Goal: Task Accomplishment & Management: Use online tool/utility

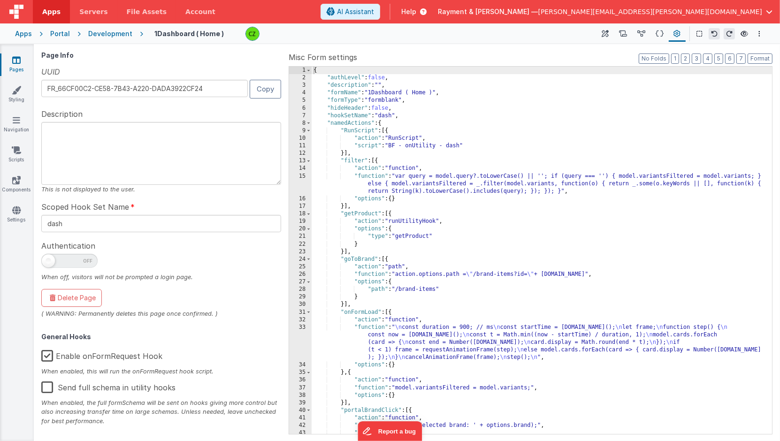
click at [103, 33] on div "Development" at bounding box center [110, 33] width 44 height 9
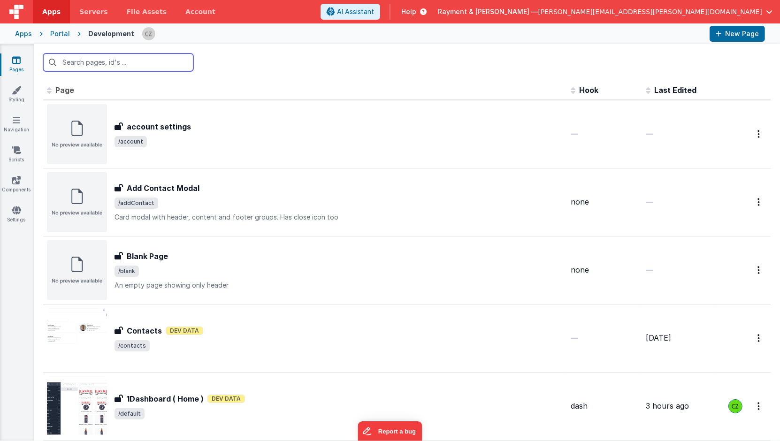
click at [85, 63] on input "text" at bounding box center [118, 62] width 150 height 18
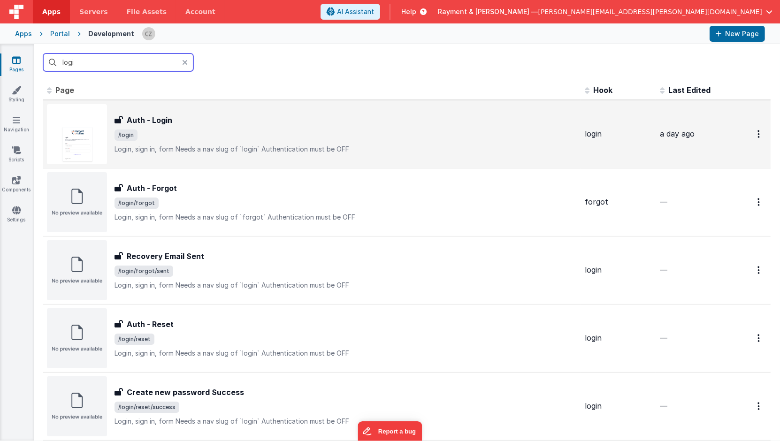
type input "logi"
click at [202, 134] on span "/login" at bounding box center [345, 134] width 463 height 11
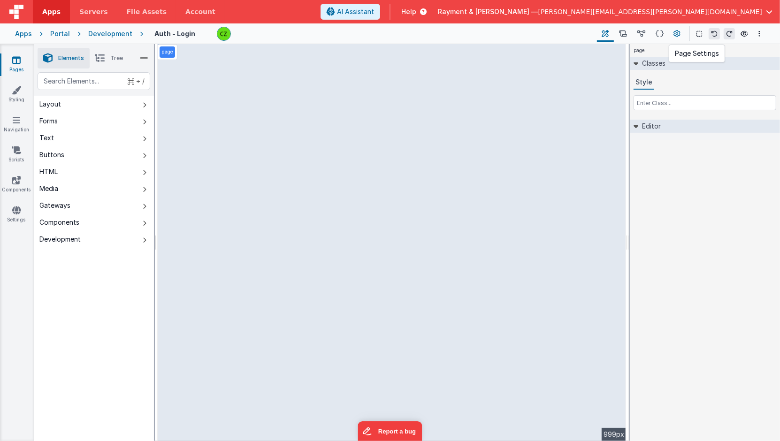
click at [680, 34] on icon at bounding box center [677, 34] width 7 height 10
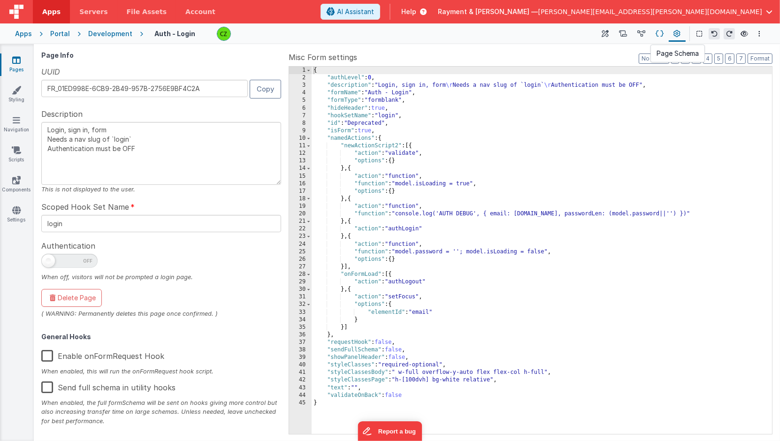
click at [659, 32] on icon at bounding box center [659, 34] width 8 height 10
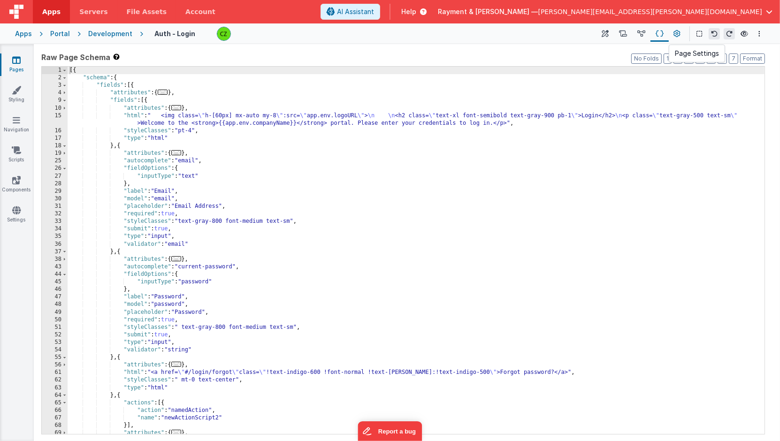
click at [672, 32] on button at bounding box center [677, 34] width 17 height 16
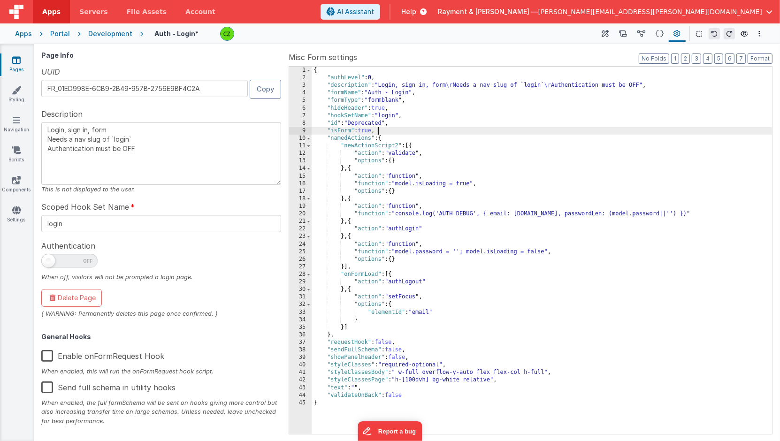
click at [450, 129] on div "{ "authLevel" : 0 , "description" : "Login, sign in, form \r Needs a nav slug o…" at bounding box center [542, 258] width 461 height 383
click at [655, 32] on button at bounding box center [659, 34] width 18 height 16
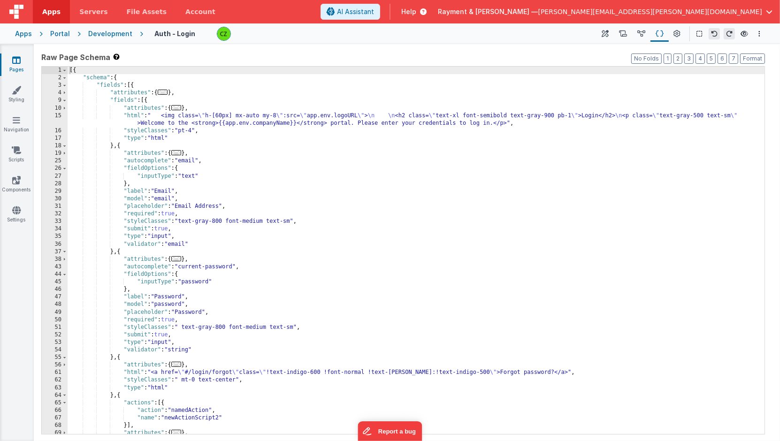
click at [418, 177] on div "[{ "schema" : { "fields" : [{ "attributes" : { ... } , "fields" : [{ "attribute…" at bounding box center [416, 258] width 697 height 383
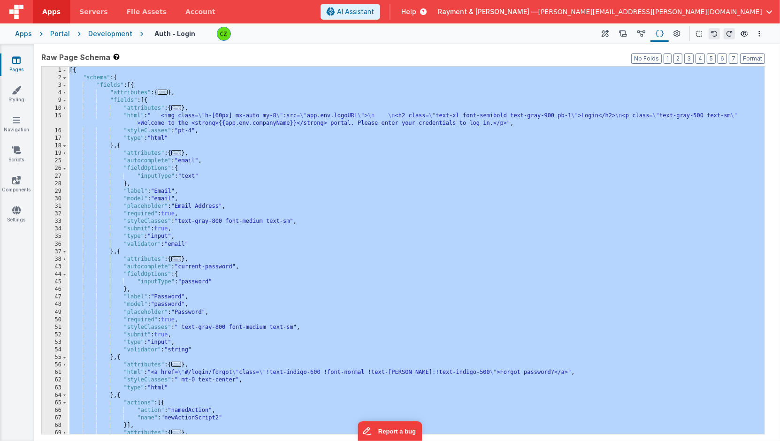
click at [178, 159] on div "[{ "schema" : { "fields" : [{ "attributes" : { ... } , "fields" : [{ "attribute…" at bounding box center [416, 258] width 697 height 383
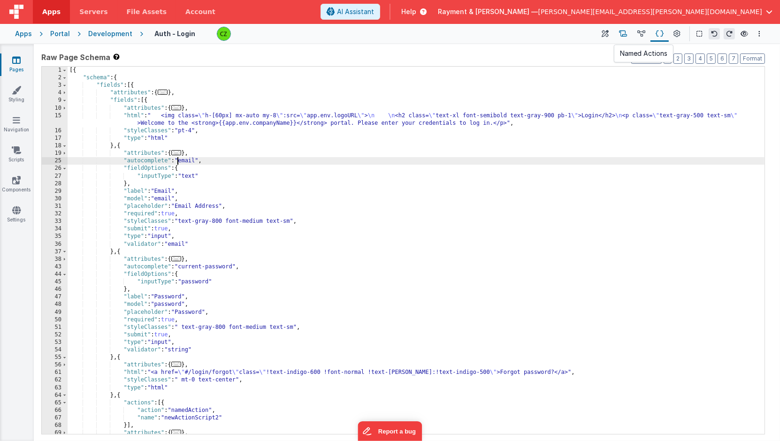
click at [628, 32] on button at bounding box center [623, 34] width 18 height 16
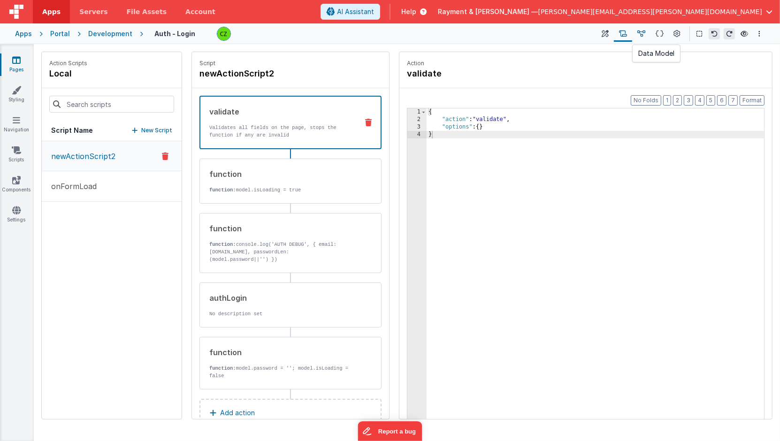
click at [644, 34] on icon at bounding box center [641, 34] width 8 height 10
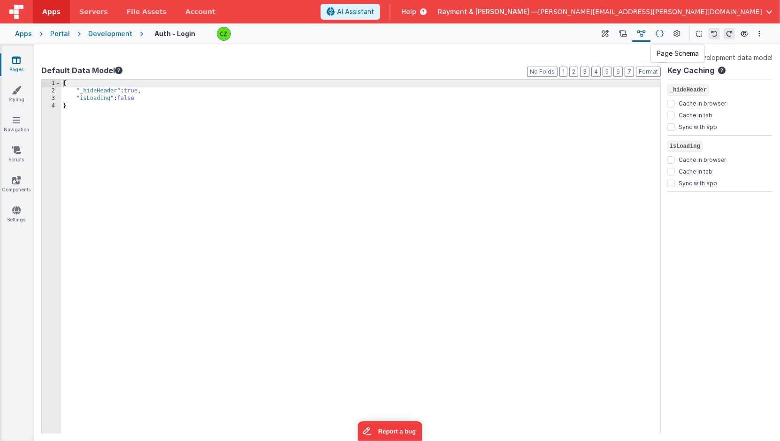
click at [657, 33] on icon at bounding box center [659, 34] width 8 height 10
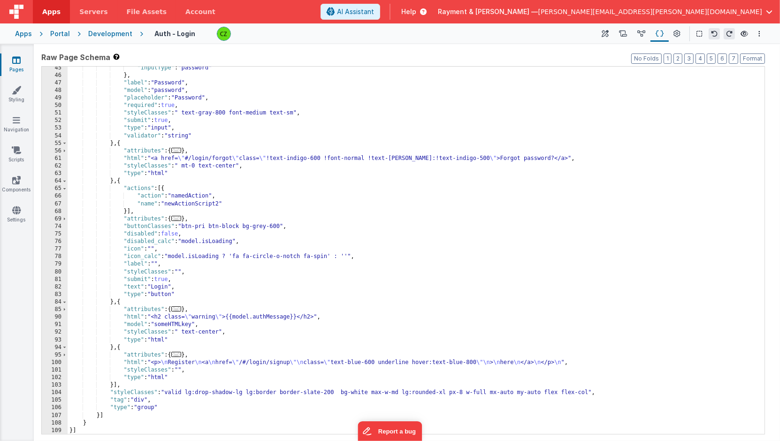
scroll to position [214, 0]
click at [149, 209] on div ""inputType" : "password" } , "label" : "Password" , "model" : "password" , "pla…" at bounding box center [416, 255] width 697 height 383
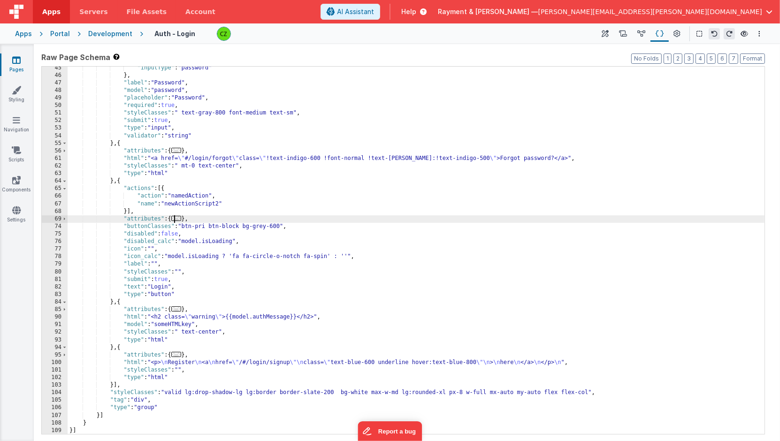
click at [178, 219] on span "..." at bounding box center [176, 218] width 10 height 5
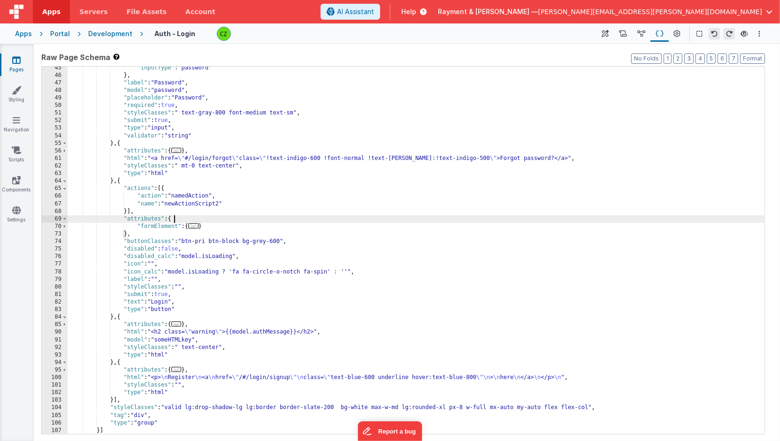
click at [196, 224] on span "..." at bounding box center [193, 225] width 10 height 5
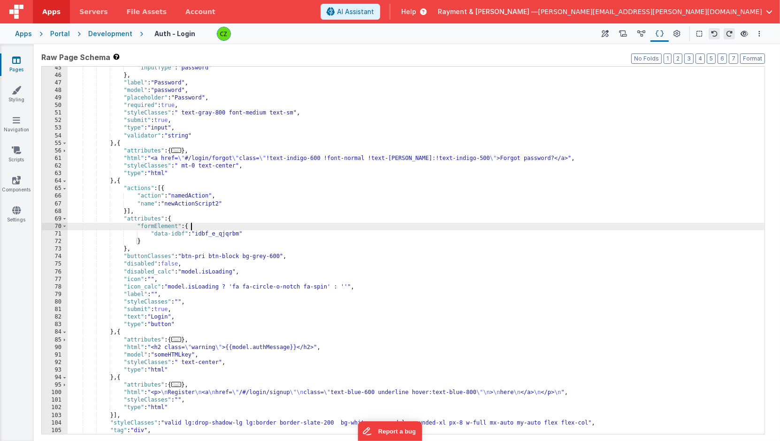
click at [159, 202] on div ""inputType" : "password" } , "label" : "Password" , "model" : "password" , "pla…" at bounding box center [416, 255] width 697 height 383
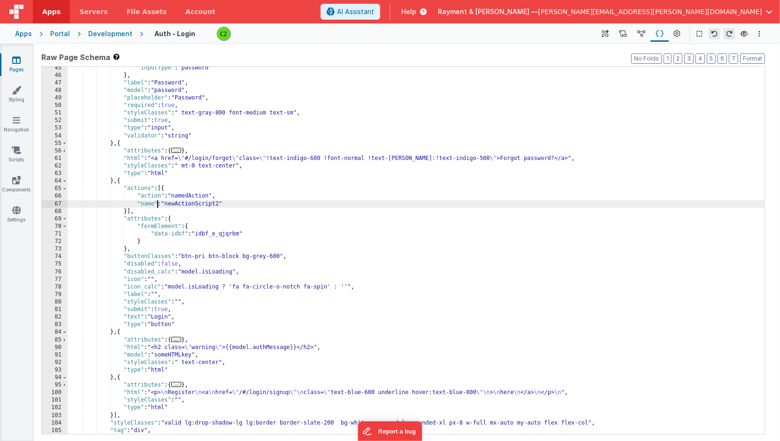
click at [181, 202] on div ""inputType" : "password" } , "label" : "Password" , "model" : "password" , "pla…" at bounding box center [416, 255] width 697 height 383
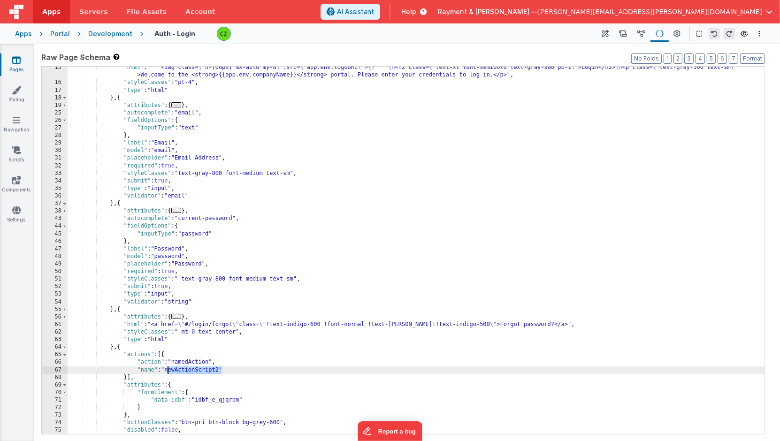
scroll to position [0, 0]
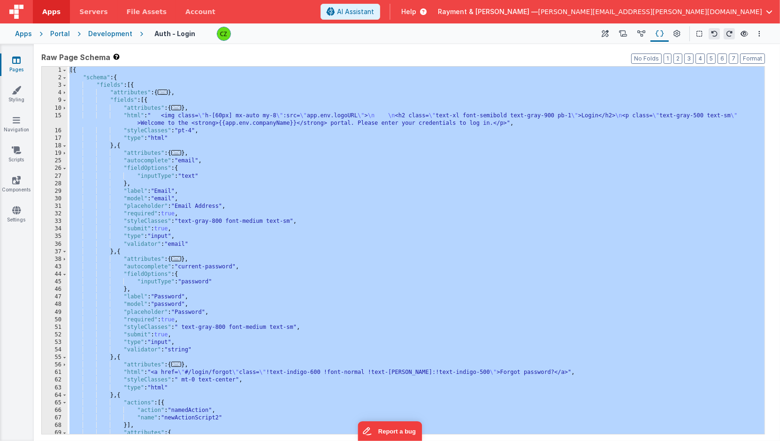
click at [267, 145] on div "[{ "schema" : { "fields" : [{ "attributes" : { ... } , "fields" : [{ "attribute…" at bounding box center [416, 258] width 697 height 383
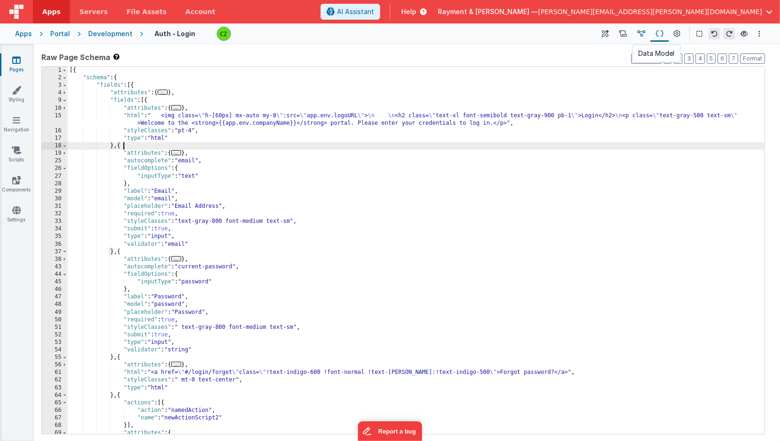
click at [639, 39] on button at bounding box center [641, 34] width 18 height 16
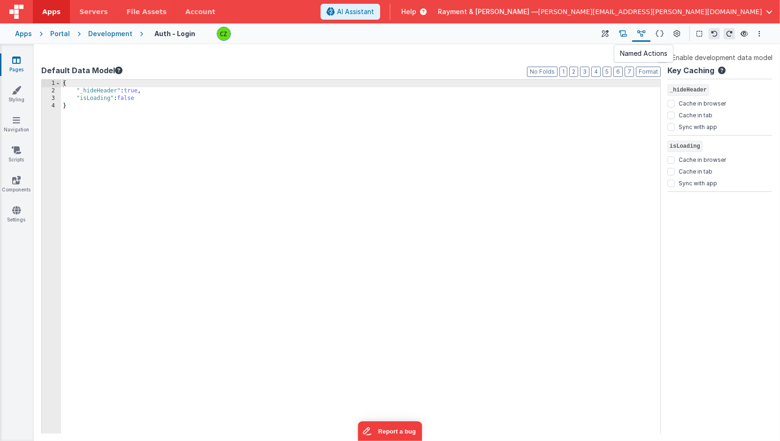
click at [625, 34] on icon at bounding box center [623, 34] width 8 height 10
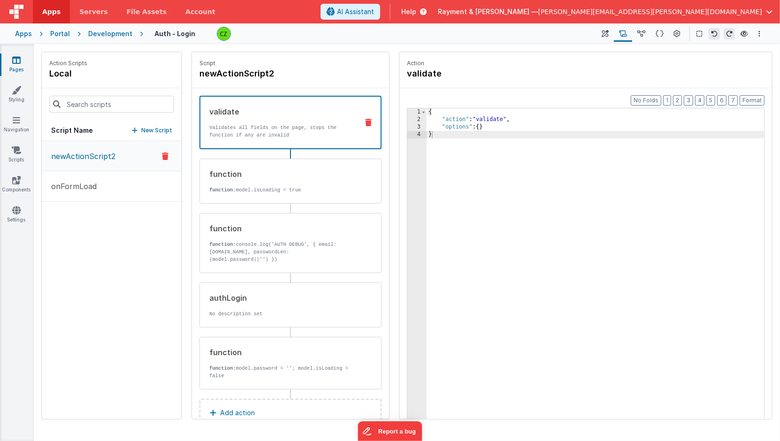
click at [132, 303] on div "newActionScript2 onFormLoad" at bounding box center [112, 280] width 140 height 278
click at [418, 128] on div "3" at bounding box center [416, 127] width 19 height 8
click at [421, 119] on div "2" at bounding box center [416, 120] width 19 height 8
click at [500, 206] on div "{ "action" : "validate" , "options" : { } }" at bounding box center [595, 286] width 338 height 356
type input "authLogin"
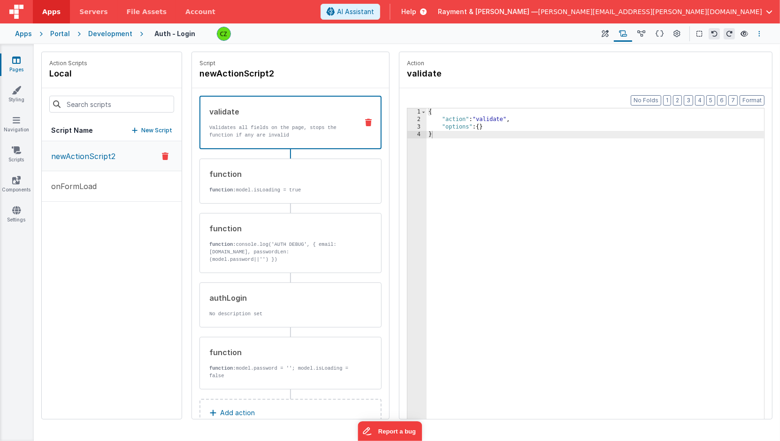
click at [757, 31] on button "Options" at bounding box center [758, 33] width 11 height 11
click at [464, 30] on button at bounding box center [390, 220] width 780 height 441
click at [662, 33] on icon at bounding box center [659, 34] width 8 height 10
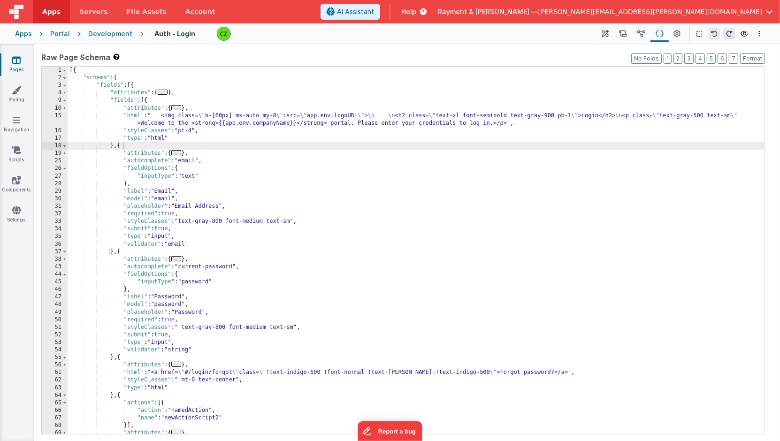
click at [517, 207] on div "[{ "schema" : { "fields" : [{ "attributes" : { ... } , "fields" : [{ "attribute…" at bounding box center [416, 258] width 697 height 383
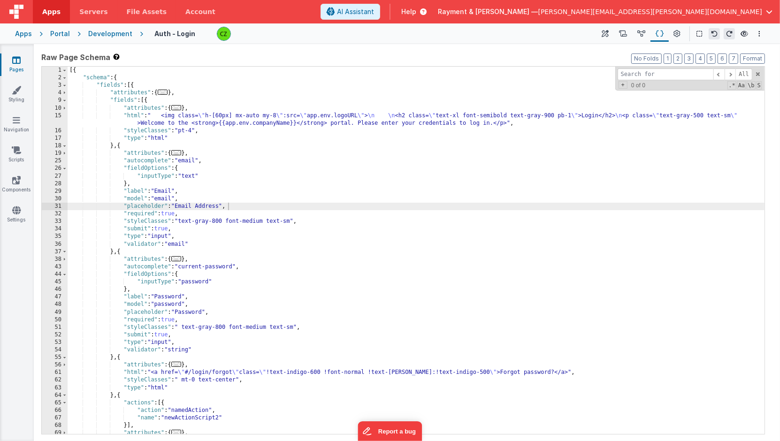
type input "authLogin"
click at [12, 147] on icon at bounding box center [16, 149] width 9 height 9
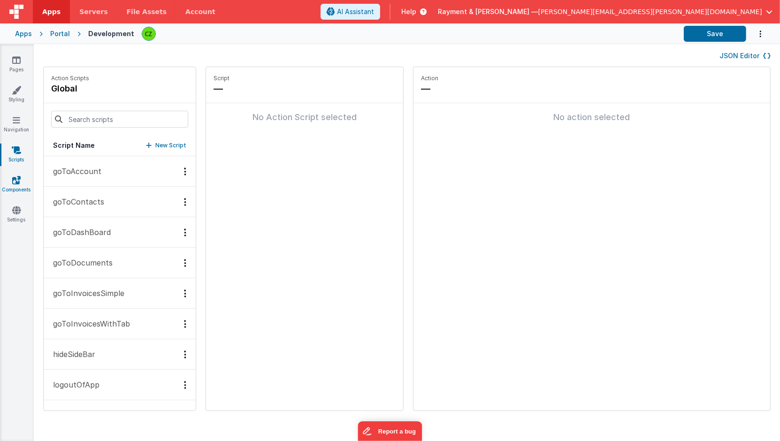
click at [12, 183] on link "Components" at bounding box center [17, 184] width 34 height 19
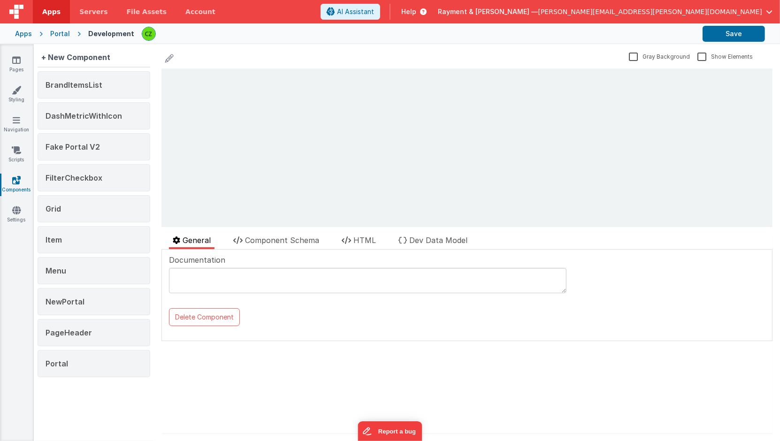
click at [11, 226] on div "Pages Styling Navigation Scripts Components Settings" at bounding box center [17, 242] width 34 height 397
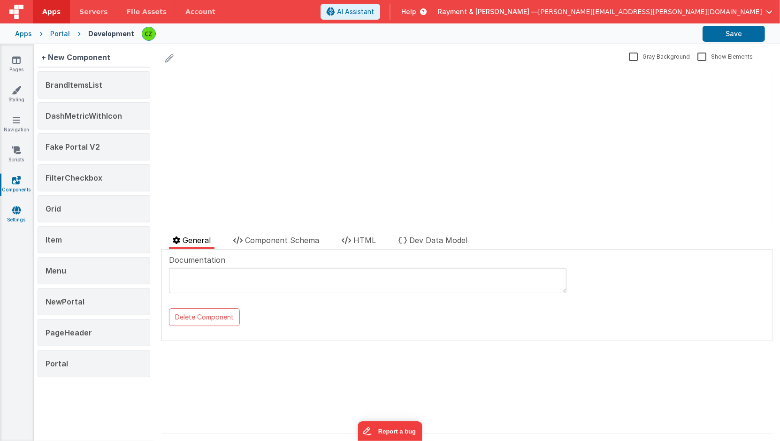
click at [14, 210] on icon at bounding box center [16, 209] width 8 height 9
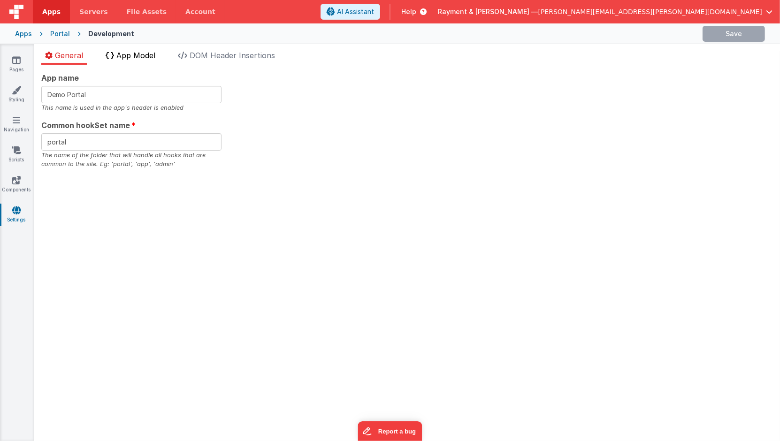
click at [132, 53] on span "App Model" at bounding box center [135, 55] width 39 height 9
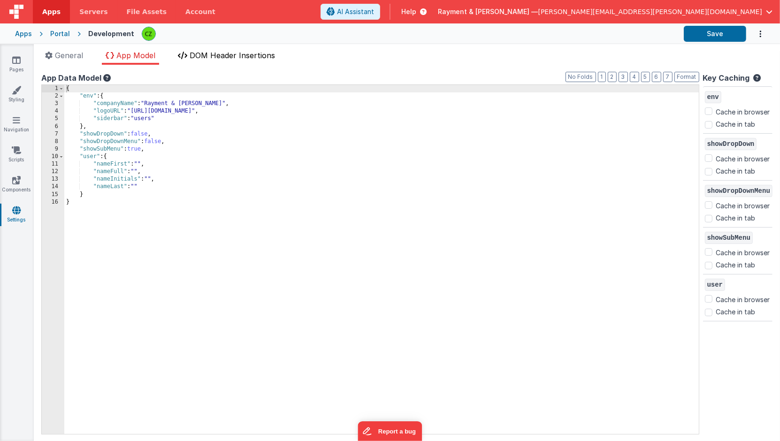
click at [219, 53] on span "DOM Header Insertions" at bounding box center [232, 55] width 85 height 9
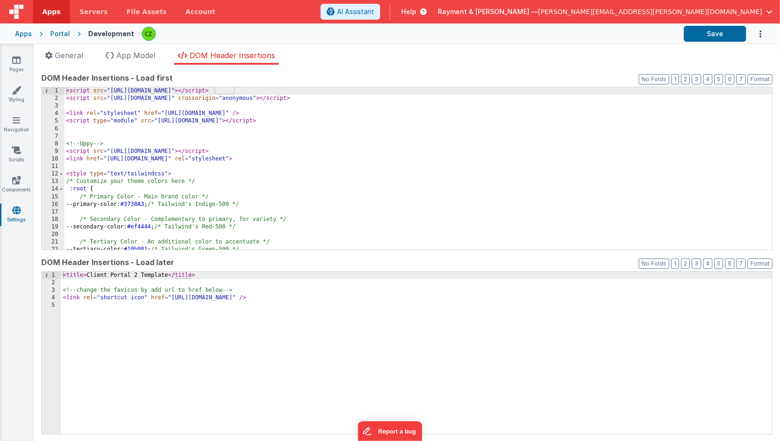
click at [141, 173] on div "< script src = "[URL][DOMAIN_NAME]" > </ script > < script src = "[URL][DOMAIN_…" at bounding box center [418, 176] width 708 height 178
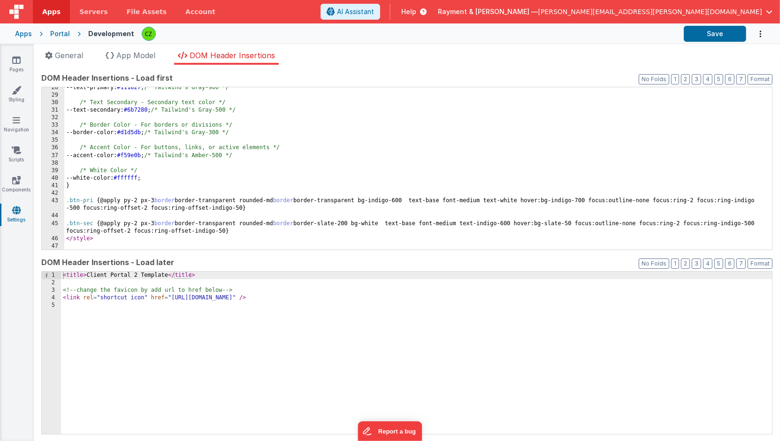
scroll to position [207, 0]
click at [10, 186] on link "Components" at bounding box center [17, 184] width 34 height 19
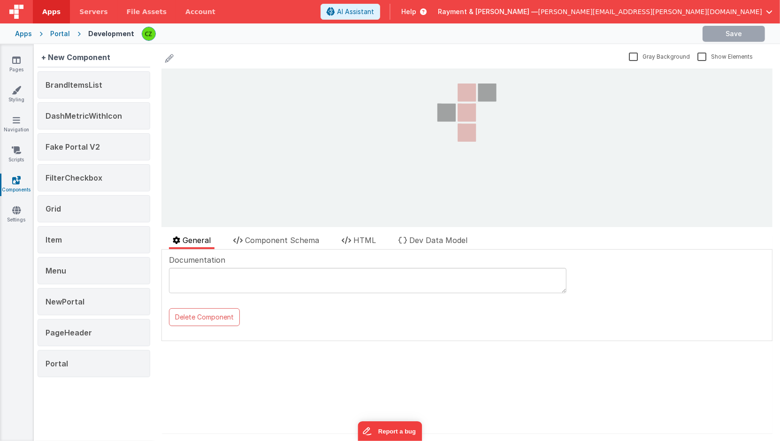
click at [16, 144] on div "Pages Styling Navigation Scripts Components Settings" at bounding box center [17, 242] width 34 height 397
click at [17, 151] on icon at bounding box center [16, 149] width 9 height 9
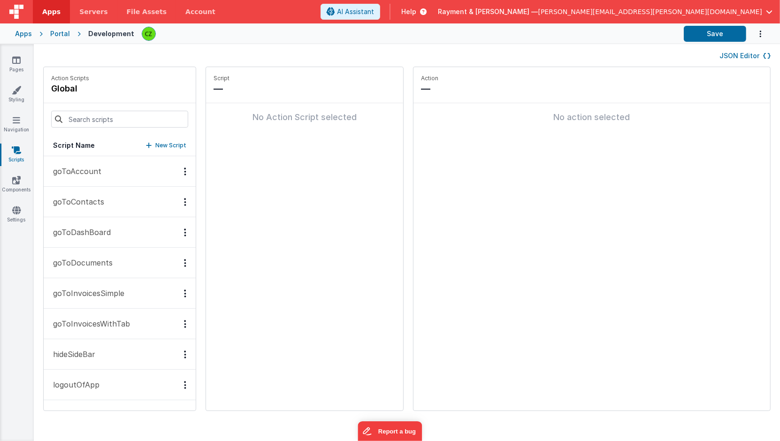
scroll to position [176, 0]
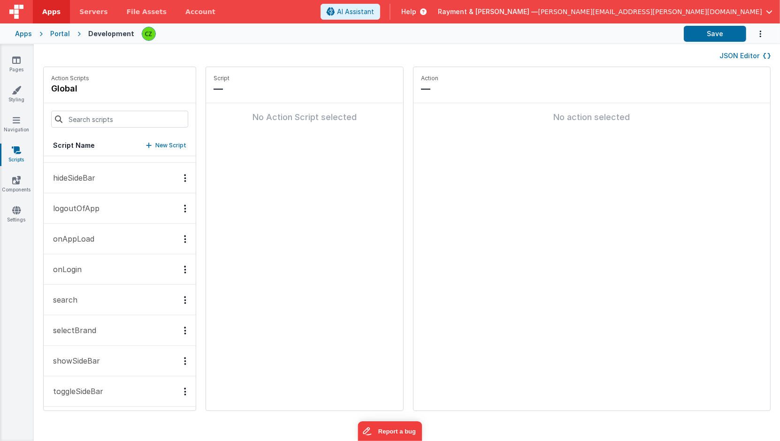
click at [99, 266] on button "onLogin" at bounding box center [120, 269] width 152 height 30
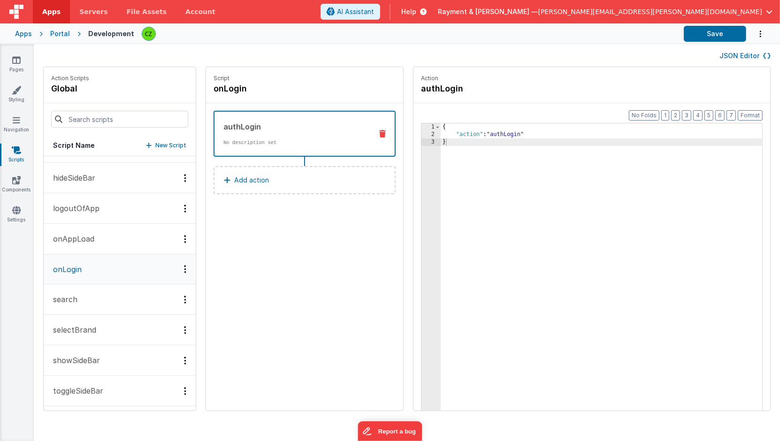
scroll to position [176, 0]
click at [17, 123] on icon at bounding box center [17, 119] width 8 height 9
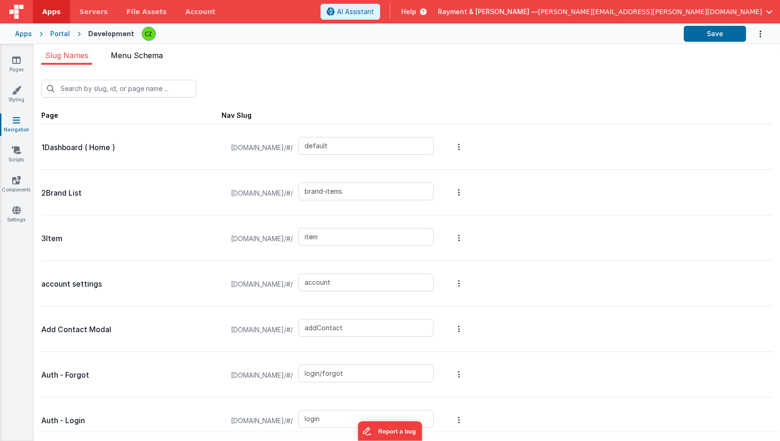
click at [153, 60] on li "Menu Schema" at bounding box center [137, 57] width 60 height 15
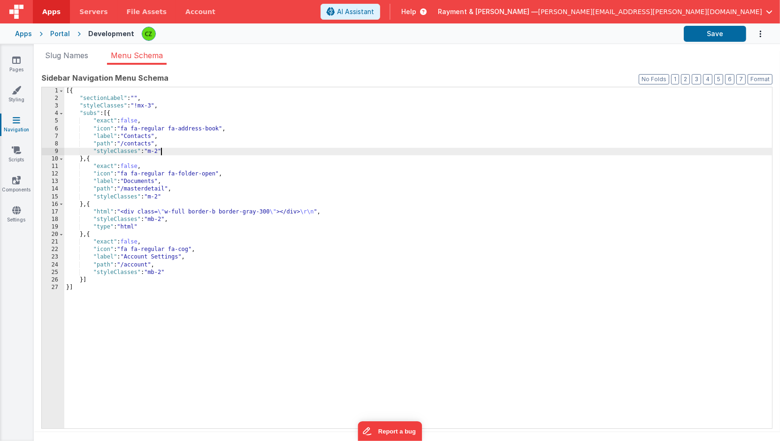
click at [160, 151] on div "[{ "sectionLabel" : "" , "styleClasses" : "!mx-3" , "subs" : [{ "exact" : false…" at bounding box center [418, 265] width 708 height 357
click at [8, 94] on link "Styling" at bounding box center [17, 94] width 34 height 19
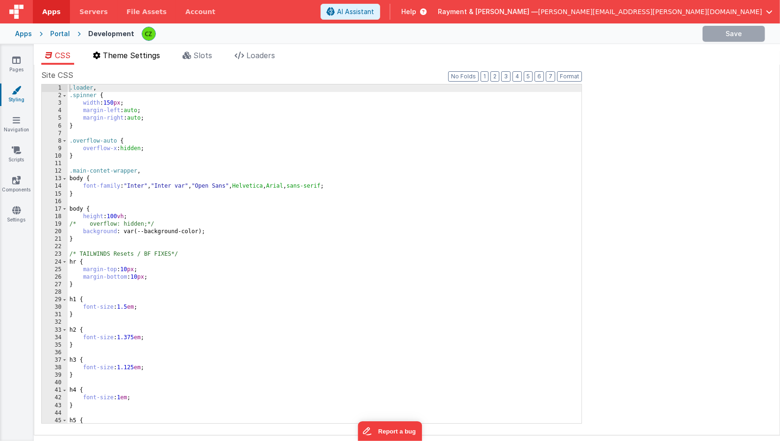
click at [117, 63] on li "Theme Settings" at bounding box center [126, 57] width 75 height 15
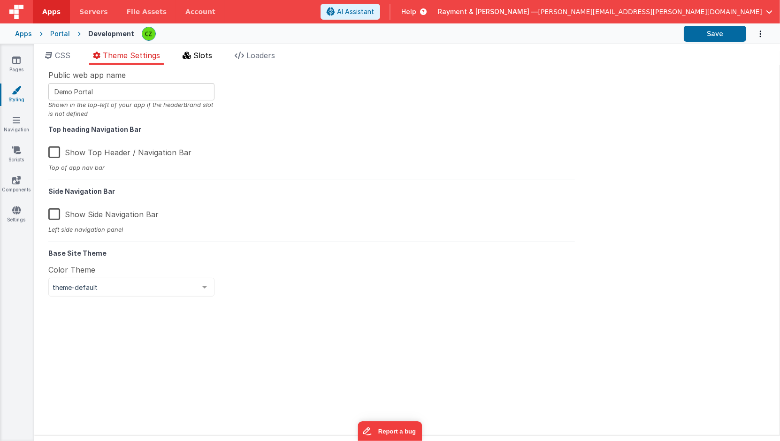
click at [203, 49] on div "CSS Theme Settings Slots Loaders Site CSS Format 7 6 5 4 3 2 1 No Folds 1 2 3 4…" at bounding box center [407, 244] width 746 height 401
click at [203, 54] on span "Slots" at bounding box center [202, 55] width 19 height 9
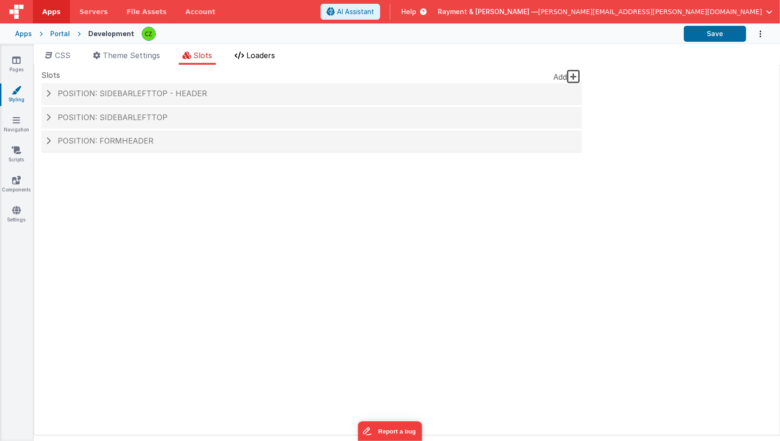
click at [253, 54] on span "Loaders" at bounding box center [260, 55] width 29 height 9
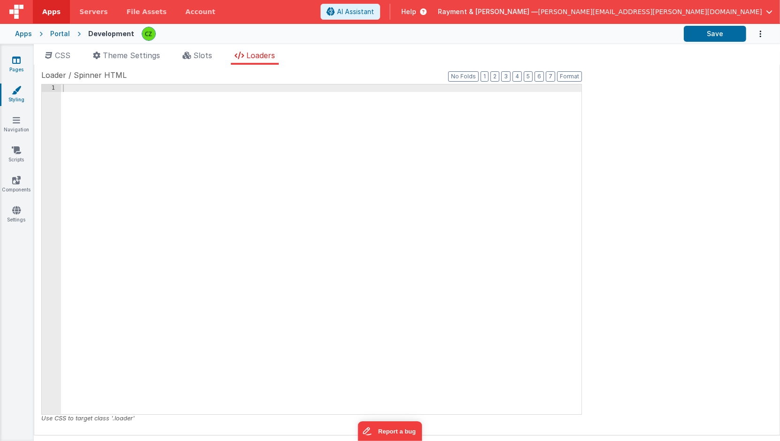
click at [7, 60] on link "Pages" at bounding box center [17, 64] width 34 height 19
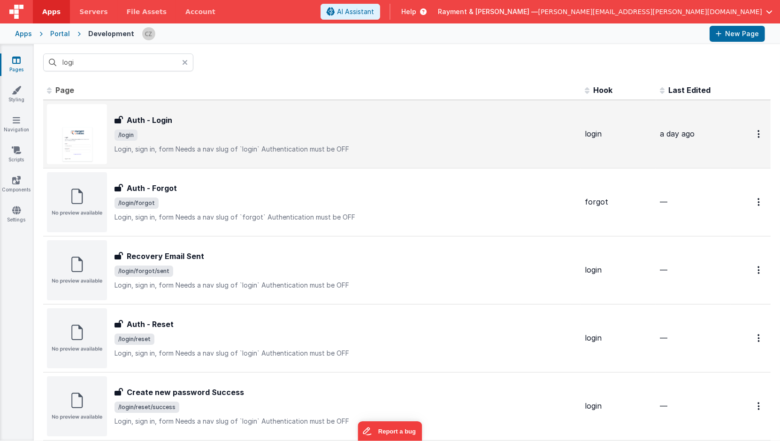
click at [270, 142] on div "Auth - Login Auth - Login /login Login, sign in, formNeeds a nav slug of `logi…" at bounding box center [345, 133] width 463 height 39
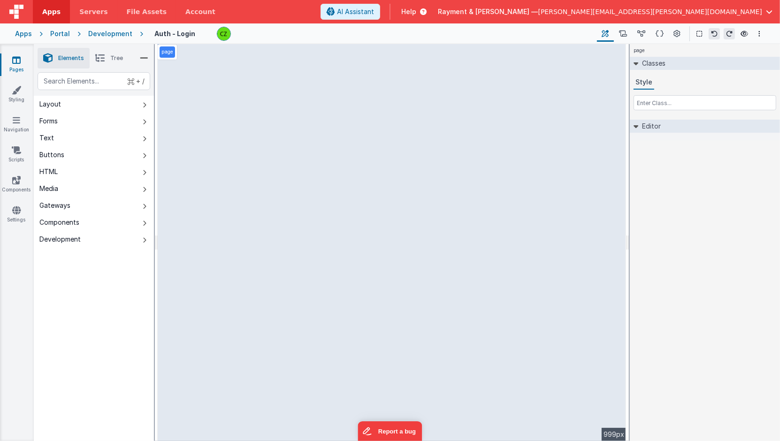
click at [108, 58] on li "Tree" at bounding box center [109, 58] width 39 height 21
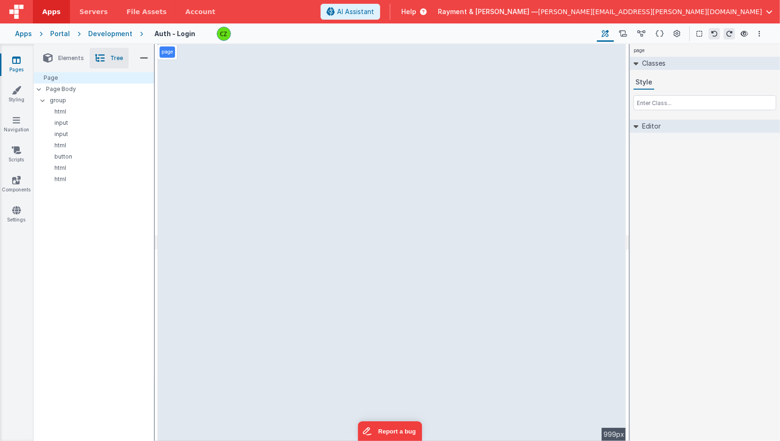
click at [145, 58] on icon at bounding box center [144, 58] width 8 height 13
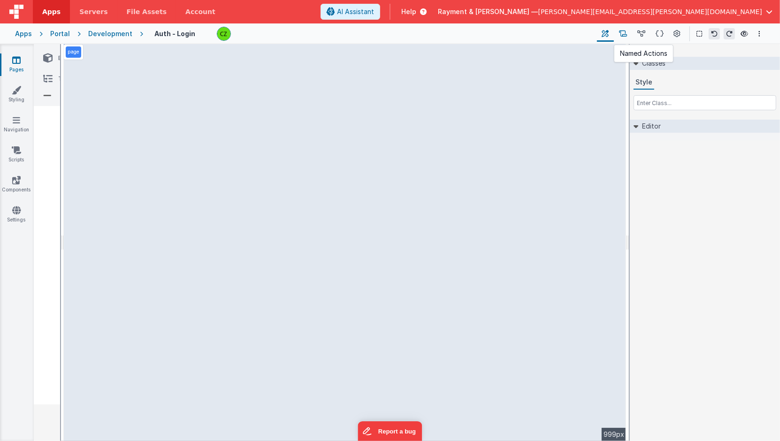
click at [622, 31] on icon at bounding box center [623, 34] width 8 height 10
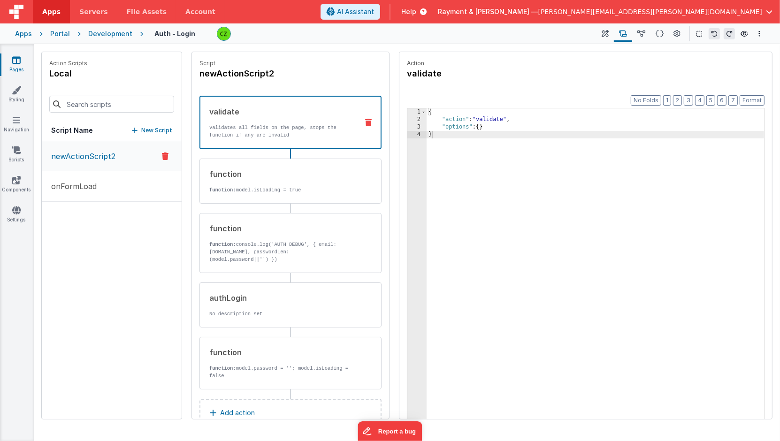
click at [525, 230] on div "{ "action" : "validate" , "options" : { } }" at bounding box center [595, 286] width 338 height 356
click at [241, 358] on div "function function: model.password = ''; model.isLoading = false" at bounding box center [275, 363] width 151 height 33
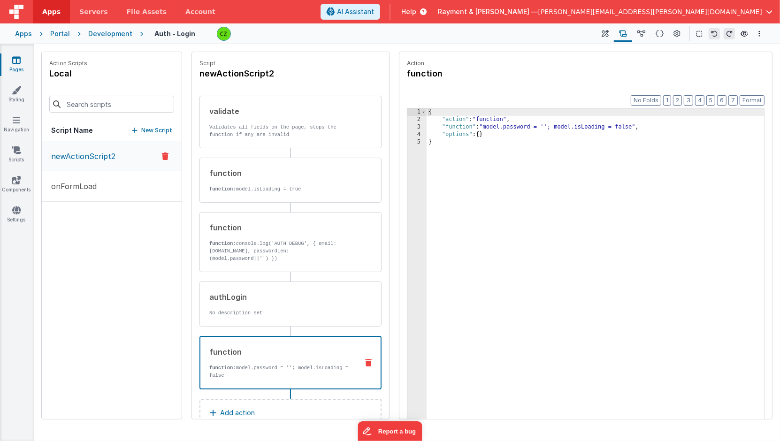
click at [112, 276] on div "newActionScript2 onFormLoad" at bounding box center [112, 280] width 140 height 278
click at [99, 152] on p "newActionScript2" at bounding box center [81, 156] width 70 height 11
click at [139, 128] on button "New Script" at bounding box center [152, 130] width 40 height 9
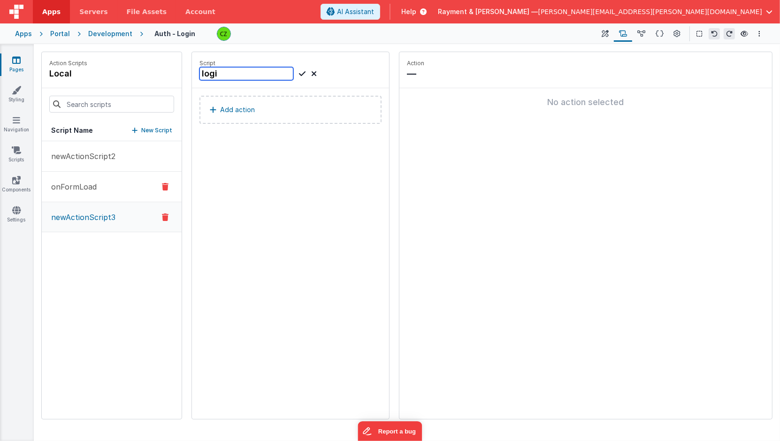
type input "login"
click at [303, 74] on icon at bounding box center [302, 73] width 7 height 11
click at [242, 247] on div "Script login Add action" at bounding box center [290, 235] width 197 height 367
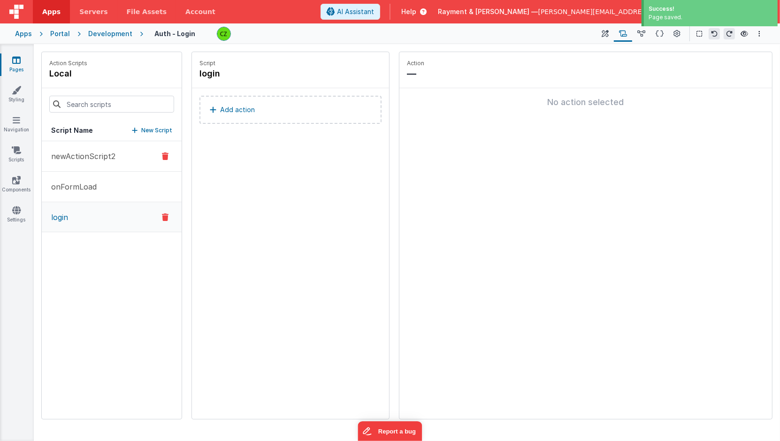
click at [86, 156] on p "newActionScript2" at bounding box center [81, 156] width 70 height 11
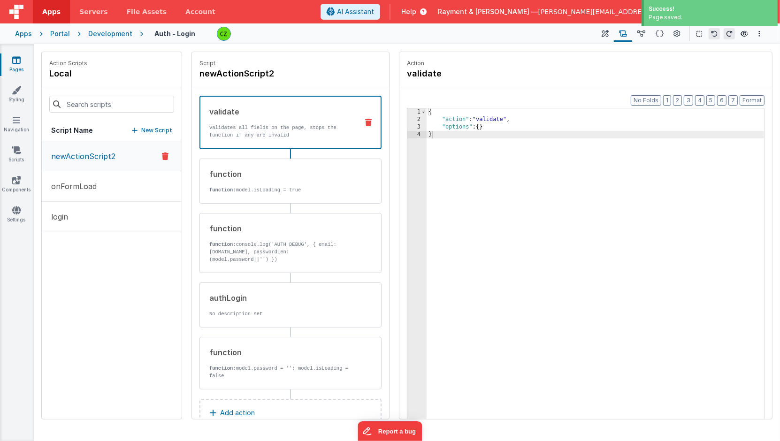
click at [509, 170] on div "{ "action" : "validate" , "options" : { } }" at bounding box center [595, 286] width 338 height 356
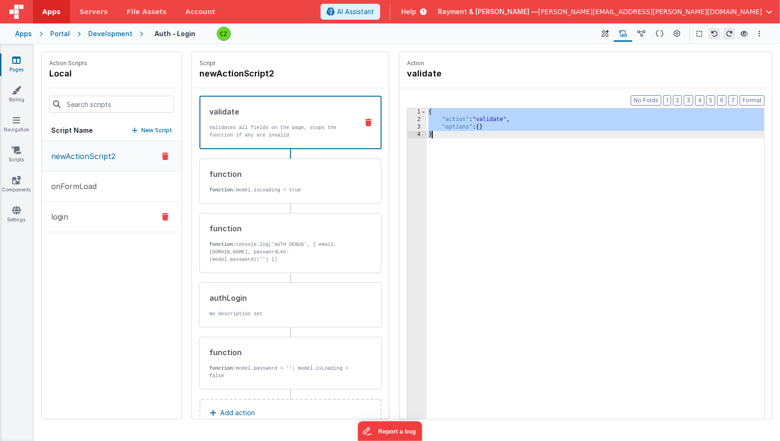
click at [100, 209] on button "login" at bounding box center [112, 217] width 140 height 30
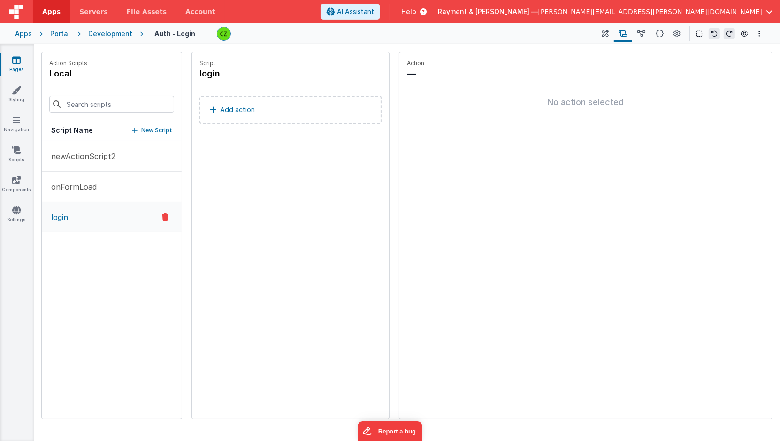
click at [279, 107] on button "Add action" at bounding box center [290, 110] width 182 height 28
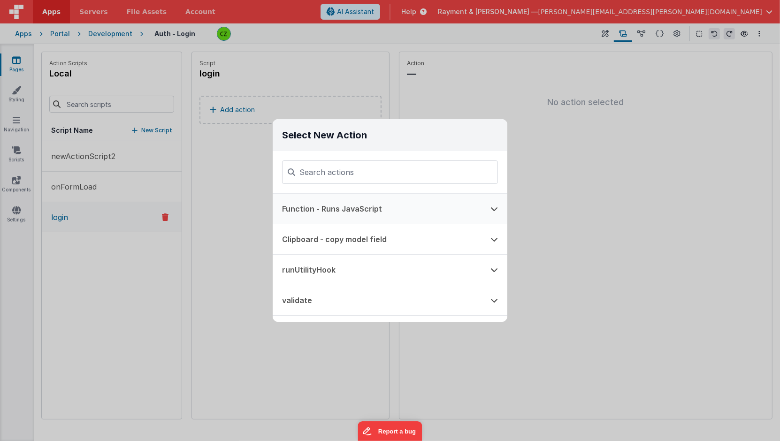
click at [327, 205] on button "Function - Runs JavaScript" at bounding box center [377, 209] width 208 height 30
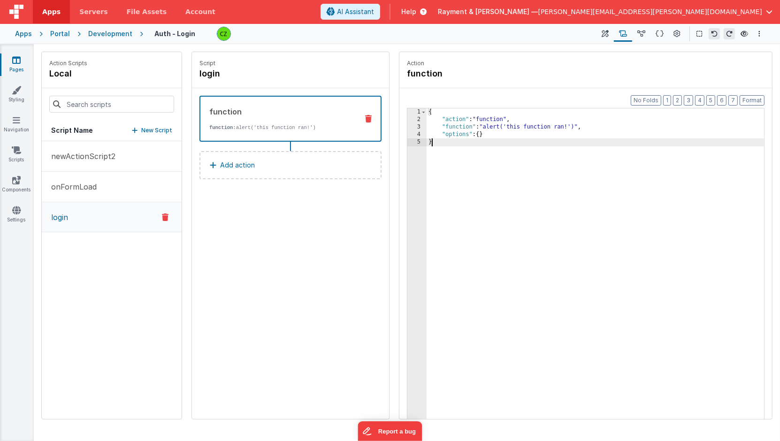
click at [561, 198] on div "{ "action" : "function" , "function" : "alert('this function ran!')" , "options…" at bounding box center [595, 286] width 338 height 356
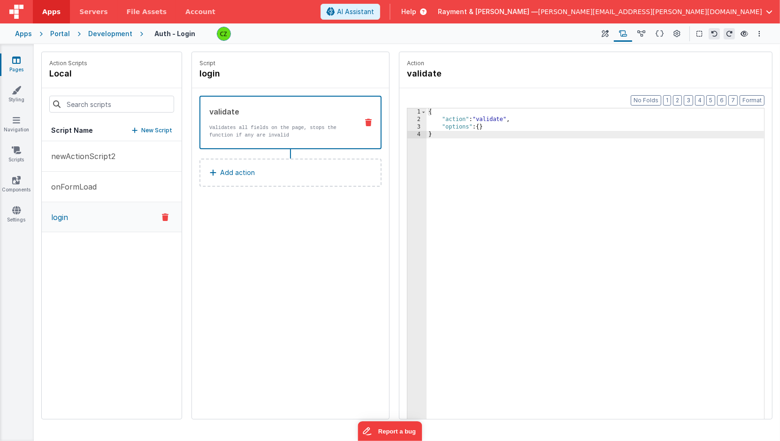
click at [237, 231] on div "Script login validate Validates all fields on the page, stops the function if a…" at bounding box center [290, 235] width 197 height 367
click at [87, 155] on p "newActionScript2" at bounding box center [81, 156] width 70 height 11
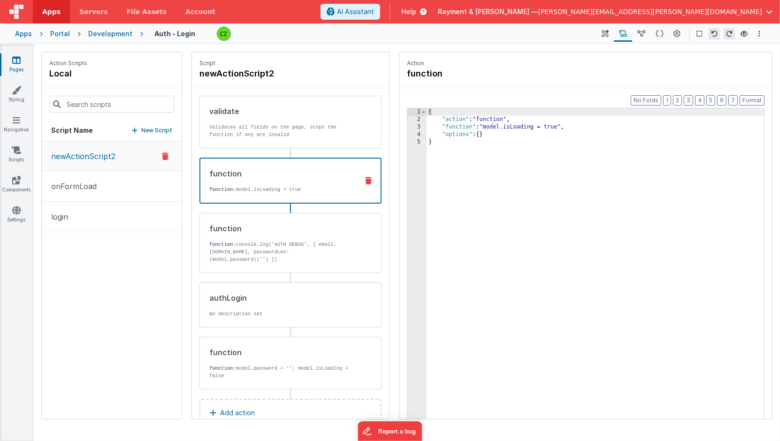
click at [269, 175] on div "function" at bounding box center [279, 173] width 141 height 11
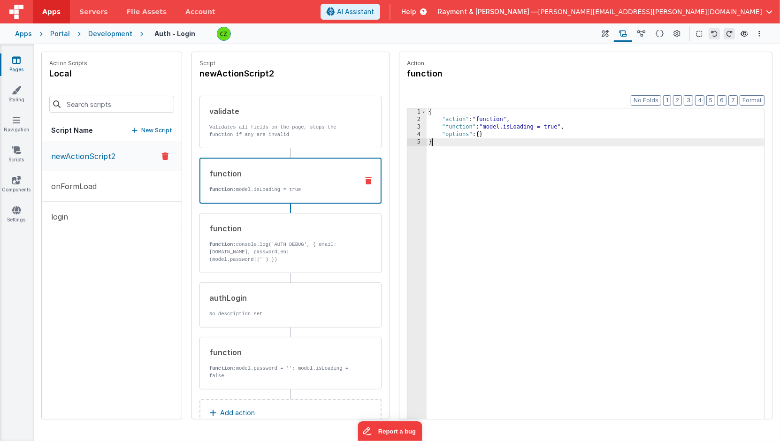
click at [612, 234] on div "{ "action" : "function" , "function" : "model.isLoading = true" , "options" : {…" at bounding box center [595, 286] width 338 height 356
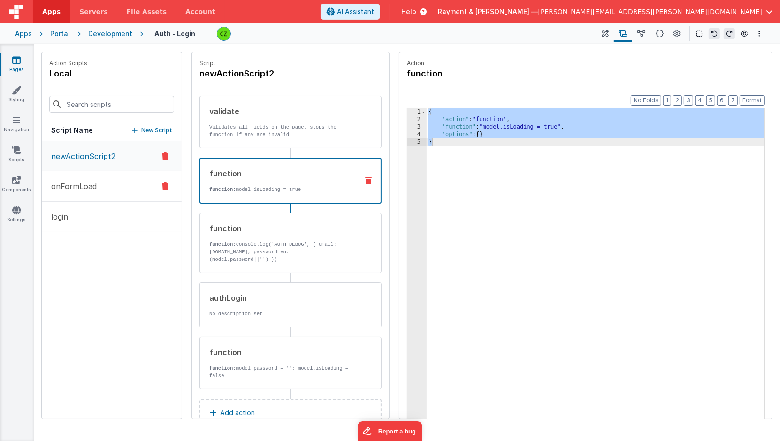
click at [84, 181] on p "onFormLoad" at bounding box center [71, 186] width 51 height 11
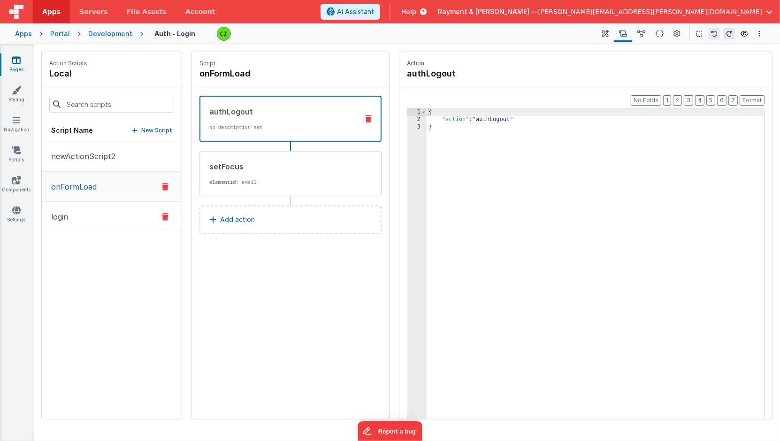
click at [86, 215] on button "login" at bounding box center [112, 217] width 140 height 30
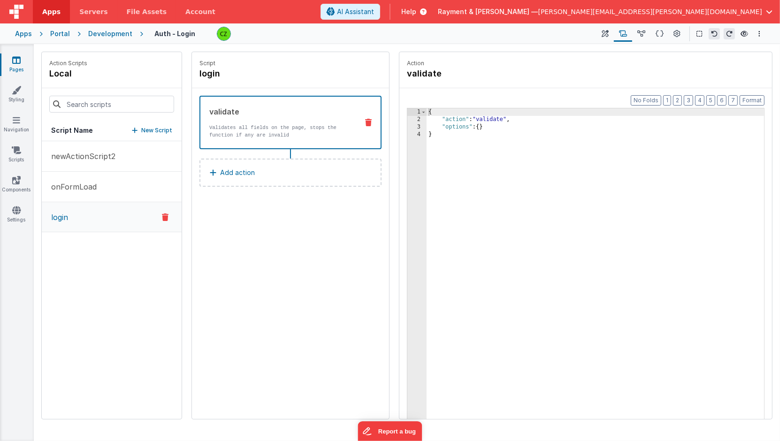
click at [241, 174] on p "Add action" at bounding box center [237, 172] width 35 height 11
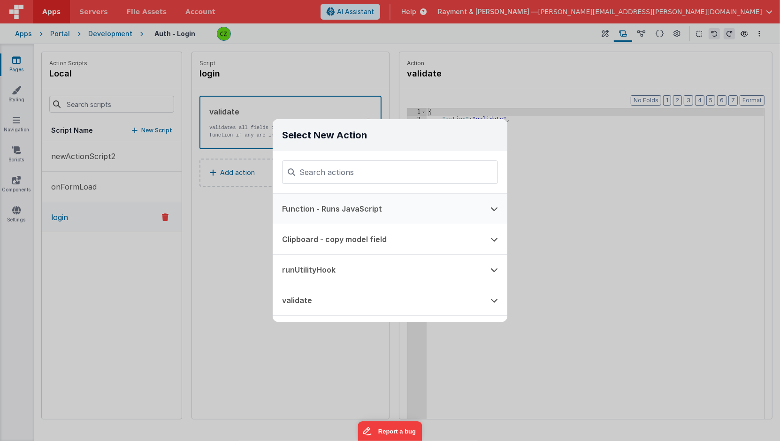
click at [360, 202] on button "Function - Runs JavaScript" at bounding box center [377, 209] width 208 height 30
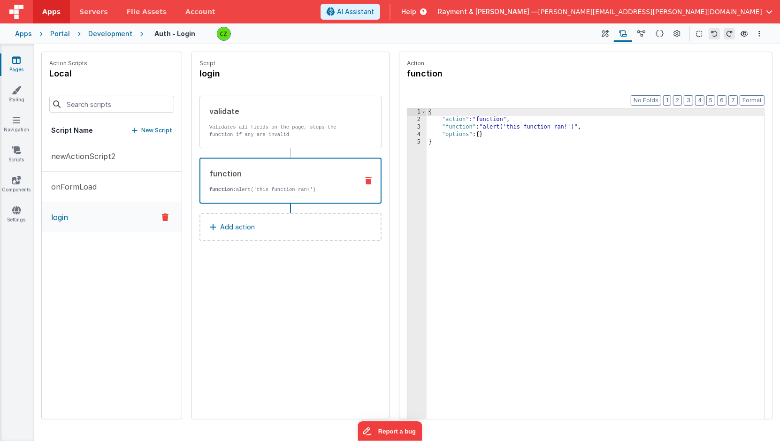
click at [585, 195] on div "{ "action" : "function" , "function" : "alert('this function ran!')" , "options…" at bounding box center [595, 286] width 338 height 356
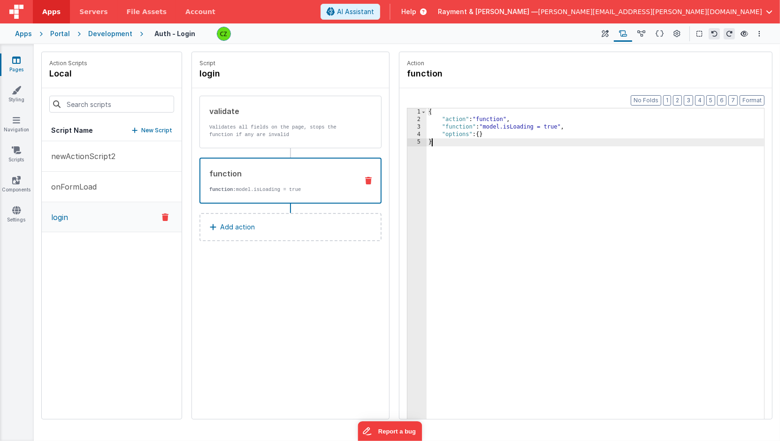
click at [85, 251] on div "newActionScript2 onFormLoad login" at bounding box center [112, 280] width 140 height 278
click at [242, 221] on p "Add action" at bounding box center [237, 226] width 35 height 11
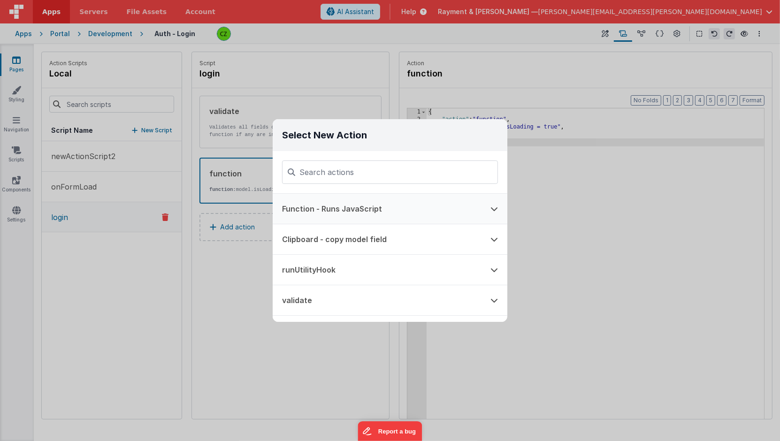
click at [371, 206] on button "Function - Runs JavaScript" at bounding box center [377, 209] width 208 height 30
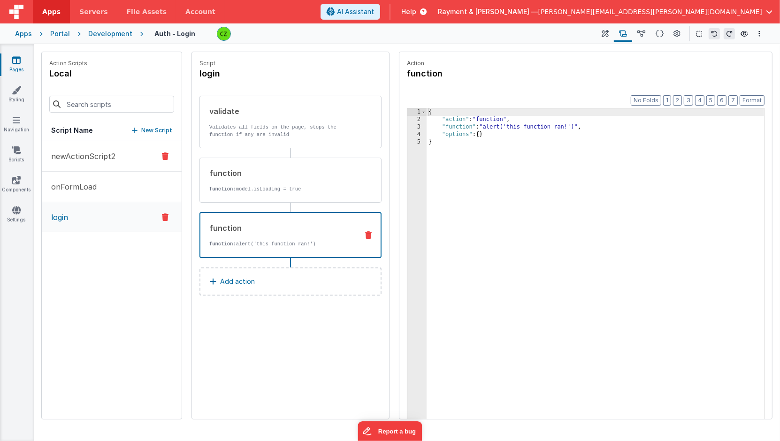
click at [88, 153] on p "newActionScript2" at bounding box center [81, 156] width 70 height 11
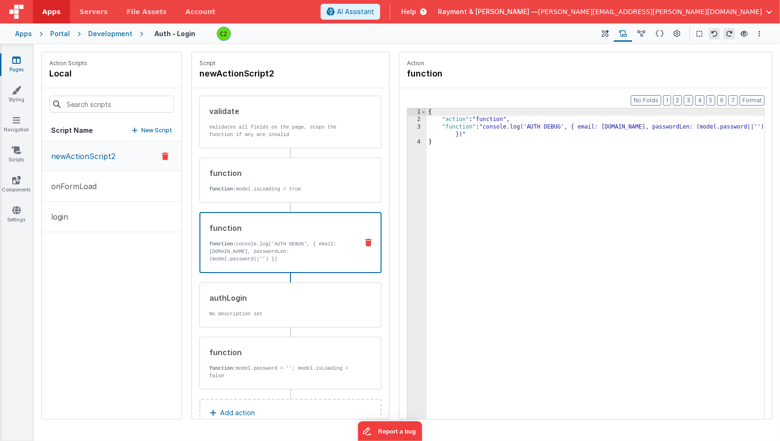
click at [255, 249] on p "function: console.log('AUTH DEBUG', { email: [DOMAIN_NAME], passwordLen: (model…" at bounding box center [279, 251] width 141 height 23
click at [617, 155] on div "{ "action" : "function" , "function" : "console.log('AUTH DEBUG', { email: [DOM…" at bounding box center [595, 286] width 338 height 356
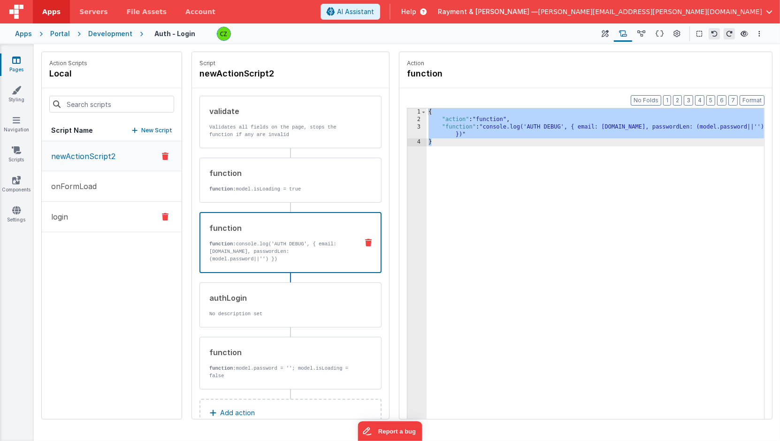
click at [61, 213] on p "login" at bounding box center [57, 216] width 23 height 11
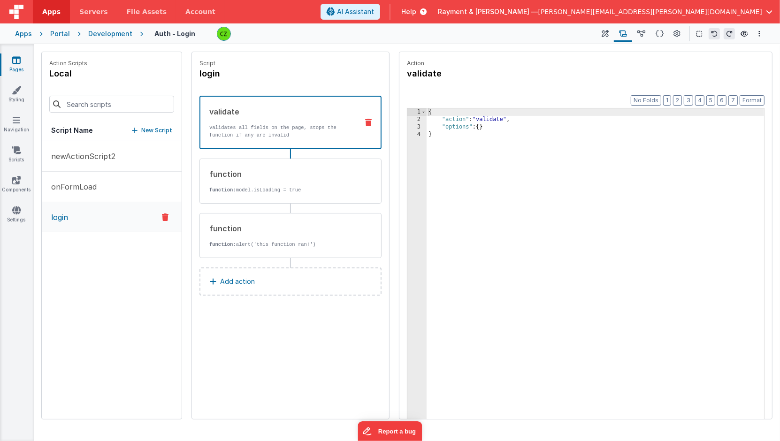
click at [228, 279] on p "Add action" at bounding box center [237, 281] width 35 height 11
click at [240, 238] on div "function function: alert('this function ran!')" at bounding box center [275, 235] width 151 height 25
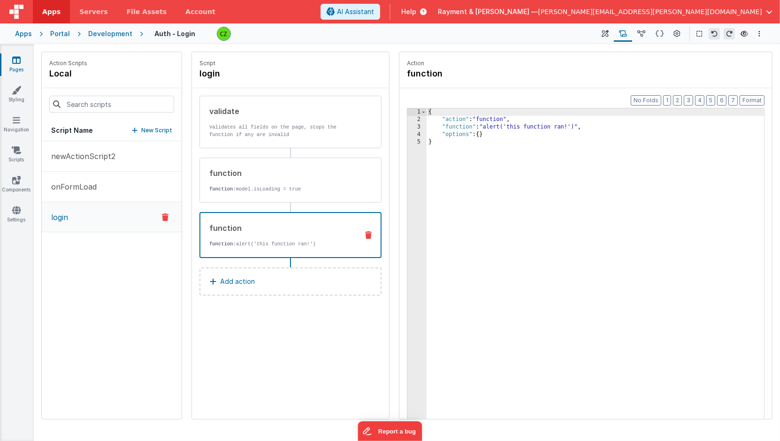
click at [511, 198] on div "{ "action" : "function" , "function" : "alert('this function ran!')" , "options…" at bounding box center [595, 286] width 338 height 356
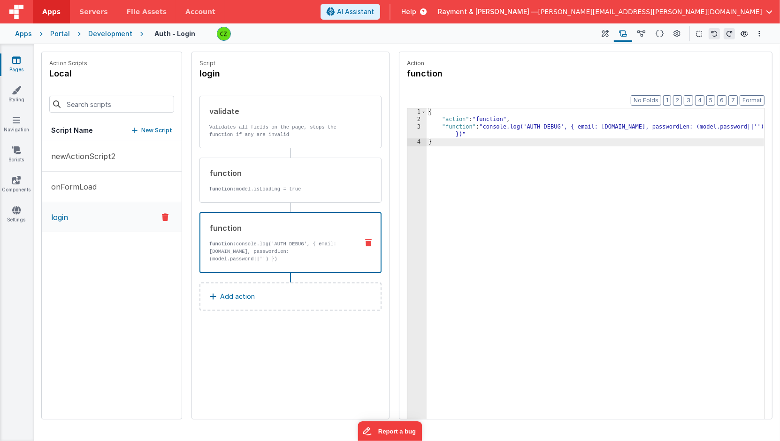
click at [232, 334] on div "Script login validate Validates all fields on the page, stops the function if a…" at bounding box center [290, 235] width 197 height 367
click at [84, 161] on p "newActionScript2" at bounding box center [81, 156] width 70 height 11
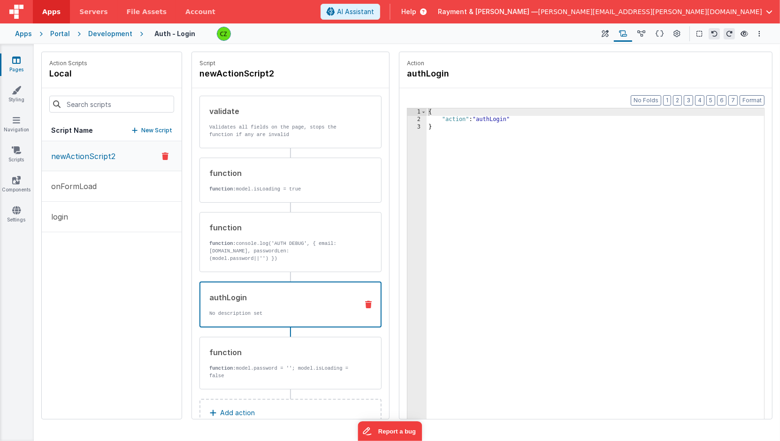
click at [232, 307] on div "authLogin No description set" at bounding box center [275, 304] width 150 height 25
click at [470, 157] on div "{ "action" : "authLogin" }" at bounding box center [595, 286] width 338 height 356
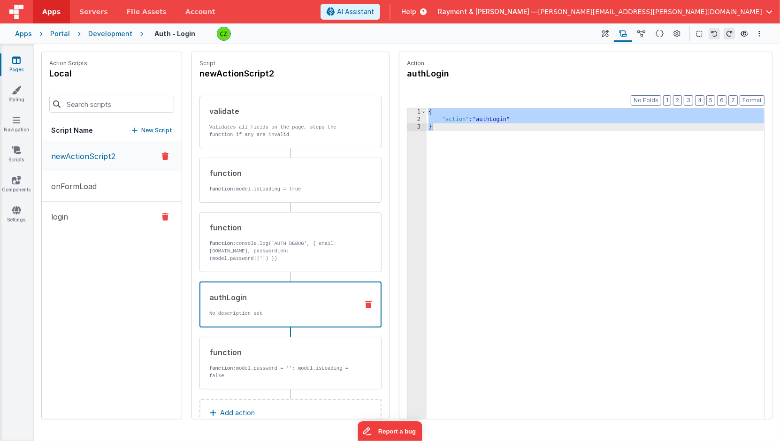
click at [76, 215] on button "login" at bounding box center [112, 217] width 140 height 30
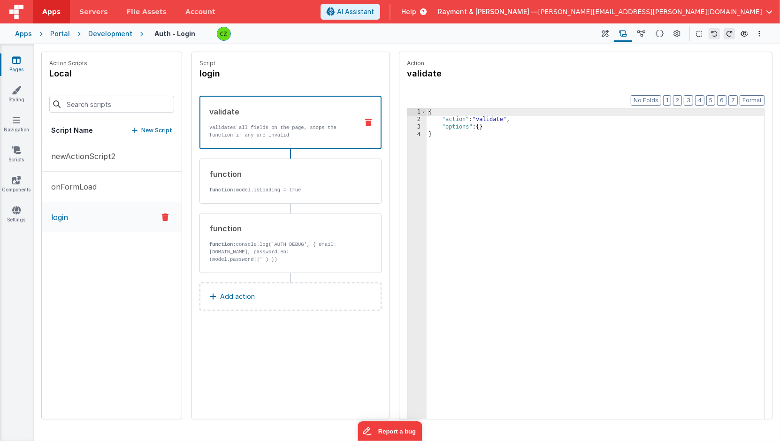
click at [235, 293] on p "Add action" at bounding box center [237, 296] width 35 height 11
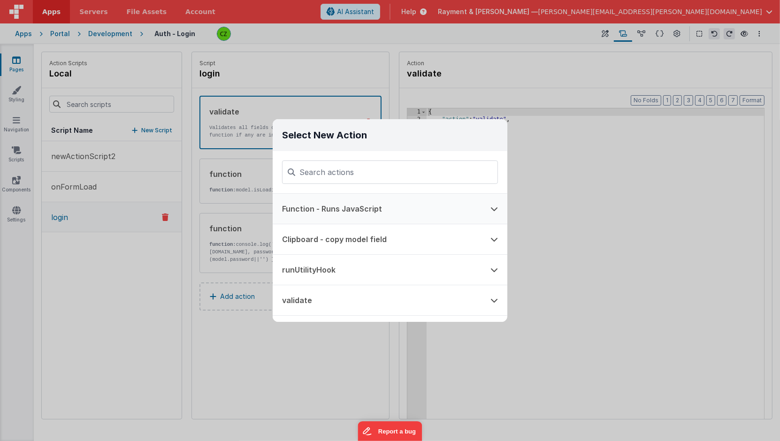
click at [362, 213] on button "Function - Runs JavaScript" at bounding box center [377, 209] width 208 height 30
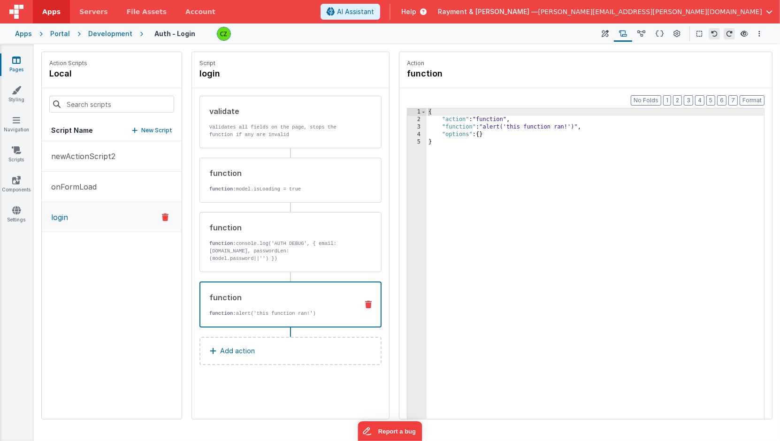
click at [538, 251] on div "{ "action" : "function" , "function" : "alert('this function ran!')" , "options…" at bounding box center [595, 286] width 338 height 356
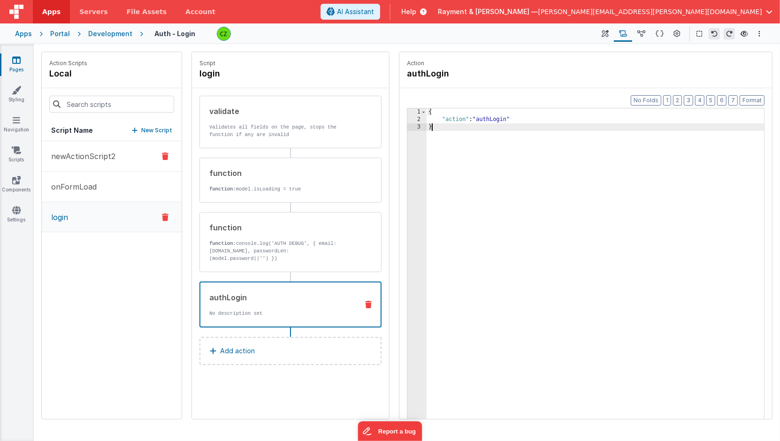
click at [107, 157] on p "newActionScript2" at bounding box center [81, 156] width 70 height 11
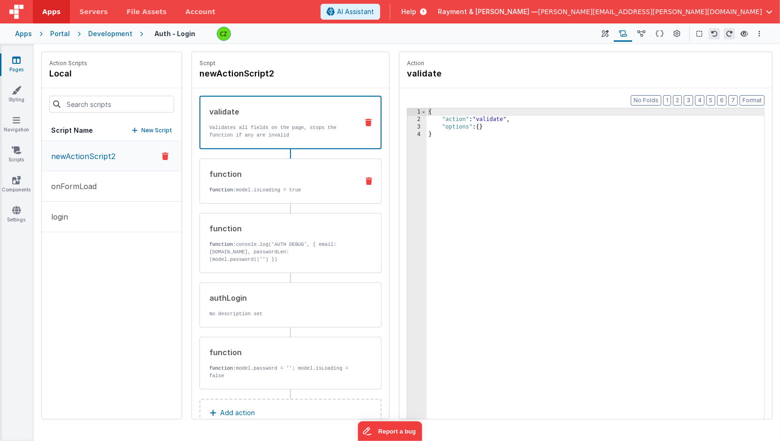
scroll to position [22, 0]
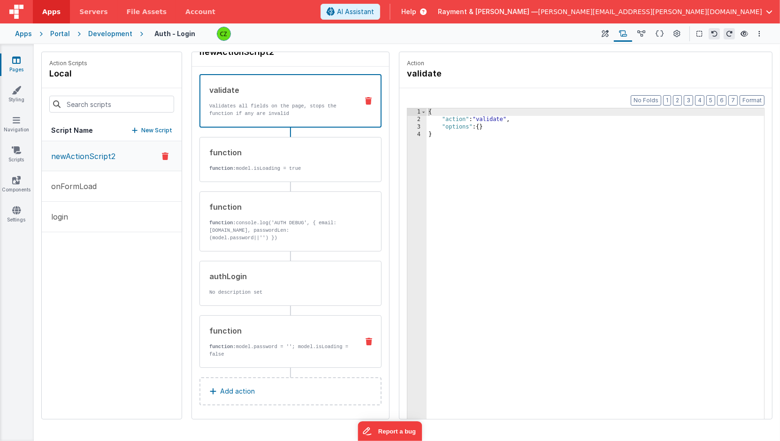
click at [260, 356] on div "function function: model.password = ''; model.isLoading = false" at bounding box center [290, 341] width 182 height 53
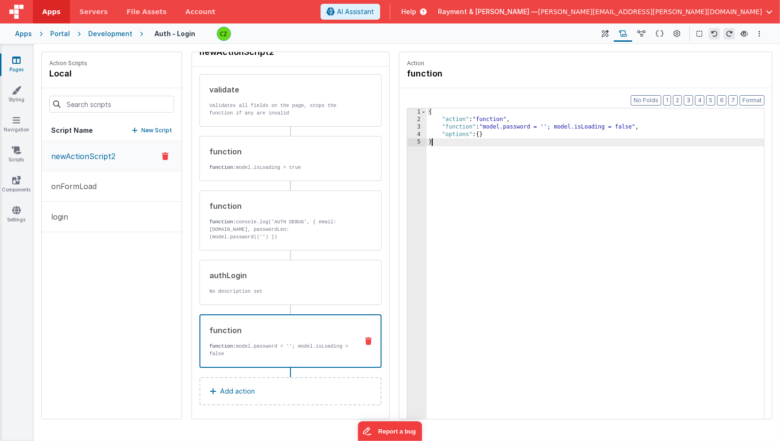
click at [516, 255] on div "{ "action" : "function" , "function" : "model.password = ''; model.isLoading = …" at bounding box center [595, 286] width 338 height 356
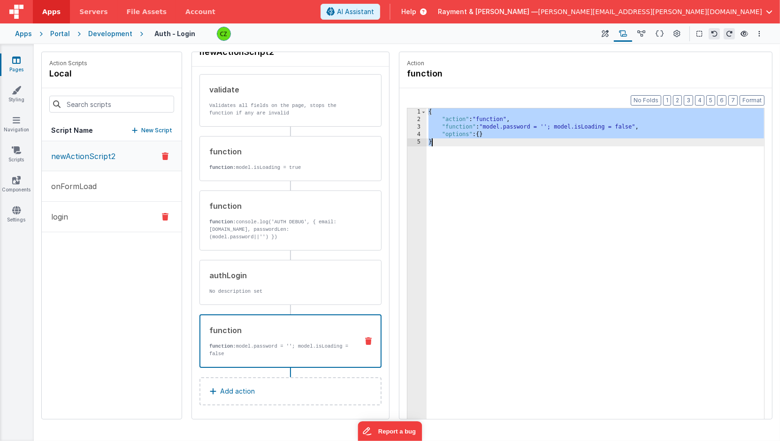
click at [81, 212] on button "login" at bounding box center [112, 217] width 140 height 30
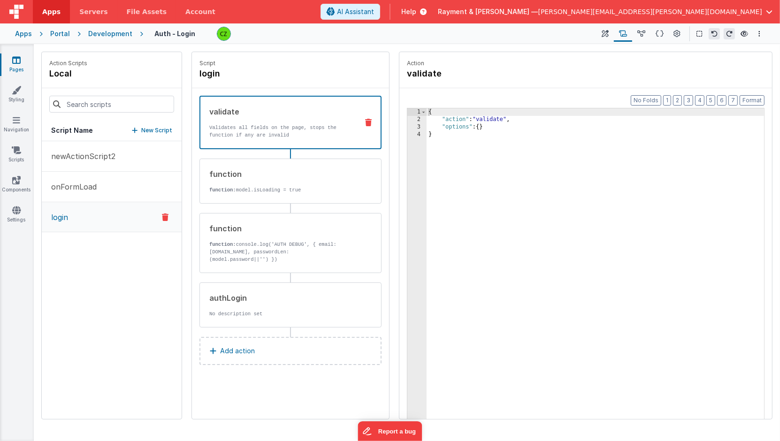
scroll to position [0, 0]
click at [237, 349] on p "Add action" at bounding box center [237, 350] width 35 height 11
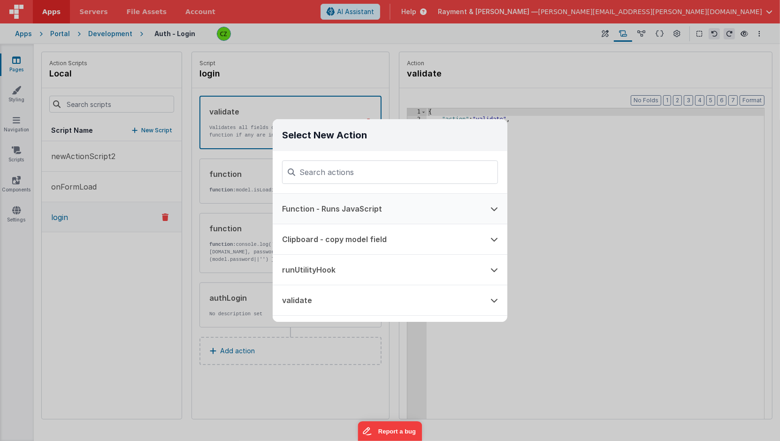
click at [363, 209] on button "Function - Runs JavaScript" at bounding box center [377, 209] width 208 height 30
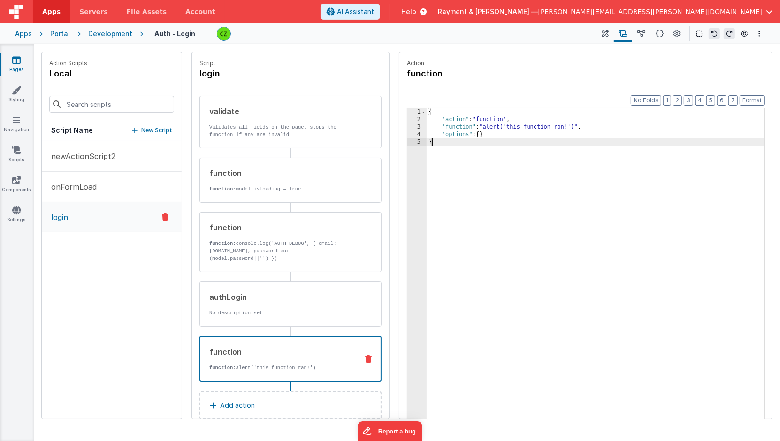
click at [584, 220] on div "{ "action" : "function" , "function" : "alert('this function ran!')" , "options…" at bounding box center [595, 286] width 338 height 356
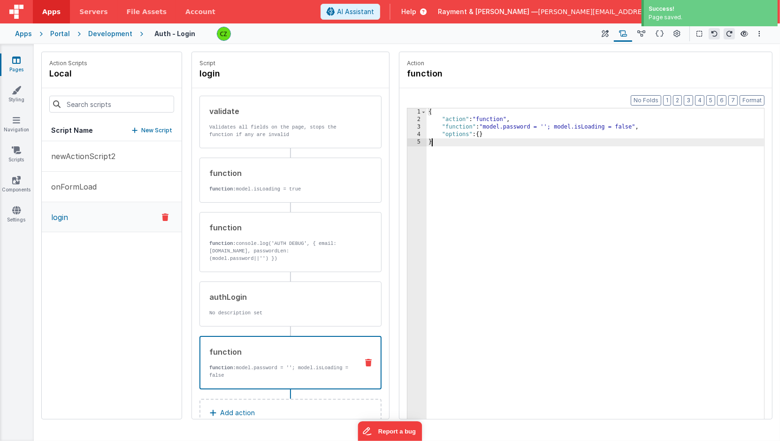
click at [111, 293] on div "newActionScript2 onFormLoad login" at bounding box center [112, 280] width 140 height 278
click at [254, 305] on div "authLogin No description set" at bounding box center [275, 303] width 151 height 25
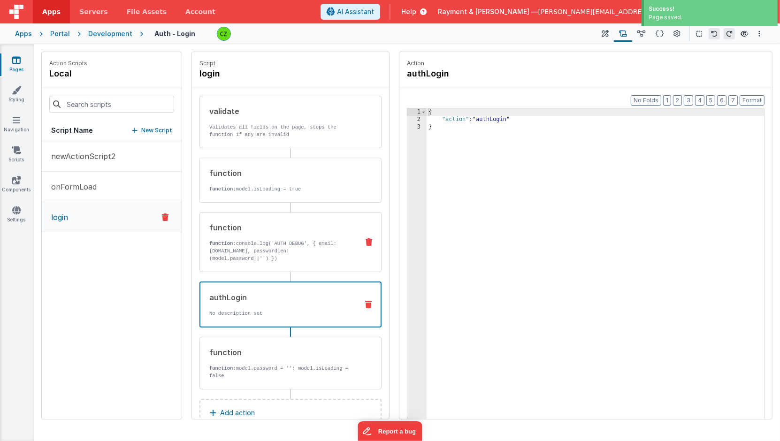
click at [257, 269] on div "function function: console.log('AUTH DEBUG', { email: [DOMAIN_NAME], passwordLe…" at bounding box center [290, 242] width 182 height 60
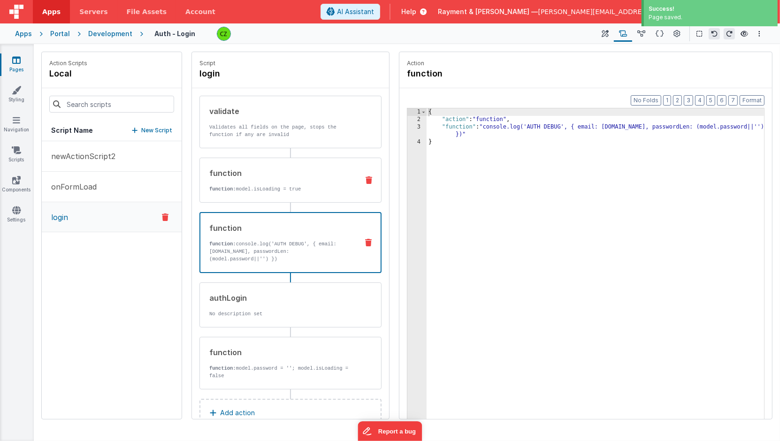
click at [264, 169] on div "function" at bounding box center [280, 172] width 142 height 11
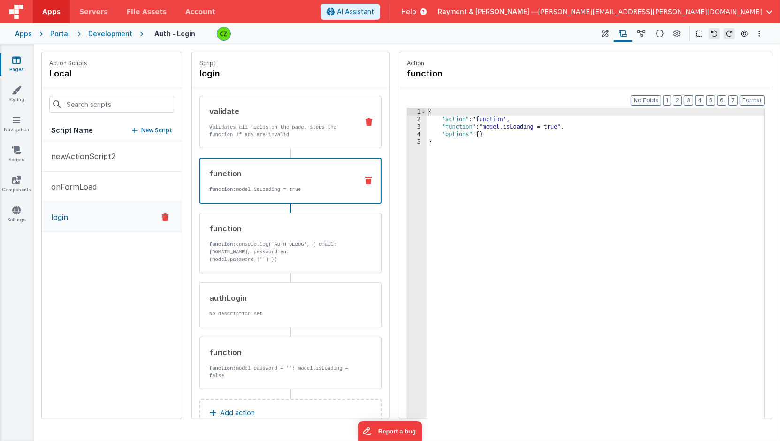
click at [264, 113] on div "validate" at bounding box center [280, 111] width 142 height 11
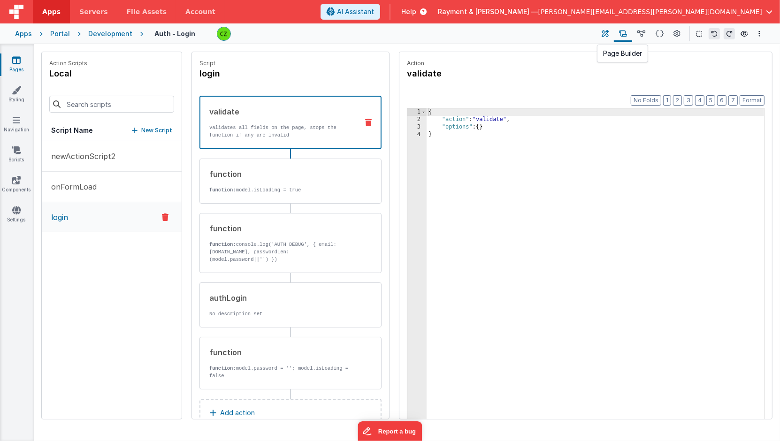
click at [607, 35] on icon at bounding box center [605, 34] width 7 height 10
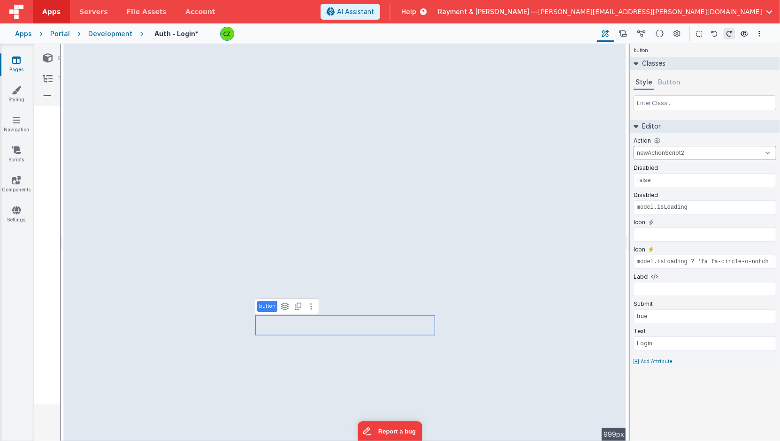
click at [690, 146] on select "newActionScript2 onFormLoad login goToAccount goToContacts goToDashBoard goToDo…" at bounding box center [704, 153] width 143 height 14
select select "login"
click at [633, 146] on select "newActionScript2 onFormLoad login goToAccount goToContacts goToDashBoard goToDo…" at bounding box center [704, 153] width 143 height 14
click at [677, 380] on div "button Classes Style Button Editor Action newActionScript2 onFormLoad login goT…" at bounding box center [705, 242] width 150 height 397
click at [628, 34] on button at bounding box center [623, 34] width 18 height 16
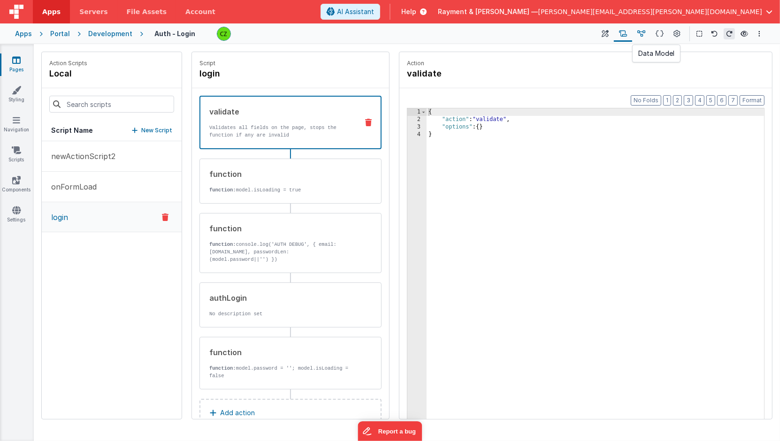
click at [642, 32] on icon at bounding box center [641, 34] width 8 height 10
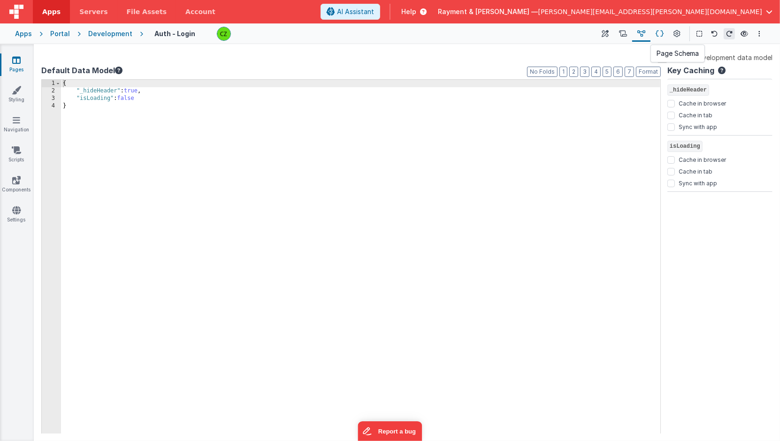
click at [659, 31] on icon at bounding box center [659, 34] width 8 height 10
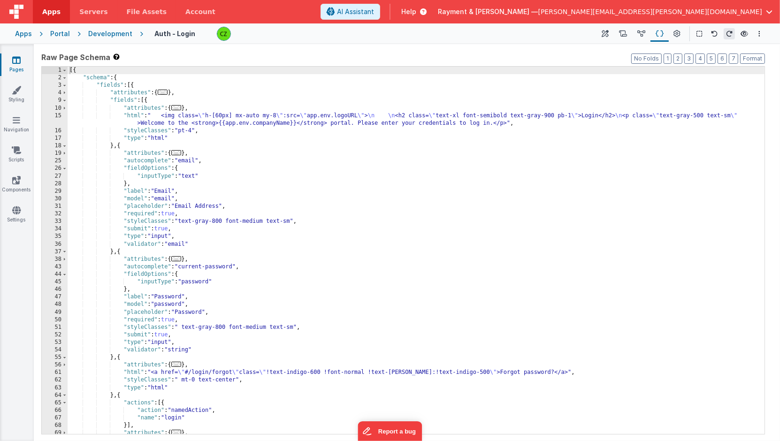
click at [478, 185] on div "[{ "schema" : { "fields" : [{ "attributes" : { ... } , "fields" : [{ "attribute…" at bounding box center [416, 258] width 697 height 383
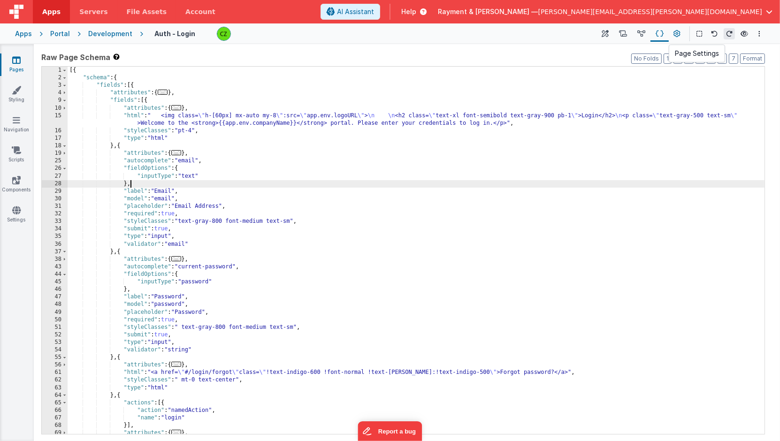
click at [674, 30] on icon at bounding box center [677, 34] width 7 height 10
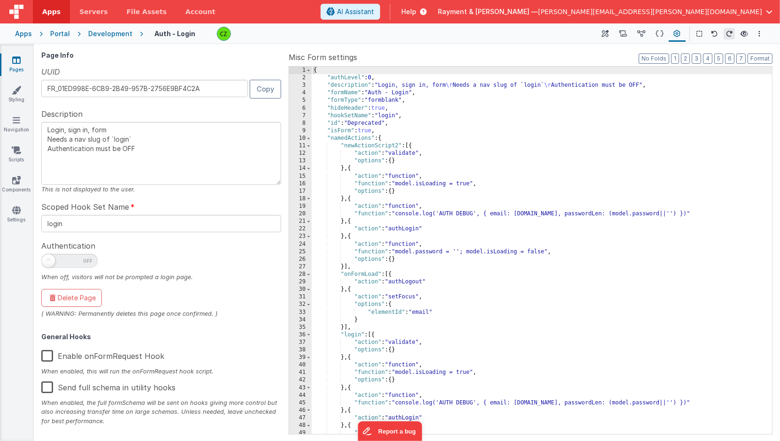
click at [480, 169] on div "{ "authLevel" : 0 , "description" : "Login, sign in, form \r Needs a nav slug o…" at bounding box center [542, 258] width 461 height 383
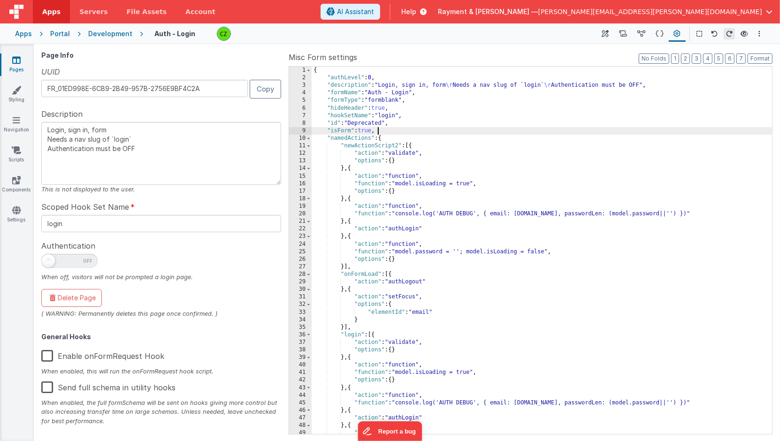
click at [453, 133] on div "{ "authLevel" : 0 , "description" : "Login, sign in, form \r Needs a nav slug o…" at bounding box center [542, 258] width 461 height 383
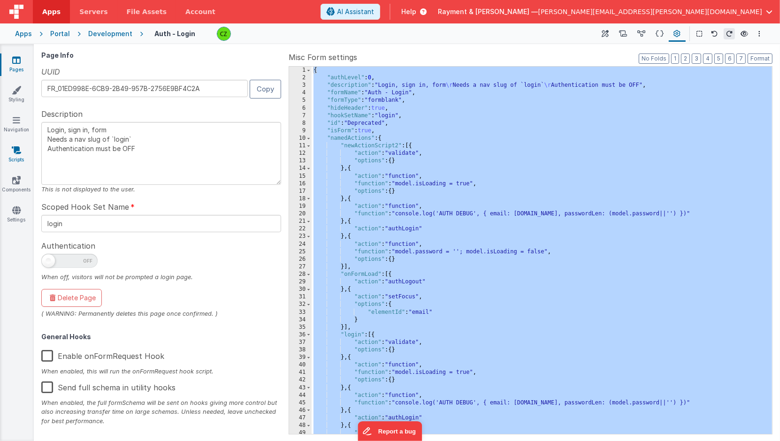
click at [15, 157] on link "Scripts" at bounding box center [17, 154] width 34 height 19
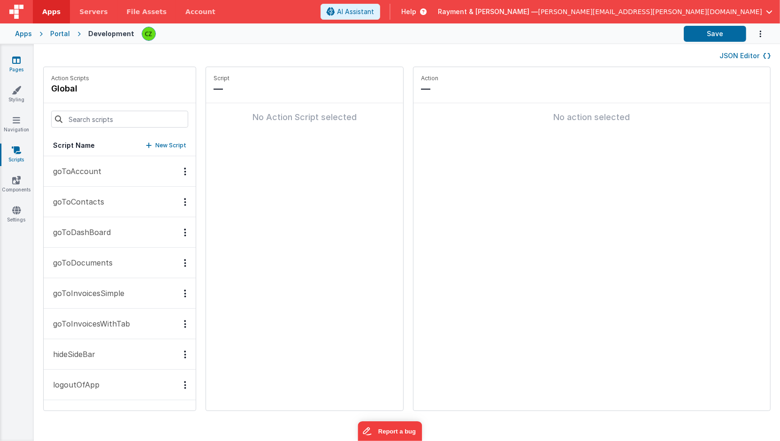
click at [21, 63] on link "Pages" at bounding box center [17, 64] width 34 height 19
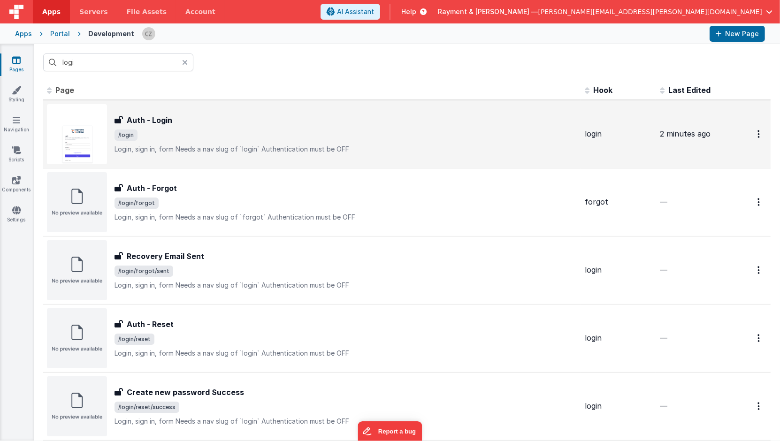
click at [231, 126] on div "Auth - Login Auth - Login /login Login, sign in, formNeeds a nav slug of `logi…" at bounding box center [345, 133] width 463 height 39
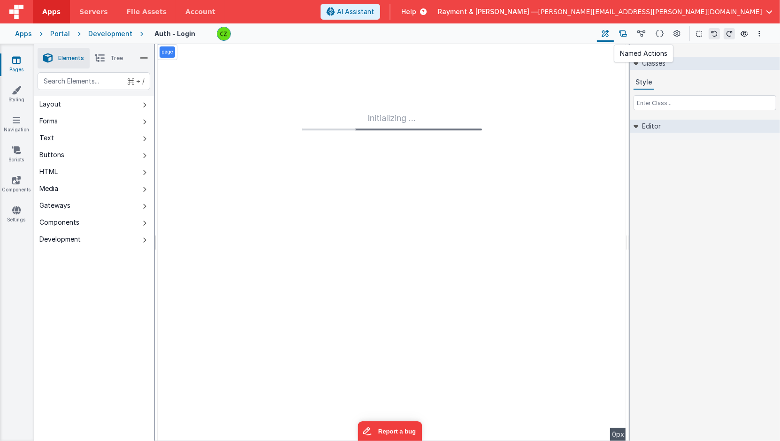
click at [626, 32] on icon at bounding box center [623, 34] width 8 height 10
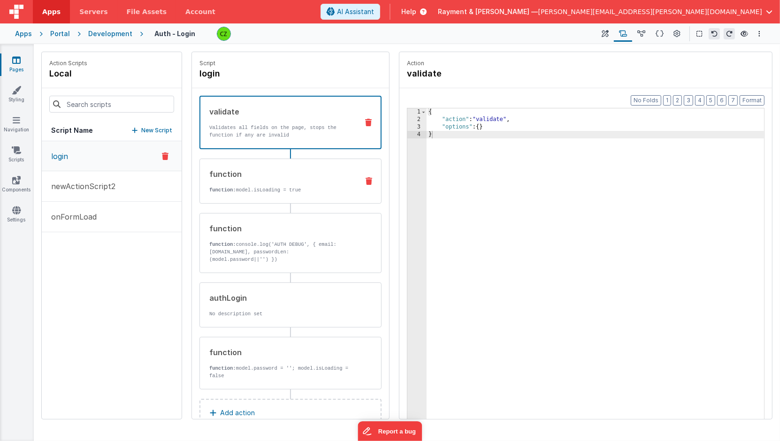
click at [281, 181] on div "function function: model.isLoading = true" at bounding box center [275, 180] width 151 height 25
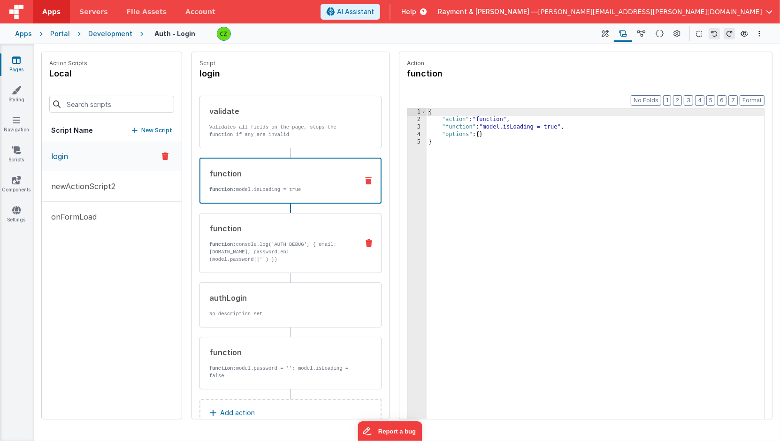
click at [280, 228] on div "function" at bounding box center [280, 228] width 142 height 11
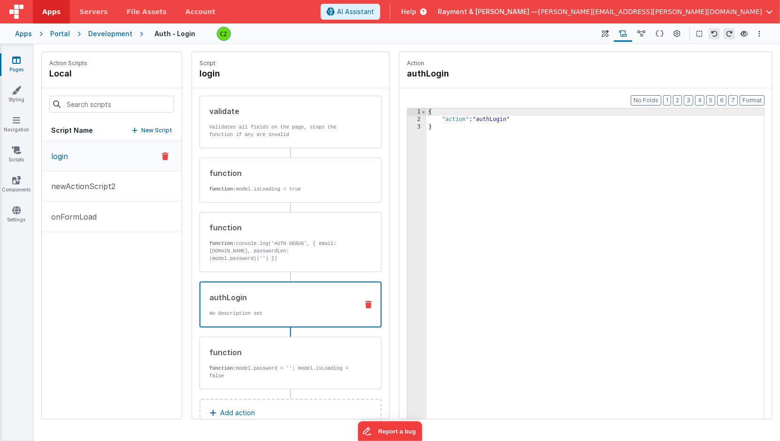
click at [267, 304] on div "authLogin No description set" at bounding box center [275, 304] width 150 height 25
click at [537, 129] on div "{ "action" : "authLogin" }" at bounding box center [595, 286] width 338 height 356
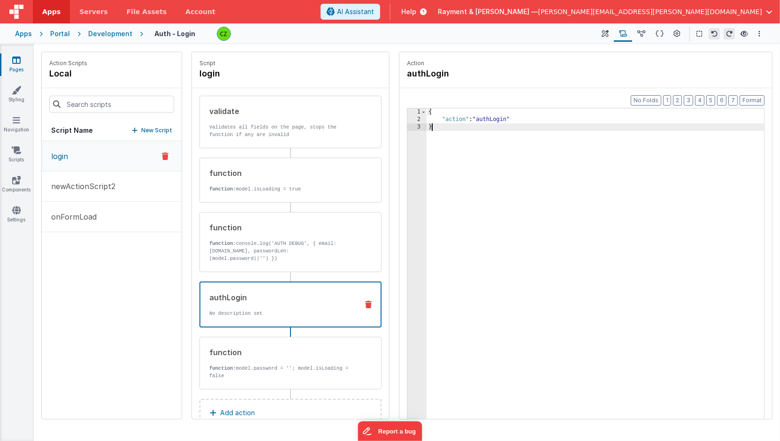
click at [532, 123] on div "{ "action" : "authLogin" }" at bounding box center [595, 286] width 338 height 356
click at [523, 115] on div "{ "action" : "authLogin" }" at bounding box center [595, 286] width 338 height 356
click at [464, 130] on div "{ "action" : "authLogin" , }" at bounding box center [595, 286] width 338 height 356
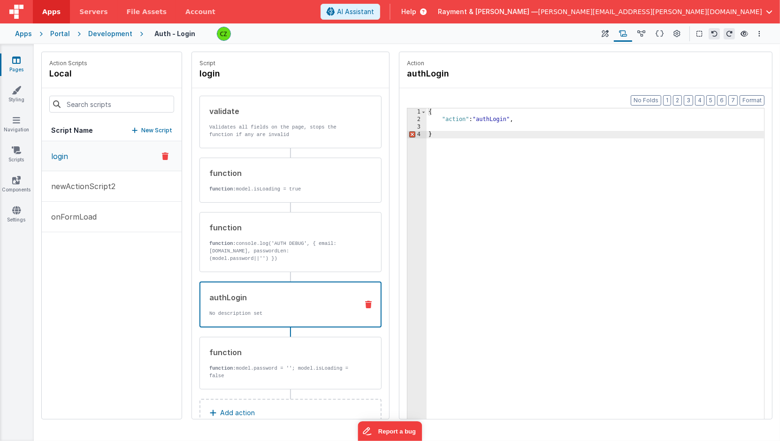
click at [462, 126] on div "{ "action" : "authLogin" , }" at bounding box center [595, 286] width 338 height 356
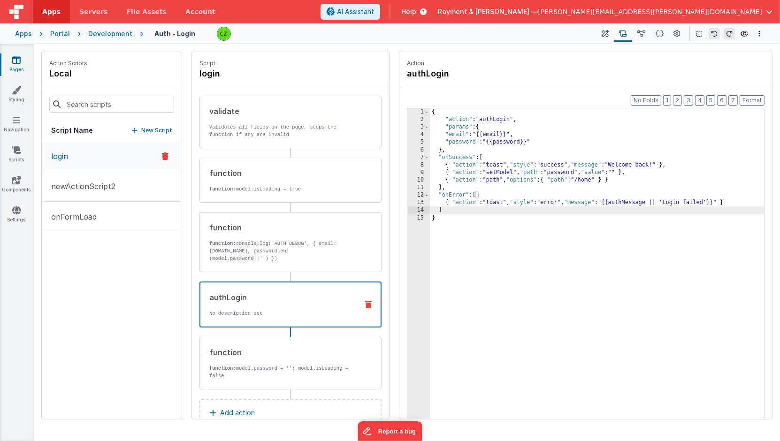
click at [437, 151] on div "{ "action" : "authLogin" , "params" : { "email" : "{{email}}" , "password" : "{…" at bounding box center [597, 286] width 335 height 356
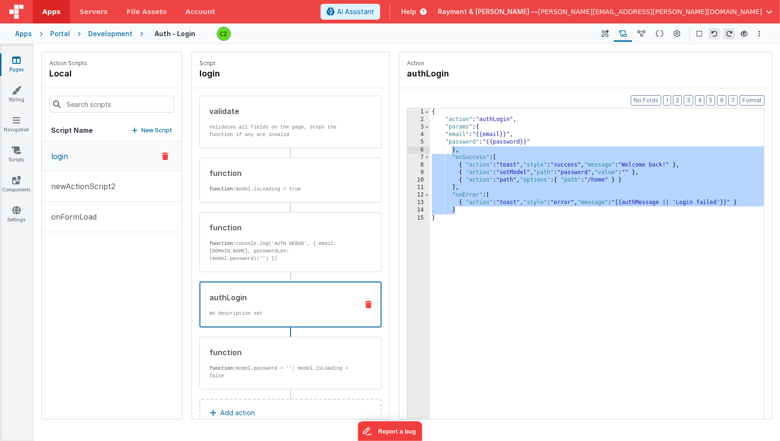
click at [459, 171] on div "{ "action" : "authLogin" , "params" : { "email" : "{{email}}" , "password" : "{…" at bounding box center [597, 286] width 335 height 356
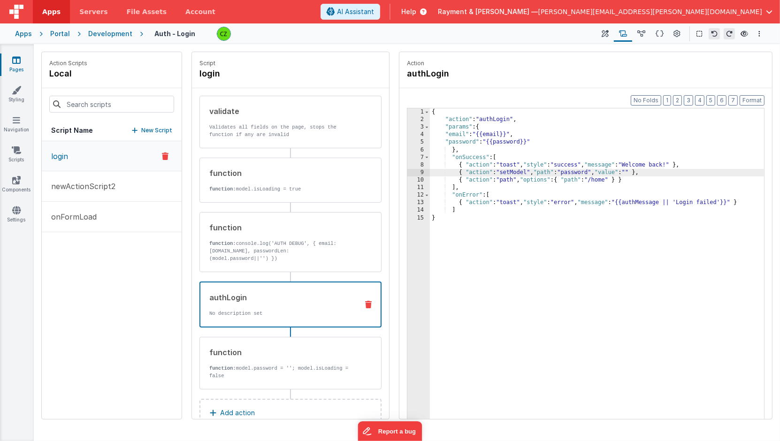
click at [453, 149] on div "{ "action" : "authLogin" , "params" : { "email" : "{{email}}" , "password" : "{…" at bounding box center [597, 286] width 335 height 356
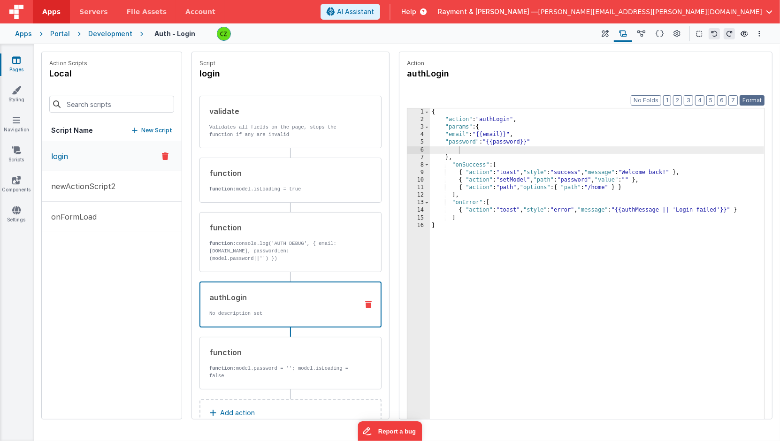
click at [749, 95] on button "Format" at bounding box center [751, 100] width 25 height 10
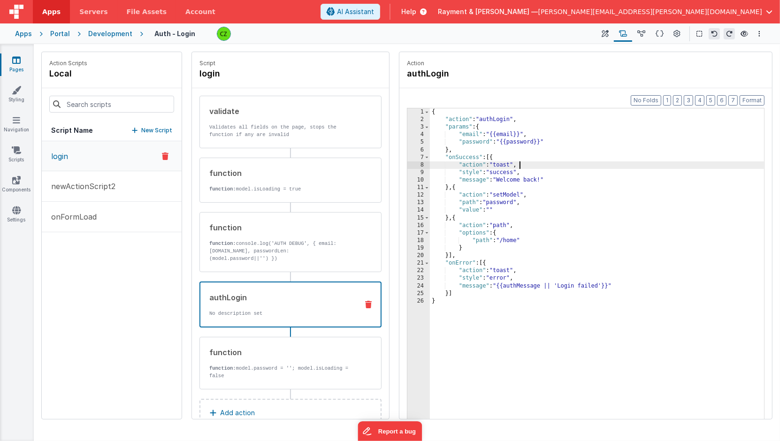
click at [544, 164] on div "{ "action" : "authLogin" , "params" : { "email" : "{{email}}" , "password" : "{…" at bounding box center [597, 286] width 335 height 356
click at [496, 145] on div "{ "action" : "authLogin" , "params" : { "email" : "{{email}}" , "password" : "{…" at bounding box center [597, 286] width 335 height 356
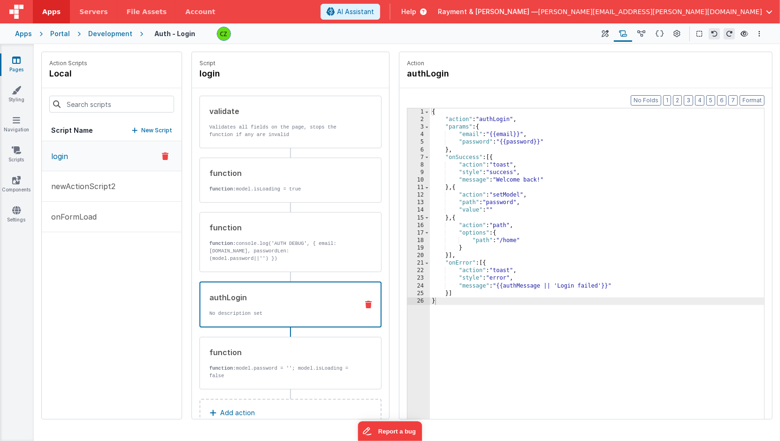
click at [90, 319] on div "login newActionScript2 onFormLoad" at bounding box center [112, 280] width 140 height 278
click at [76, 190] on p "newActionScript2" at bounding box center [81, 186] width 70 height 11
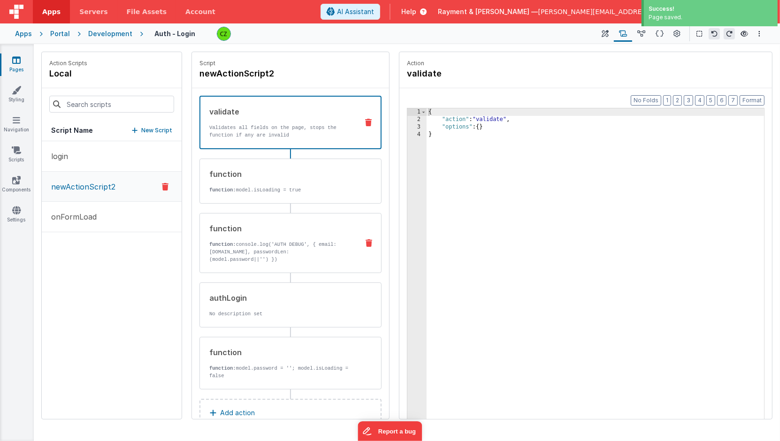
click at [249, 237] on div "function function: console.log('AUTH DEBUG', { email: [DOMAIN_NAME], passwordLe…" at bounding box center [275, 243] width 151 height 40
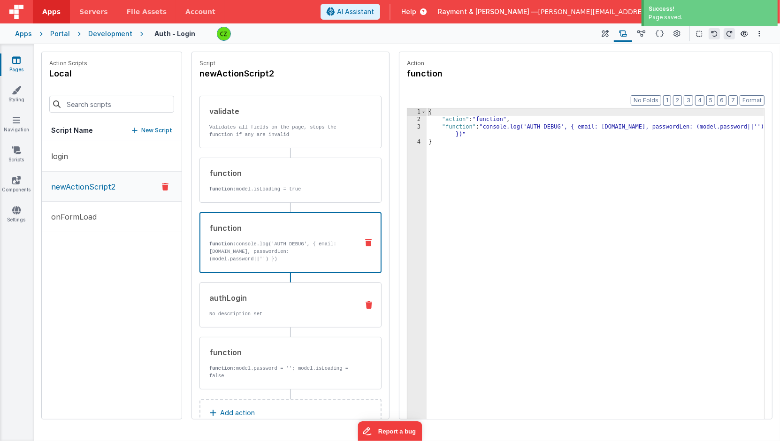
click at [249, 292] on div "authLogin" at bounding box center [280, 297] width 142 height 11
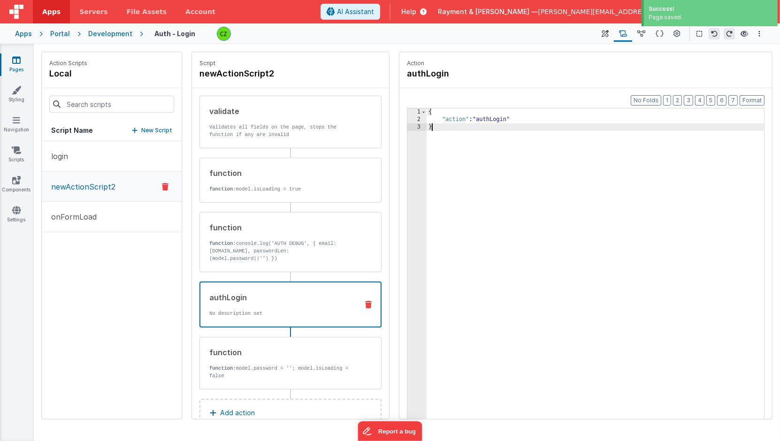
click at [606, 232] on div "{ "action" : "authLogin" }" at bounding box center [595, 286] width 338 height 356
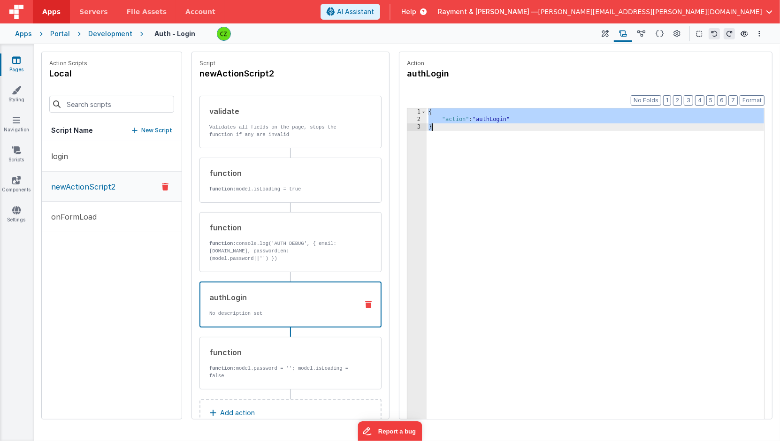
click at [520, 117] on div "{ "action" : "authLogin" }" at bounding box center [595, 286] width 338 height 356
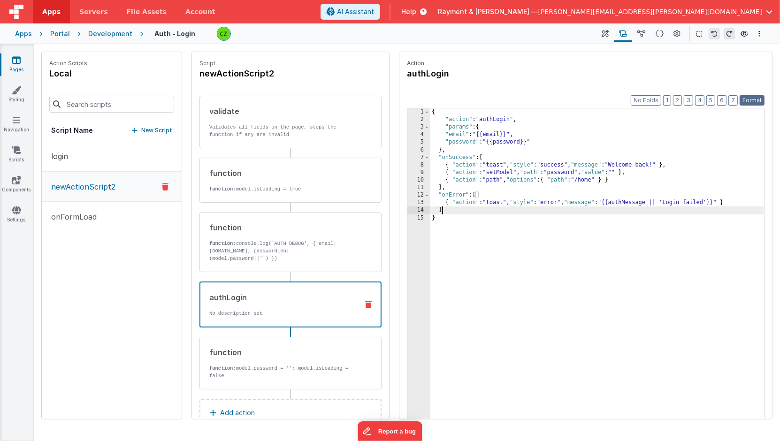
click at [753, 98] on button "Format" at bounding box center [751, 100] width 25 height 10
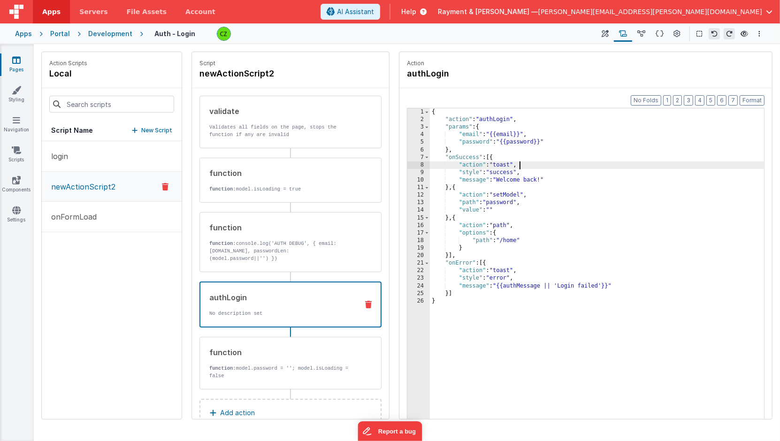
click at [589, 160] on div "{ "action" : "authLogin" , "params" : { "email" : "{{email}}" , "password" : "{…" at bounding box center [597, 286] width 335 height 356
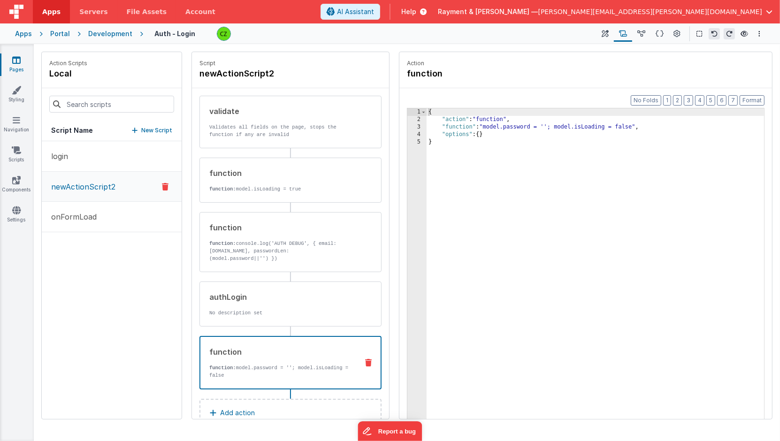
click at [266, 366] on p "function: model.password = ''; model.isLoading = false" at bounding box center [279, 371] width 141 height 15
click at [610, 36] on button at bounding box center [605, 34] width 17 height 16
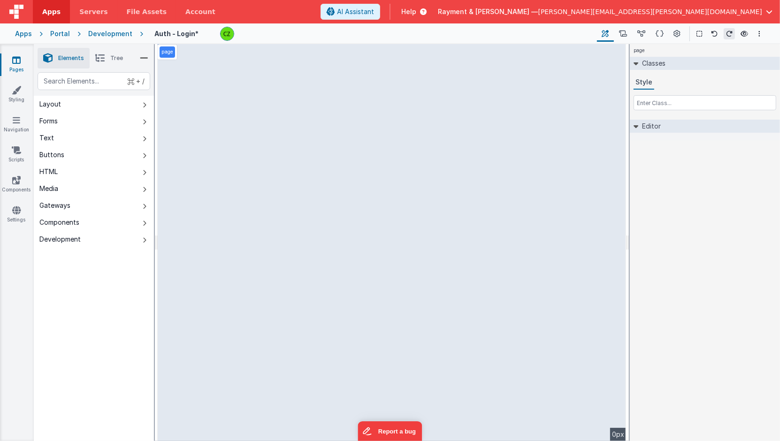
select select "email"
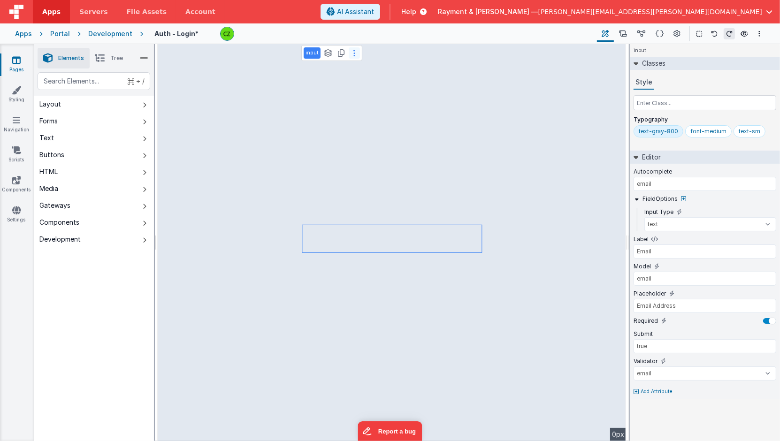
click at [354, 53] on button at bounding box center [354, 52] width 11 height 11
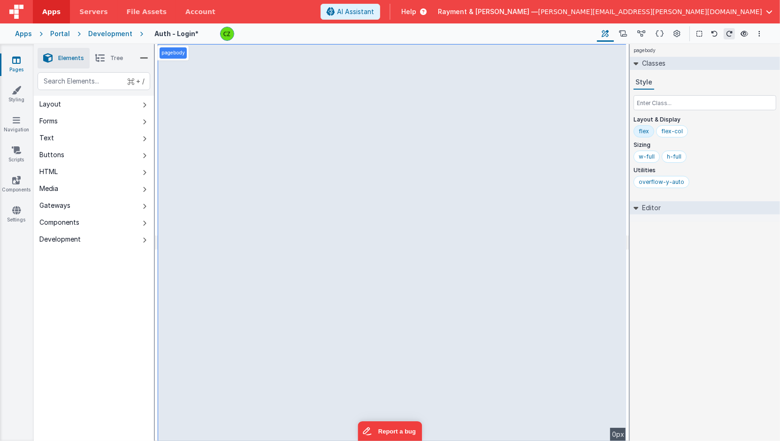
select select "email"
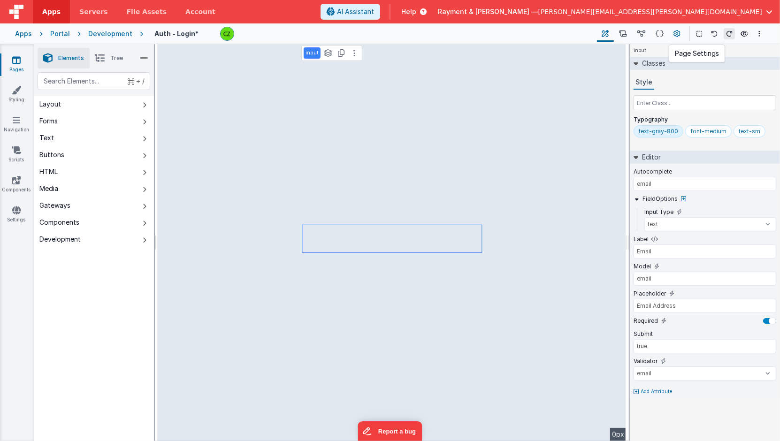
click at [674, 34] on icon at bounding box center [677, 34] width 7 height 10
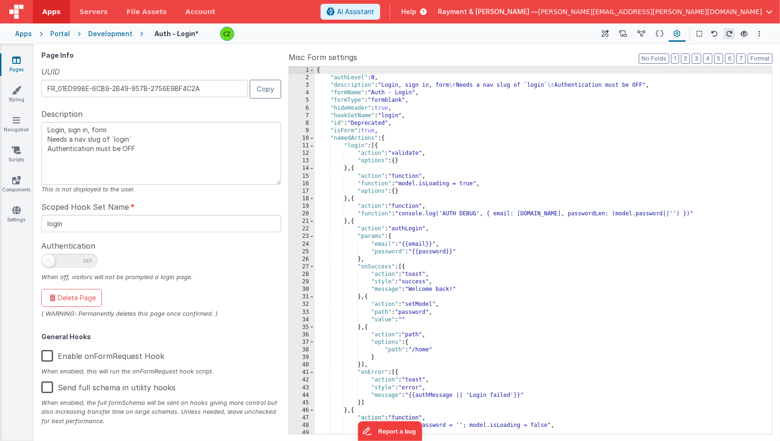
click at [462, 172] on div "{ "authLevel" : 0 , "description" : "Login, sign in, form \r Needs a nav slug o…" at bounding box center [543, 258] width 457 height 383
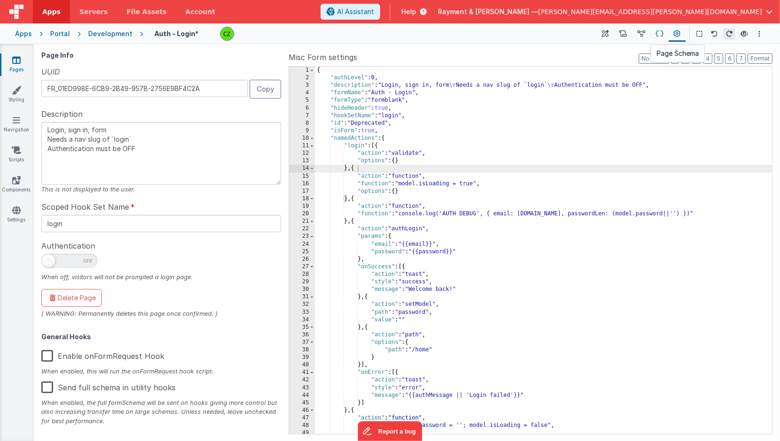
click at [665, 40] on button at bounding box center [659, 34] width 18 height 16
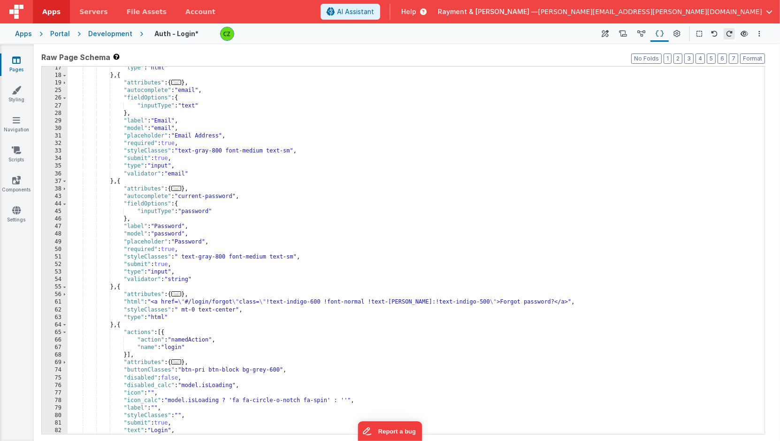
scroll to position [92, 0]
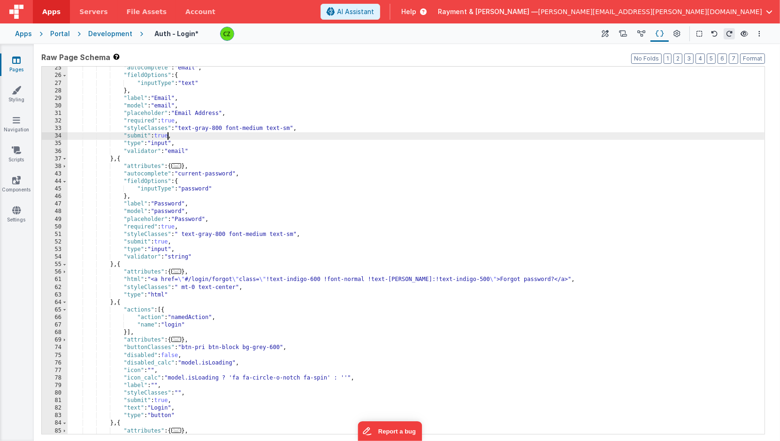
click at [168, 137] on div ""autocomplete" : "email" , "fieldOptions" : { "inputType" : "text" } , "label" …" at bounding box center [416, 255] width 697 height 383
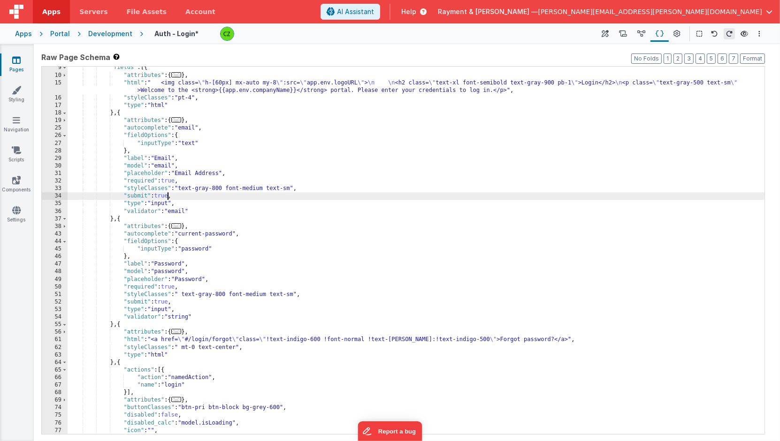
scroll to position [33, 0]
click at [183, 164] on div ""fields" : [{ "attributes" : { ... } , "html" : " <img class= \" h-[60px] mx-au…" at bounding box center [416, 255] width 697 height 383
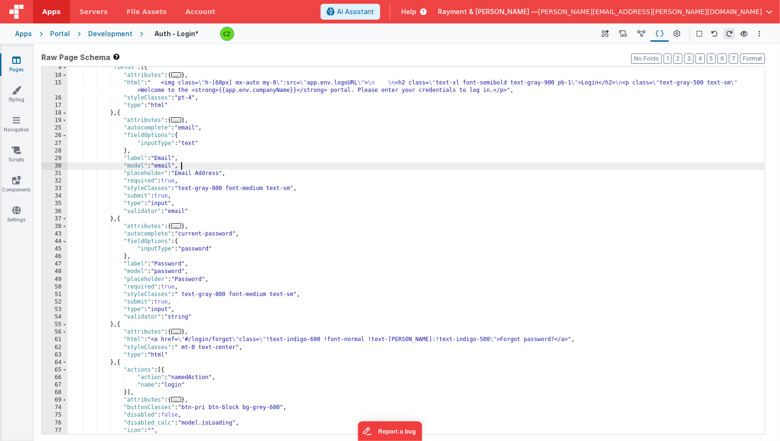
click at [191, 207] on div ""fields" : [{ "attributes" : { ... } , "html" : " <img class= \" h-[60px] mx-au…" at bounding box center [416, 255] width 697 height 383
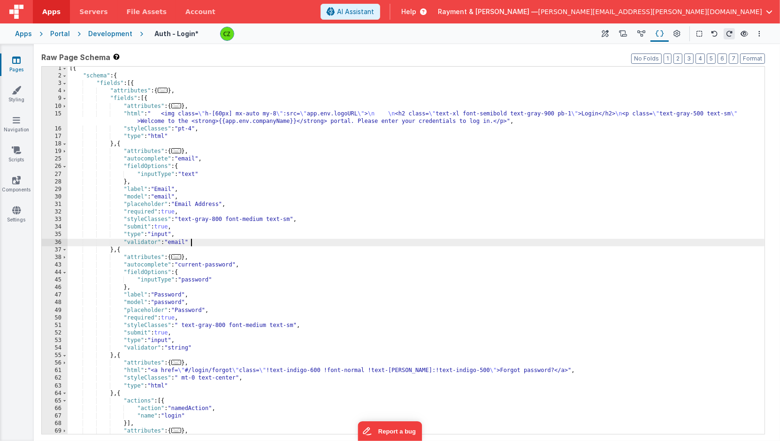
scroll to position [0, 0]
click at [179, 152] on span "..." at bounding box center [176, 152] width 10 height 5
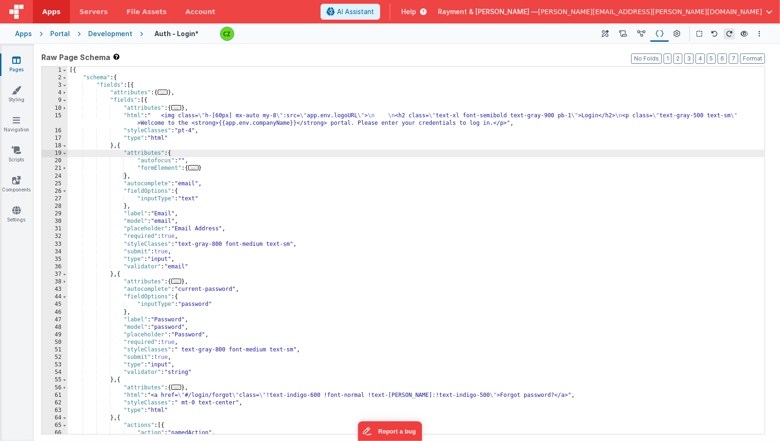
click at [192, 168] on span "..." at bounding box center [193, 167] width 10 height 5
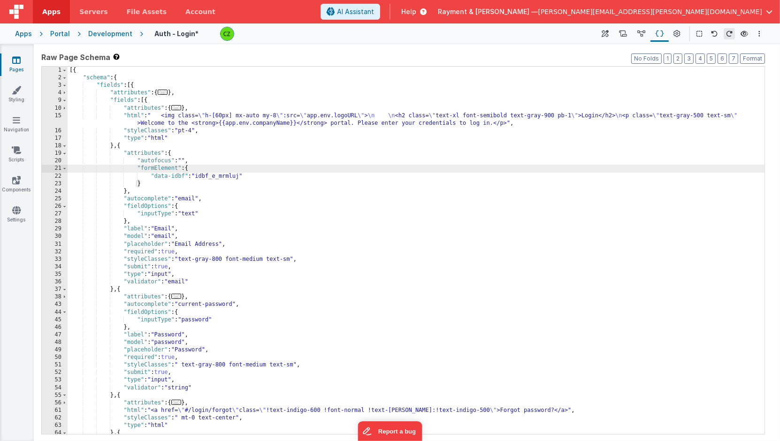
click at [190, 160] on div "[{ "schema" : { "fields" : [{ "attributes" : { ... } , "fields" : [{ "attribute…" at bounding box center [416, 258] width 697 height 383
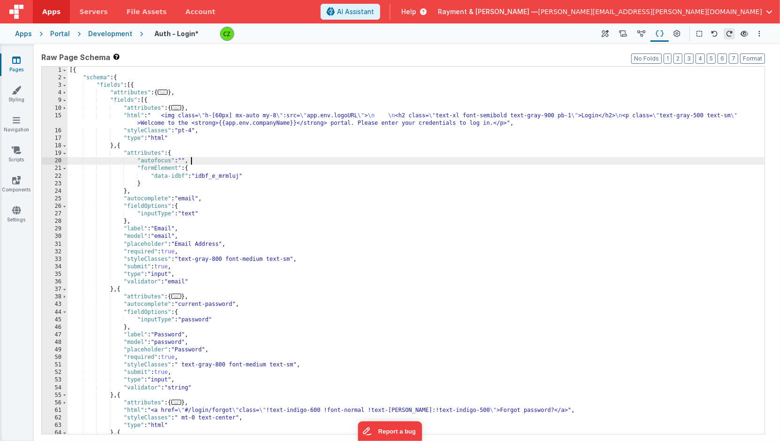
scroll to position [61, 0]
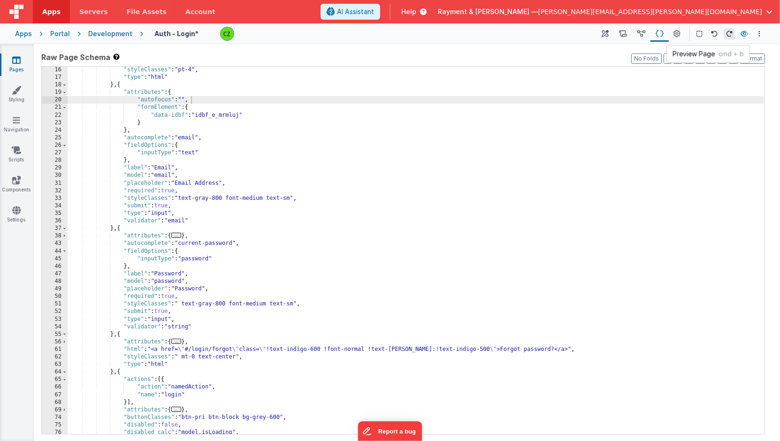
click at [748, 33] on button at bounding box center [743, 33] width 11 height 13
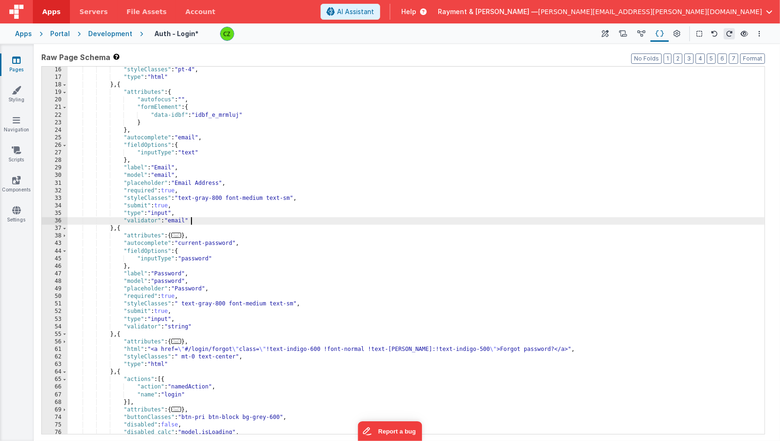
click at [245, 217] on div ""styleClasses" : "pt-4" , "type" : "html" } , { "attributes" : { "autofocus" : …" at bounding box center [416, 257] width 697 height 383
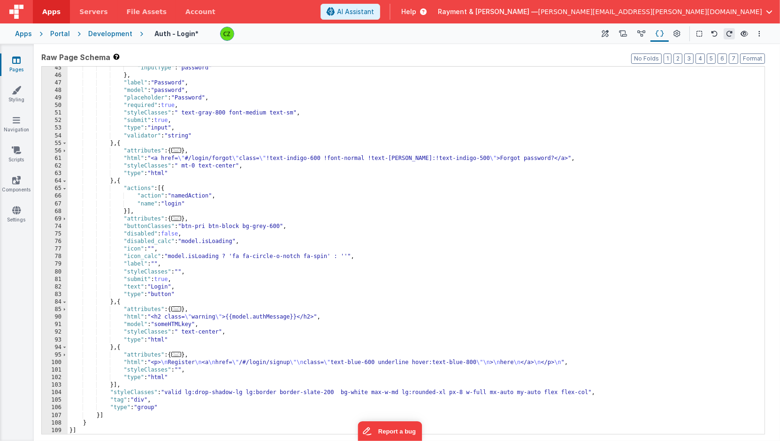
scroll to position [252, 0]
click at [194, 194] on div ""inputType" : "password" } , "label" : "Password" , "model" : "password" , "pla…" at bounding box center [416, 255] width 697 height 383
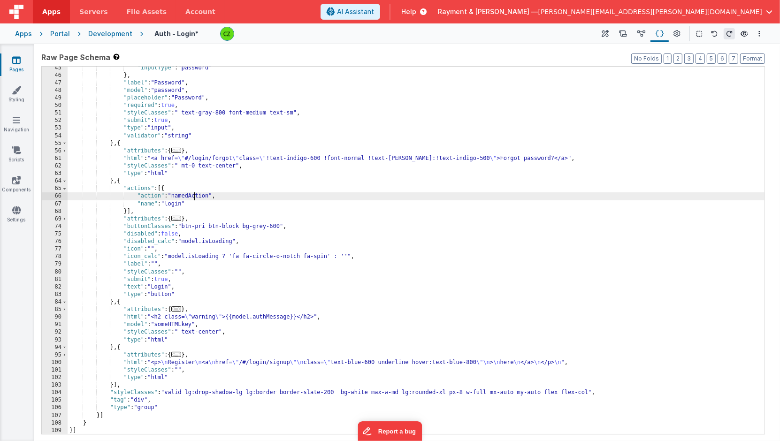
click at [194, 194] on div ""inputType" : "password" } , "label" : "Password" , "model" : "password" , "pla…" at bounding box center [416, 255] width 697 height 383
click at [254, 184] on div ""inputType" : "password" } , "label" : "Password" , "model" : "password" , "pla…" at bounding box center [416, 255] width 697 height 383
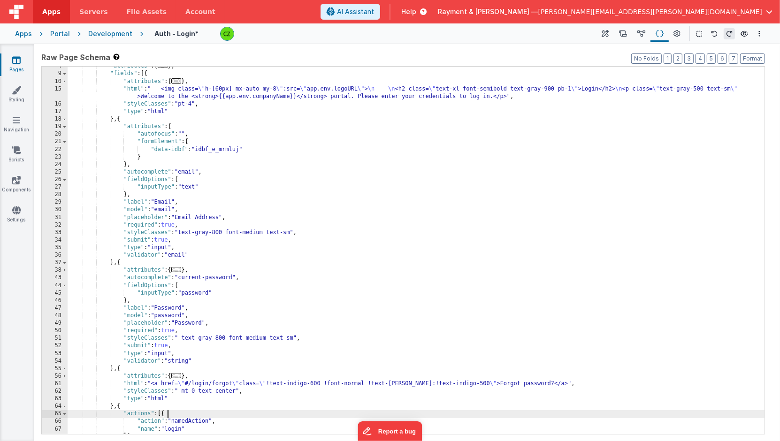
scroll to position [36, 0]
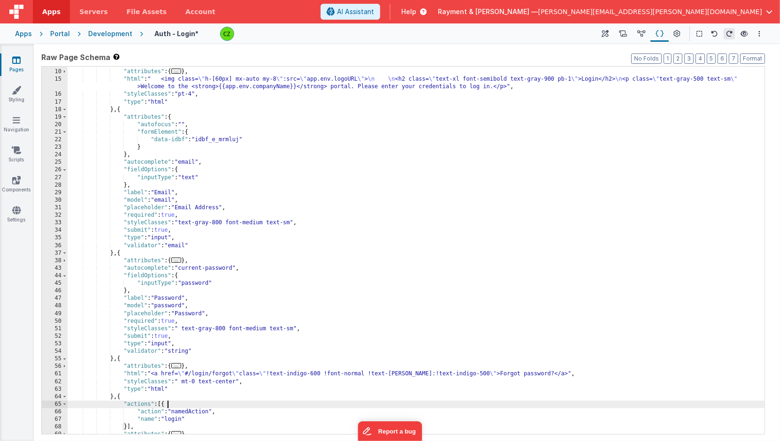
click at [185, 195] on div ""fields" : [{ "attributes" : { ... } , "html" : " <img class= \" h-[60px] mx-au…" at bounding box center [416, 252] width 697 height 383
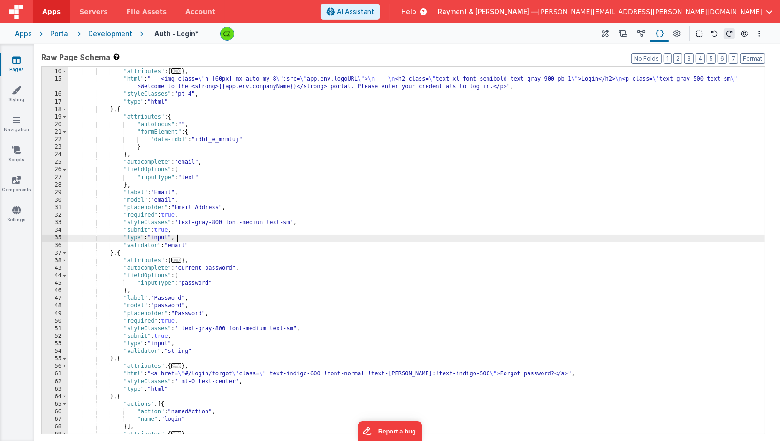
click at [189, 241] on div ""fields" : [{ "attributes" : { ... } , "html" : " <img class= \" h-[60px] mx-au…" at bounding box center [416, 252] width 697 height 383
click at [152, 174] on div ""fields" : [{ "attributes" : { ... } , "html" : " <img class= \" h-[60px] mx-au…" at bounding box center [416, 252] width 697 height 383
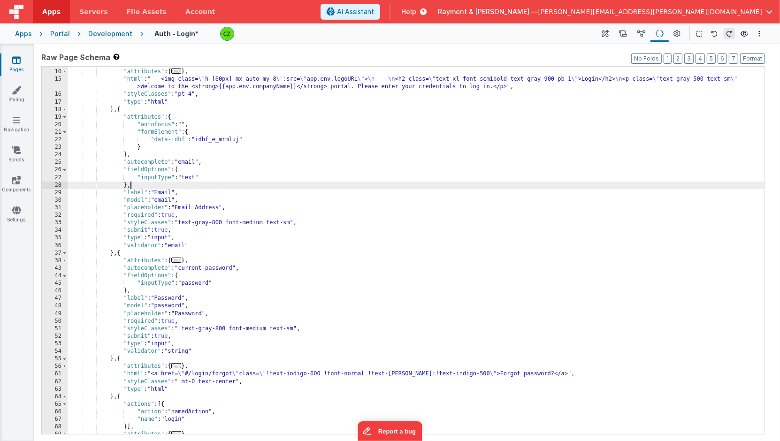
click at [137, 181] on div ""fields" : [{ "attributes" : { ... } , "html" : " <img class= \" h-[60px] mx-au…" at bounding box center [416, 252] width 697 height 383
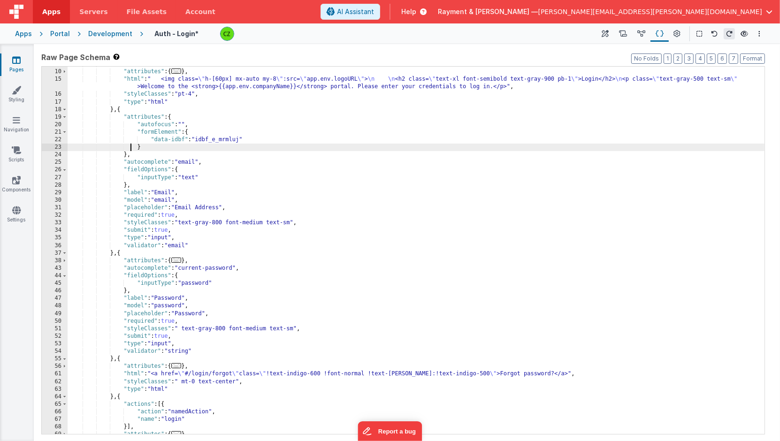
click at [176, 115] on div ""fields" : [{ "attributes" : { ... } , "html" : " <img class= \" h-[60px] mx-au…" at bounding box center [416, 252] width 697 height 383
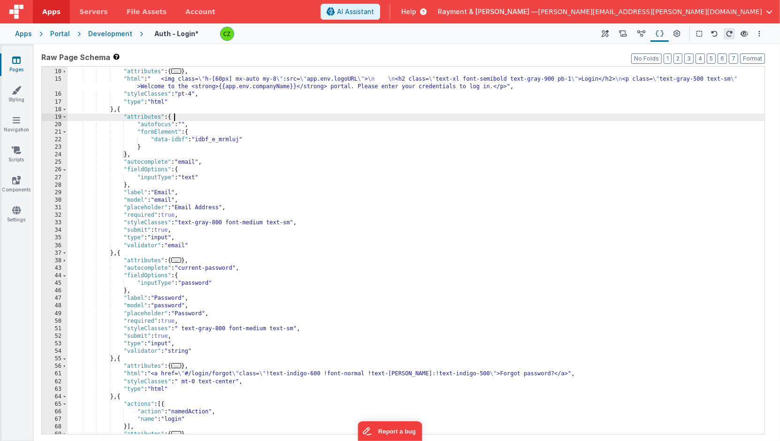
click at [130, 110] on div ""fields" : [{ "attributes" : { ... } , "html" : " <img class= \" h-[60px] mx-au…" at bounding box center [416, 252] width 697 height 383
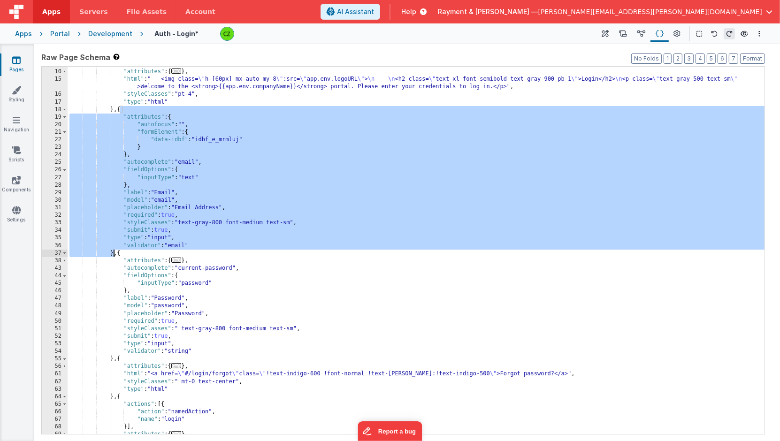
drag, startPoint x: 120, startPoint y: 109, endPoint x: 114, endPoint y: 250, distance: 141.3
click at [114, 250] on div ""fields" : [{ "attributes" : { ... } , "html" : " <img class= \" h-[60px] mx-au…" at bounding box center [416, 252] width 697 height 383
click at [185, 114] on div ""fields" : [{ "attributes" : { ... } , "html" : " <img class= \" h-[60px] mx-au…" at bounding box center [416, 252] width 697 height 383
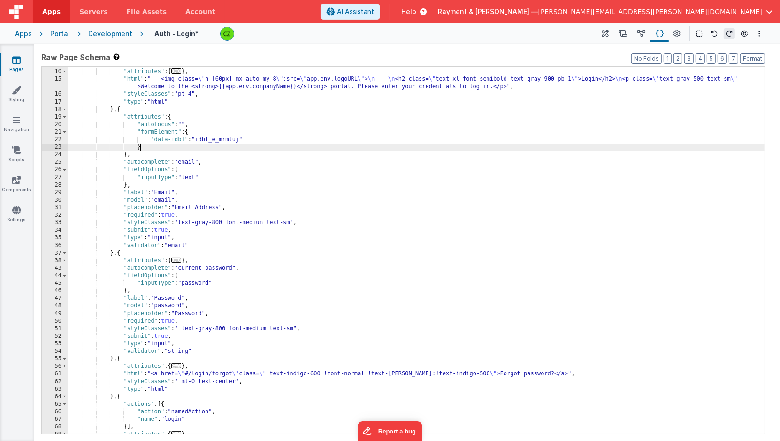
click at [164, 146] on div ""fields" : [{ "attributes" : { ... } , "html" : " <img class= \" h-[60px] mx-au…" at bounding box center [416, 252] width 697 height 383
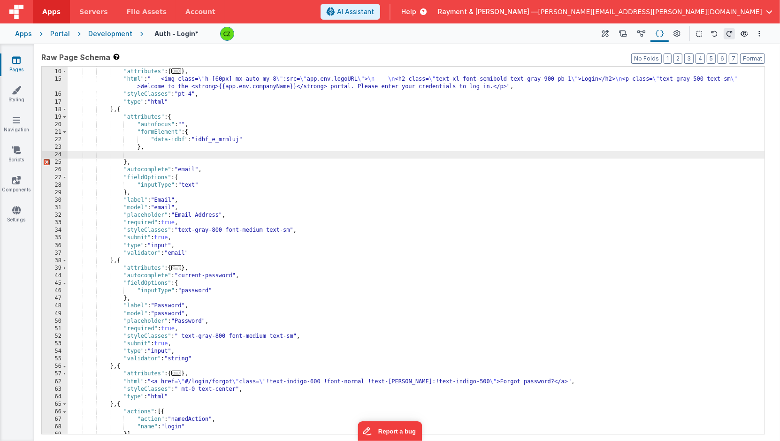
click at [163, 152] on div ""fields" : [{ "attributes" : { ... } , "html" : " <img class= \" h-[60px] mx-au…" at bounding box center [416, 252] width 697 height 383
click at [760, 60] on button "Format" at bounding box center [752, 58] width 25 height 10
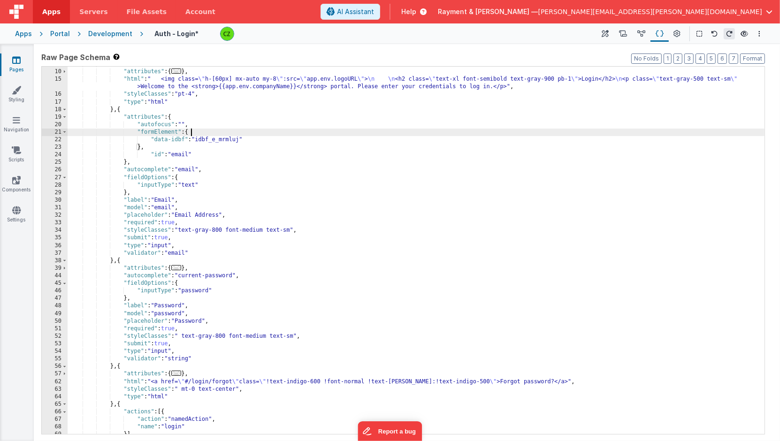
click at [381, 132] on div ""fields" : [{ "attributes" : { ... } , "html" : " <img class= \" h-[60px] mx-au…" at bounding box center [416, 252] width 697 height 383
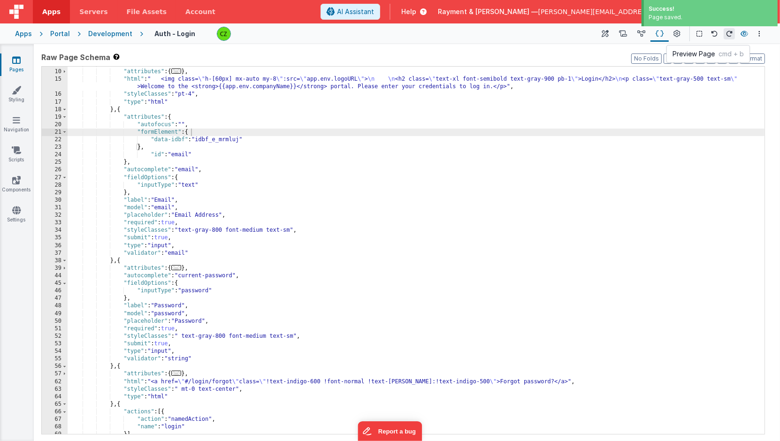
click at [744, 33] on icon at bounding box center [744, 33] width 8 height 7
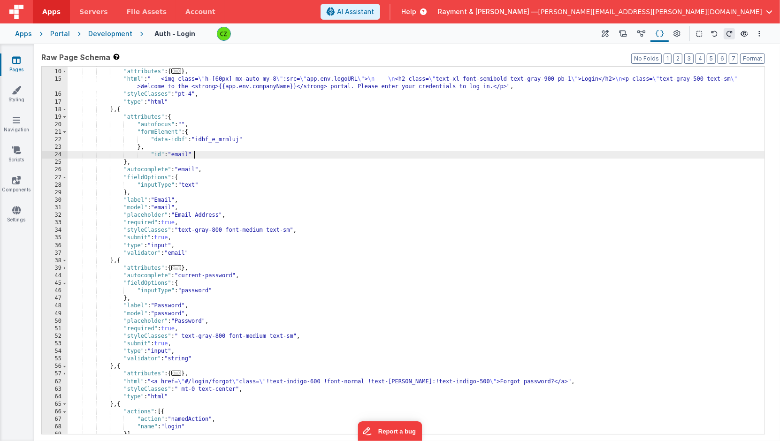
click at [204, 156] on div ""fields" : [{ "attributes" : { ... } , "html" : " <img class= \" h-[60px] mx-au…" at bounding box center [416, 252] width 697 height 383
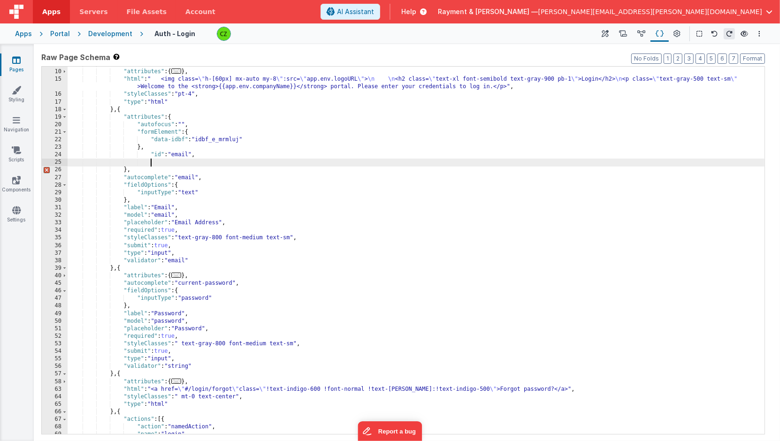
paste textarea
click at [754, 60] on button "Format" at bounding box center [752, 58] width 25 height 10
click at [539, 159] on div ""fields" : [{ "attributes" : { ... } , "html" : " <img class= \" h-[60px] mx-au…" at bounding box center [416, 252] width 697 height 383
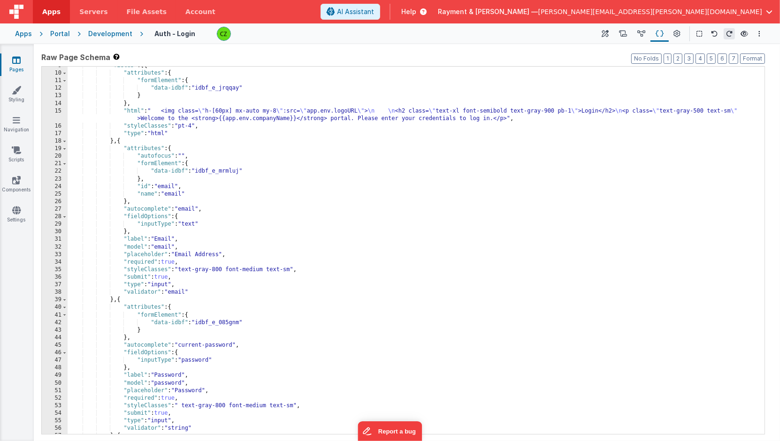
scroll to position [0, 0]
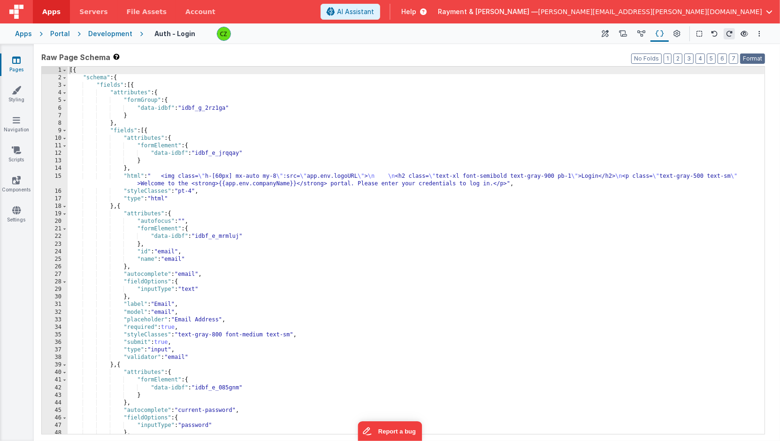
click at [751, 61] on button "Format" at bounding box center [752, 58] width 25 height 10
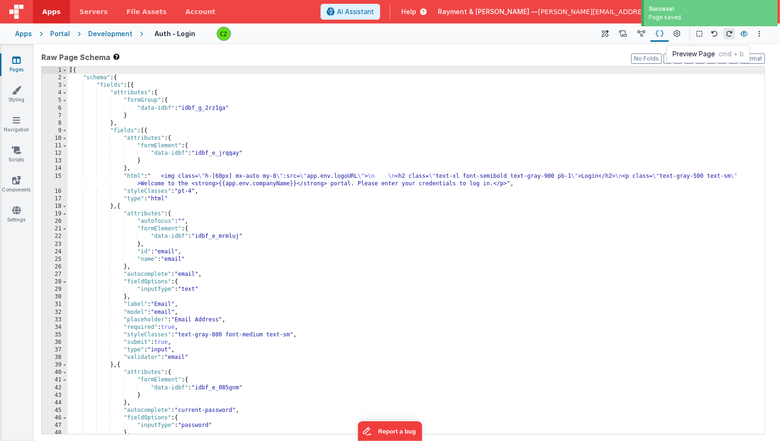
click at [746, 36] on icon at bounding box center [744, 33] width 8 height 7
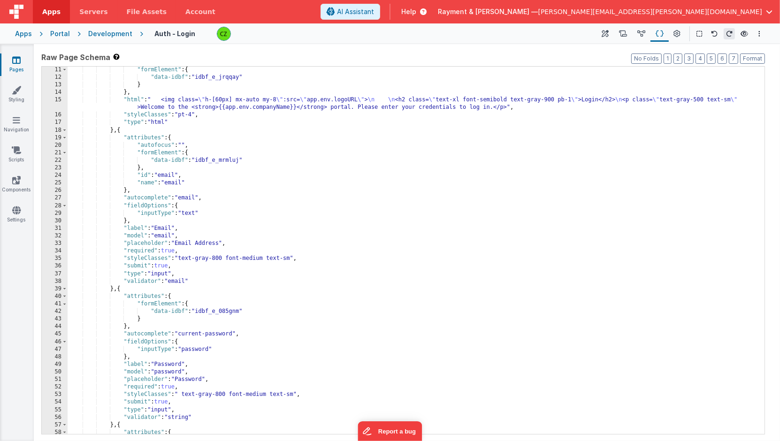
scroll to position [106, 0]
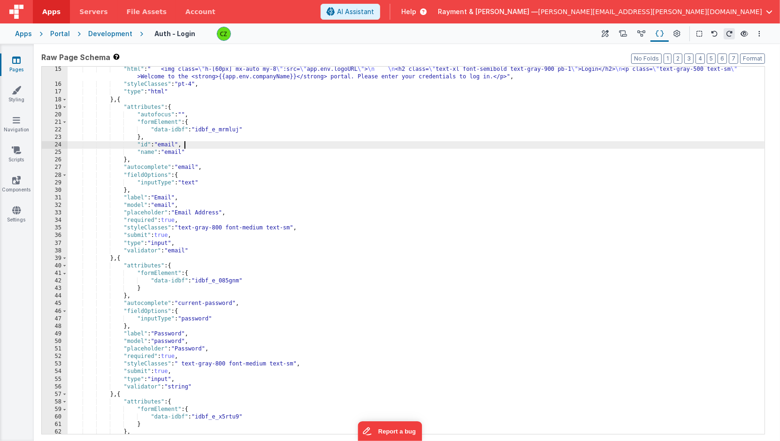
click at [198, 147] on div ""html" : " <img class= \" h-[60px] mx-auto my-8 \" :src= \" app.env.logoURL \" …" at bounding box center [416, 261] width 697 height 390
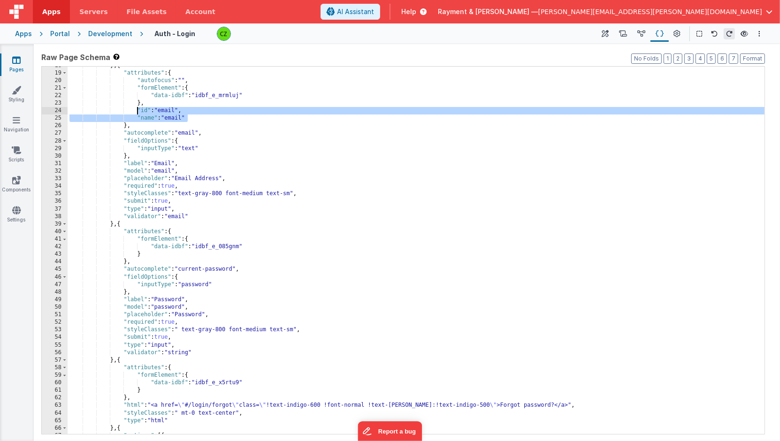
scroll to position [154, 0]
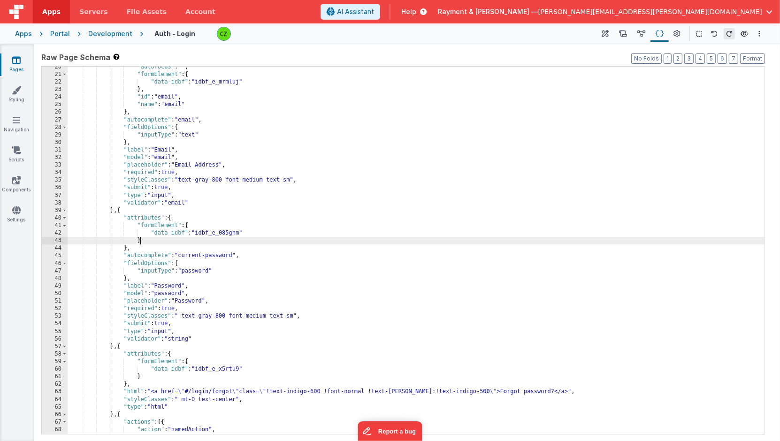
click at [164, 243] on div ""autofocus" : "" , "formElement" : { "data-idbf" : "idbf_e_mrmluj" } , "id" : "…" at bounding box center [416, 254] width 697 height 383
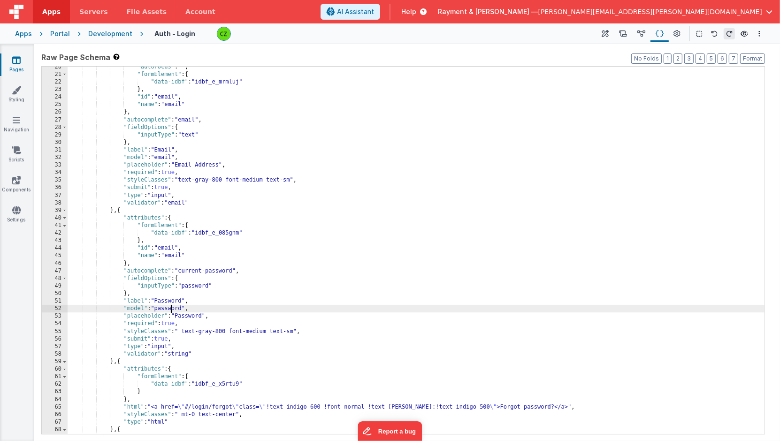
click at [172, 307] on div ""autofocus" : "" , "formElement" : { "data-idbf" : "idbf_e_mrmluj" } , "id" : "…" at bounding box center [416, 254] width 697 height 383
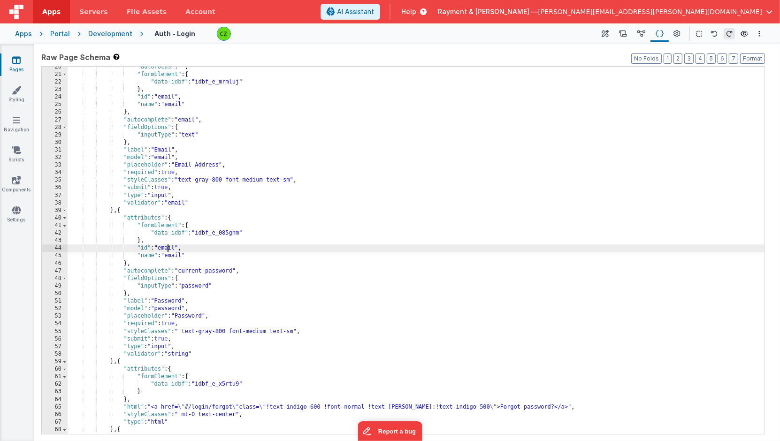
click at [167, 247] on div ""autofocus" : "" , "formElement" : { "data-idbf" : "idbf_e_mrmluj" } , "id" : "…" at bounding box center [416, 254] width 697 height 383
click at [174, 255] on div ""autofocus" : "" , "formElement" : { "data-idbf" : "idbf_e_mrmluj" } , "id" : "…" at bounding box center [416, 254] width 697 height 383
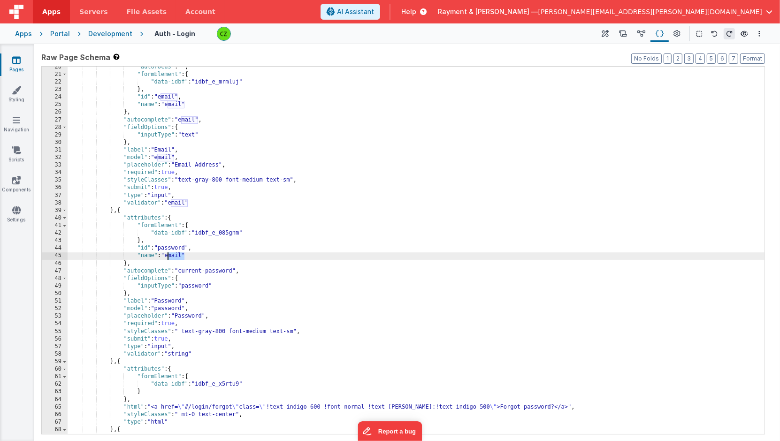
click at [174, 255] on div ""autofocus" : "" , "formElement" : { "data-idbf" : "idbf_e_mrmluj" } , "id" : "…" at bounding box center [416, 254] width 697 height 383
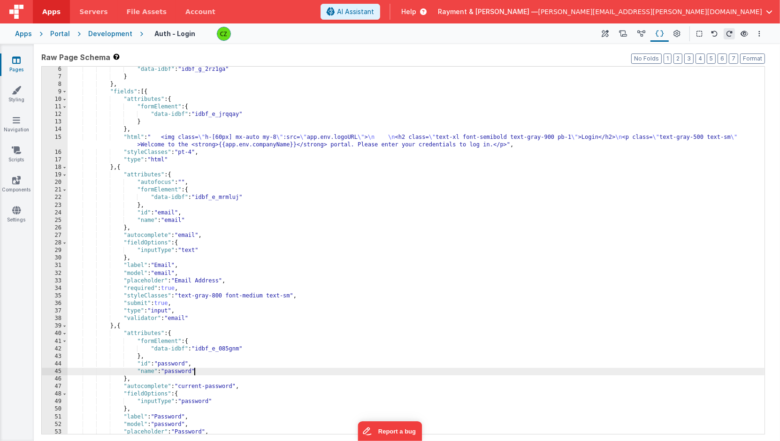
scroll to position [38, 0]
click at [206, 236] on div ""data-idbf" : "idbf_g_2rz1ga" } } , "fields" : [{ "attributes" : { "formElement…" at bounding box center [416, 257] width 697 height 383
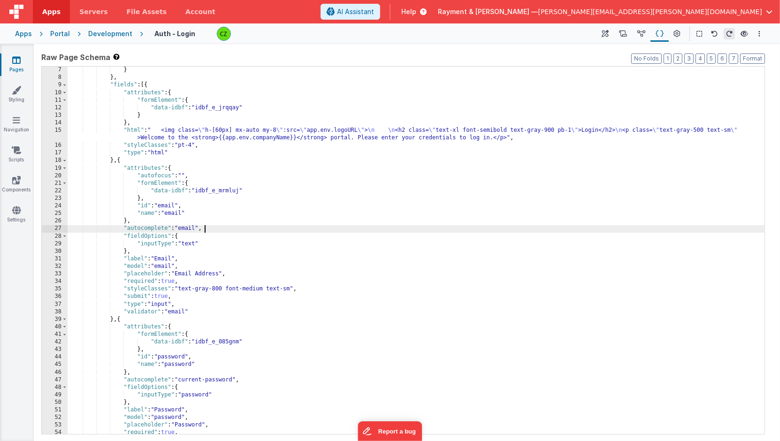
scroll to position [82, 0]
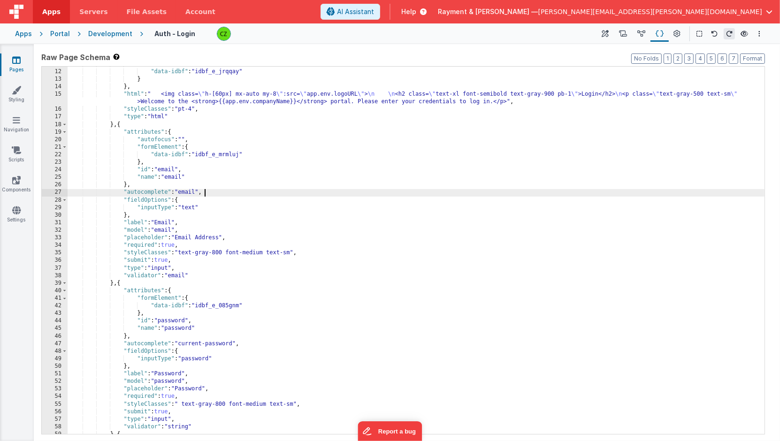
click at [194, 177] on div ""formElement" : { "data-idbf" : "idbf_e_jrqqay" } } , "html" : " <img class= \"…" at bounding box center [416, 252] width 697 height 383
paste textarea
click at [218, 191] on div ""formElement" : { "data-idbf" : "idbf_e_jrqqay" } } , "html" : " <img class= \"…" at bounding box center [416, 252] width 697 height 383
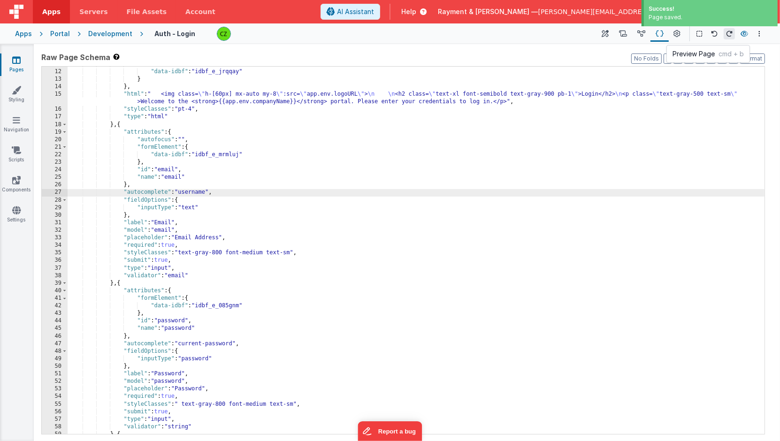
click at [744, 31] on icon at bounding box center [744, 33] width 8 height 7
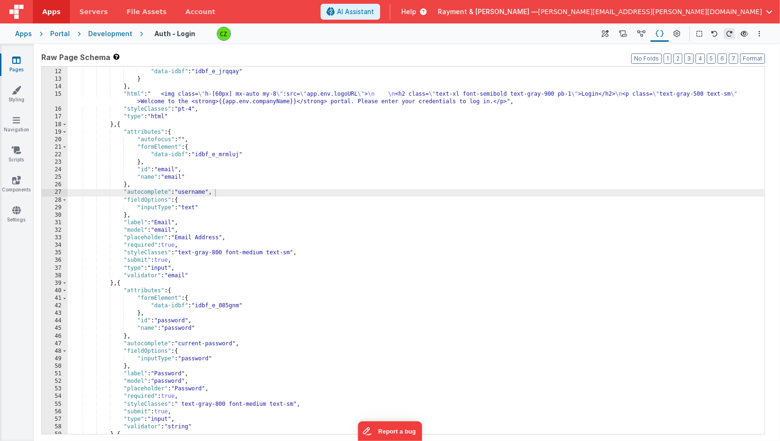
scroll to position [66, 0]
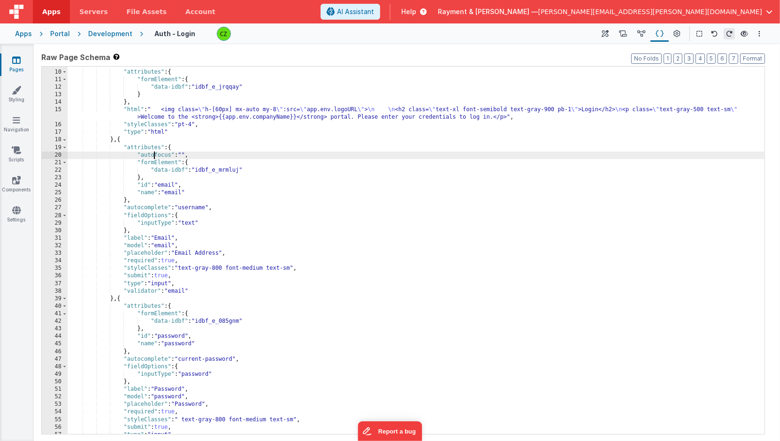
click at [154, 157] on div ""fields" : [{ "attributes" : { "formElement" : { "data-idbf" : "idbf_e_jrqqay" …" at bounding box center [416, 252] width 697 height 383
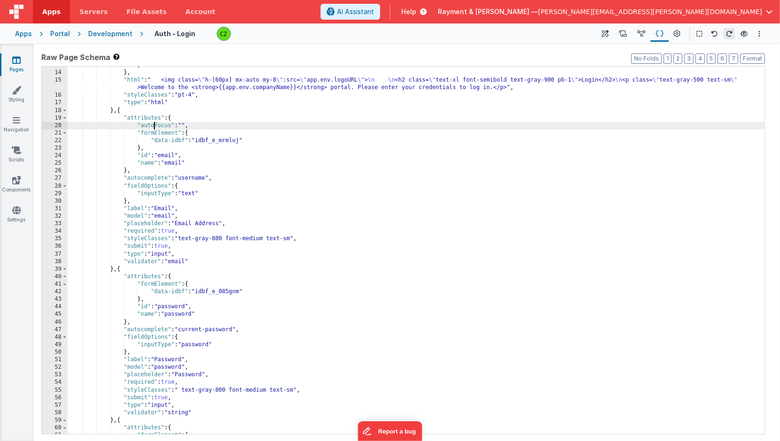
scroll to position [106, 0]
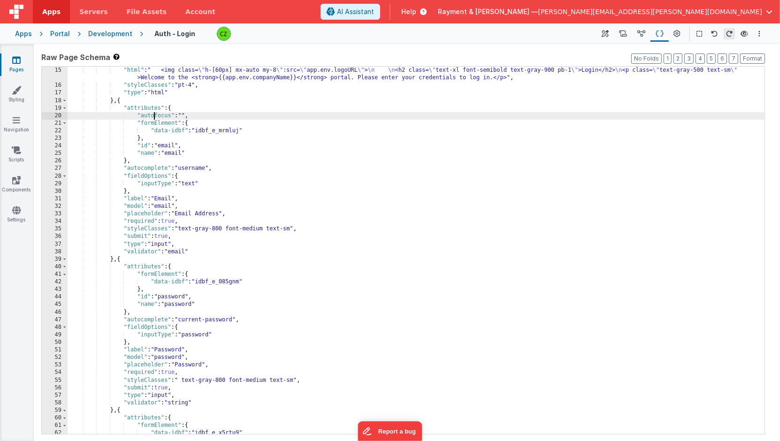
click at [182, 319] on div "} , "html" : " <img class= \" h-[60px] mx-auto my-8 \" :src= \" app.env.logoURL…" at bounding box center [416, 250] width 697 height 383
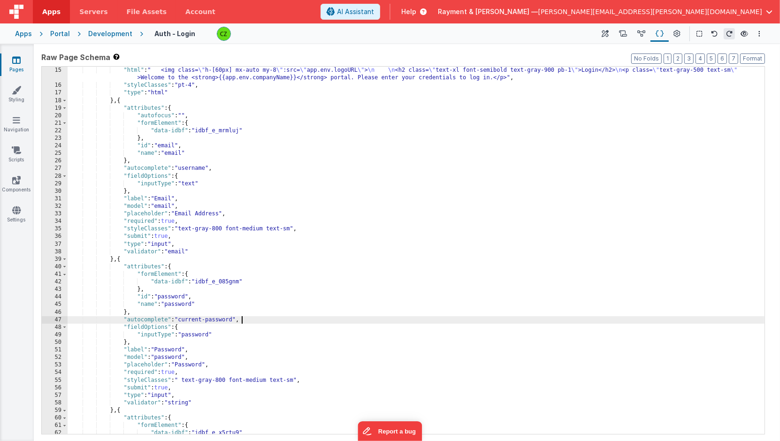
click at [248, 318] on div "} , "html" : " <img class= \" h-[60px] mx-auto my-8 \" :src= \" app.env.logoURL…" at bounding box center [416, 250] width 697 height 383
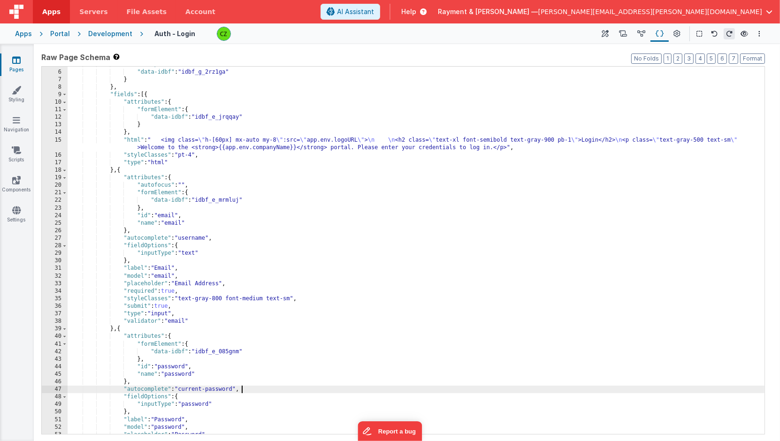
scroll to position [34, 0]
click at [208, 190] on div ""formGroup" : { "data-idbf" : "idbf_g_2rz1ga" } } , "fields" : [{ "attributes" …" at bounding box center [416, 253] width 697 height 383
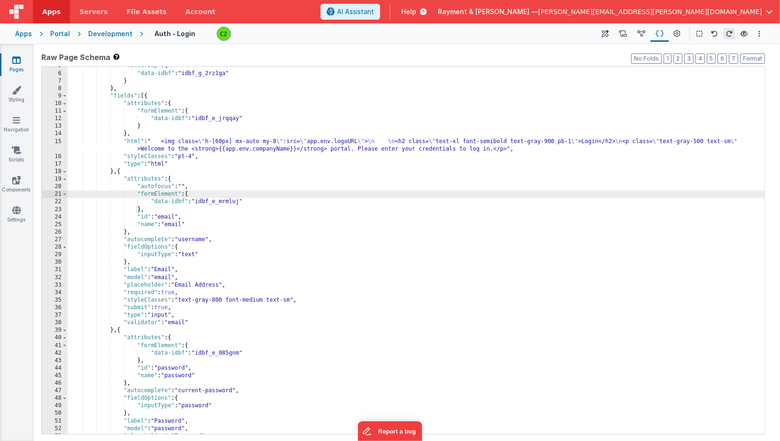
click at [195, 221] on div ""formGroup" : { "data-idbf" : "idbf_g_2rz1ga" } } , "fields" : [{ "attributes" …" at bounding box center [416, 253] width 697 height 383
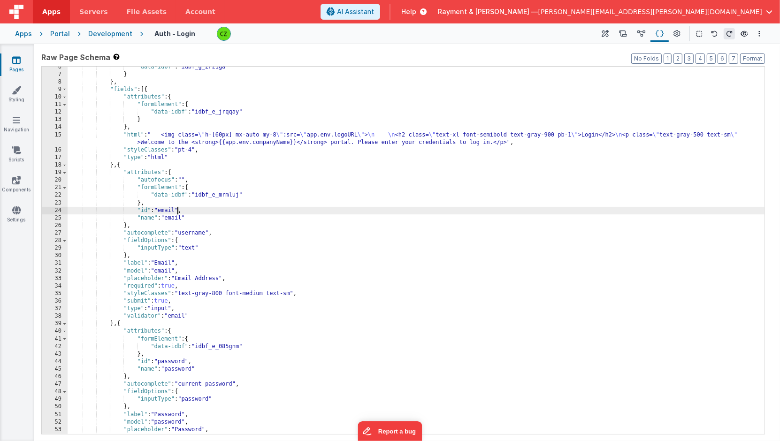
scroll to position [6, 0]
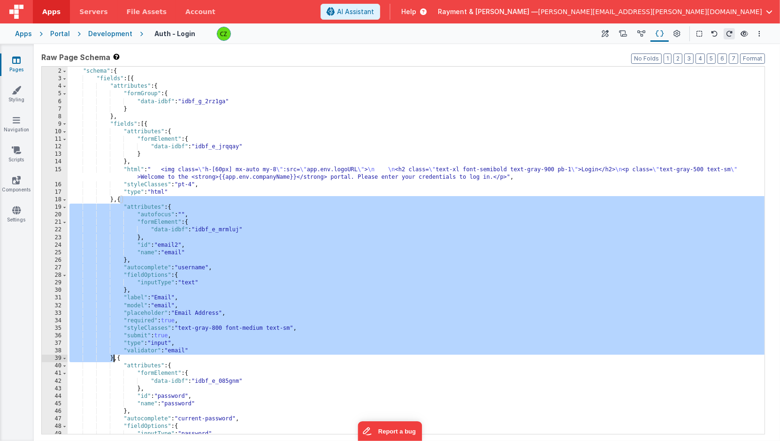
drag, startPoint x: 119, startPoint y: 200, endPoint x: 114, endPoint y: 359, distance: 158.6
click at [114, 359] on div "[{ "schema" : { "fields" : [{ "attributes" : { "formGroup" : { "data-idbf" : "i…" at bounding box center [416, 251] width 697 height 383
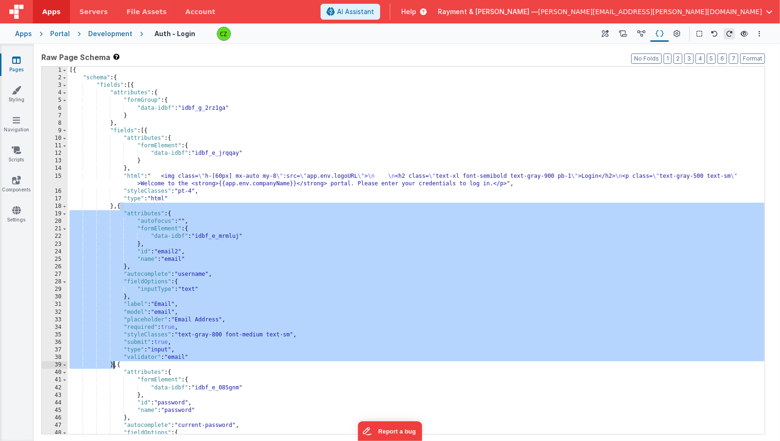
scroll to position [0, 0]
click at [678, 35] on icon at bounding box center [677, 34] width 7 height 10
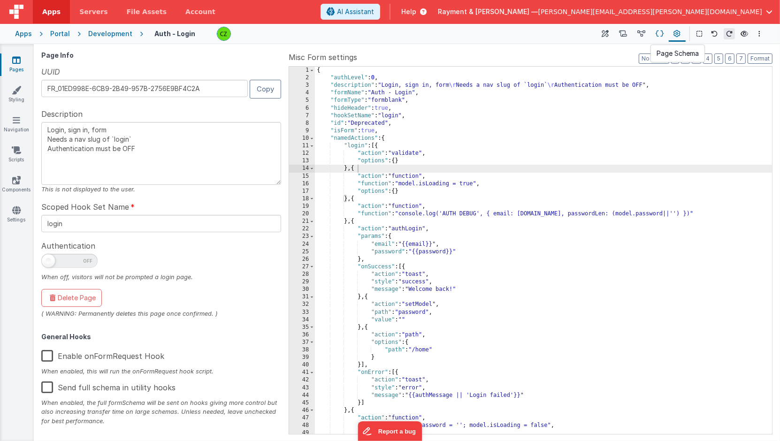
click at [661, 29] on icon at bounding box center [659, 34] width 8 height 10
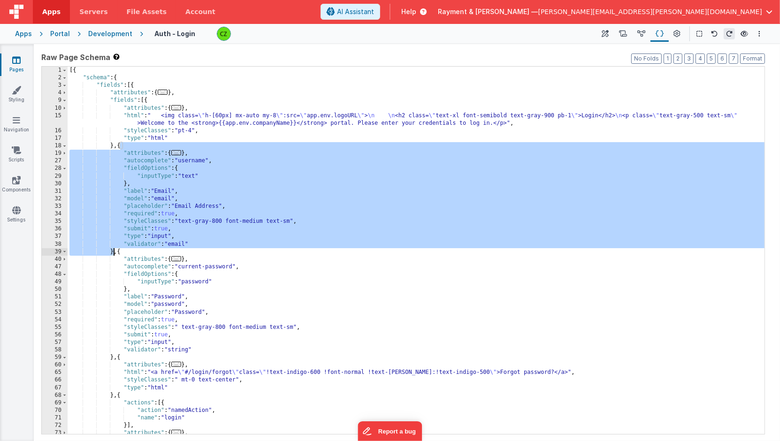
click at [434, 167] on div "[{ "schema" : { "fields" : [{ "attributes" : { ... } , "fields" : [{ "attribute…" at bounding box center [416, 258] width 697 height 383
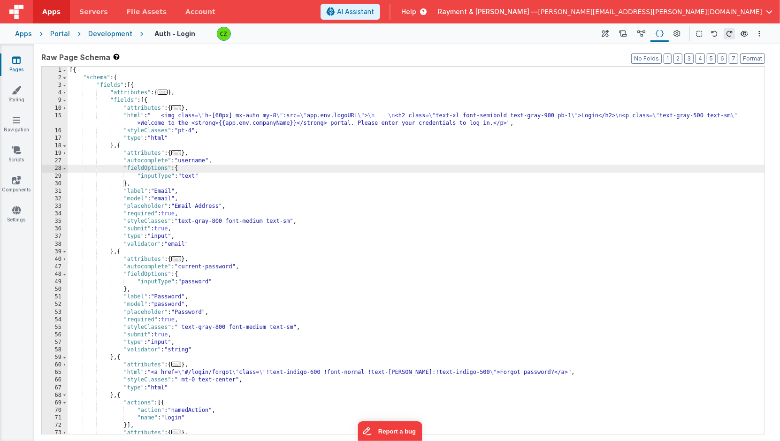
click at [204, 203] on div "[{ "schema" : { "fields" : [{ "attributes" : { ... } , "fields" : [{ "attribute…" at bounding box center [416, 258] width 697 height 383
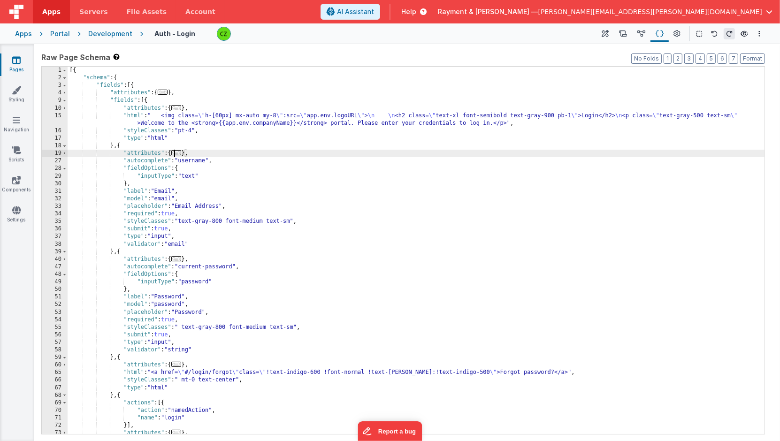
click at [177, 153] on span "..." at bounding box center [176, 152] width 10 height 5
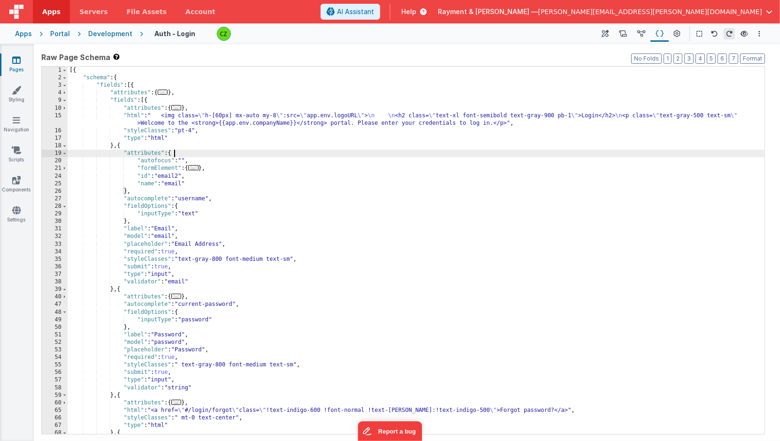
click at [179, 175] on div "[{ "schema" : { "fields" : [{ "attributes" : { ... } , "fields" : [{ "attribute…" at bounding box center [416, 258] width 697 height 383
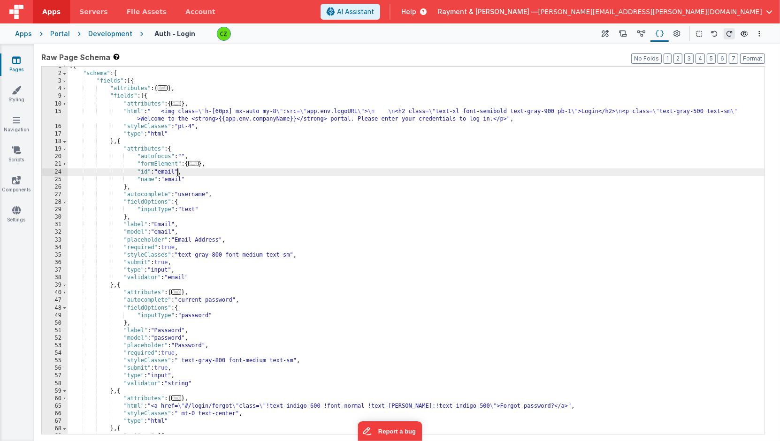
scroll to position [24, 0]
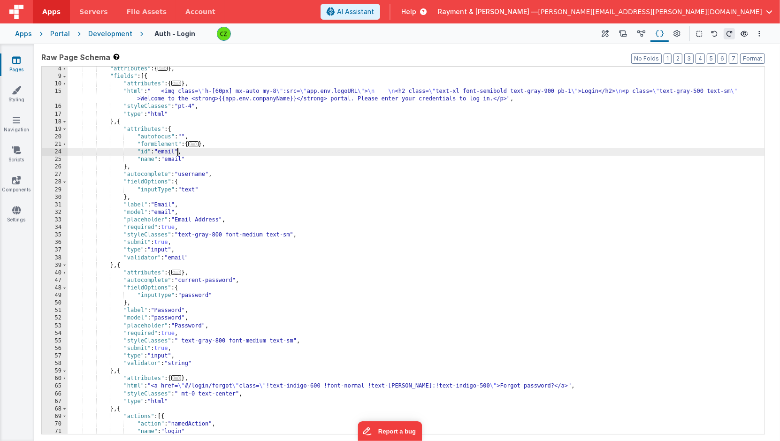
click at [191, 191] on div ""attributes" : { ... } , "fields" : [{ "attributes" : { ... } , "html" : " <img…" at bounding box center [416, 256] width 697 height 383
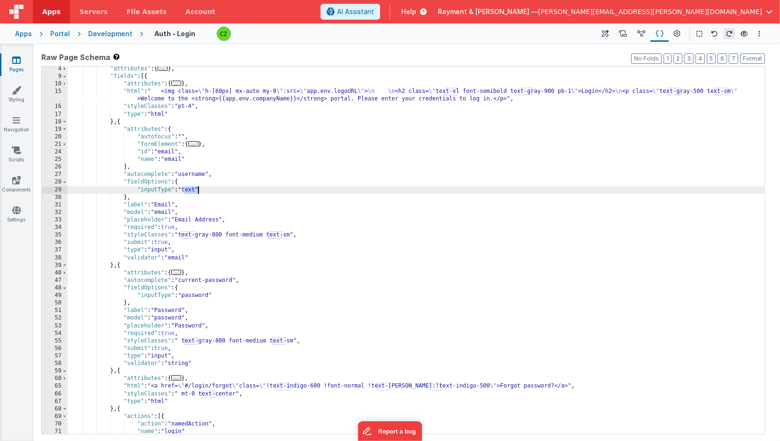
click at [191, 191] on div ""attributes" : { ... } , "fields" : [{ "attributes" : { ... } , "html" : " <img…" at bounding box center [416, 256] width 697 height 383
click at [181, 197] on div ""attributes" : { ... } , "fields" : [{ "attributes" : { ... } , "html" : " <img…" at bounding box center [416, 256] width 697 height 383
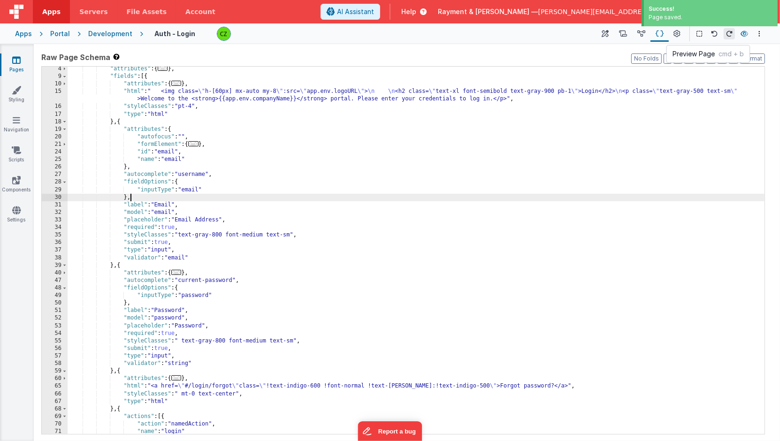
click at [745, 34] on icon at bounding box center [744, 33] width 8 height 7
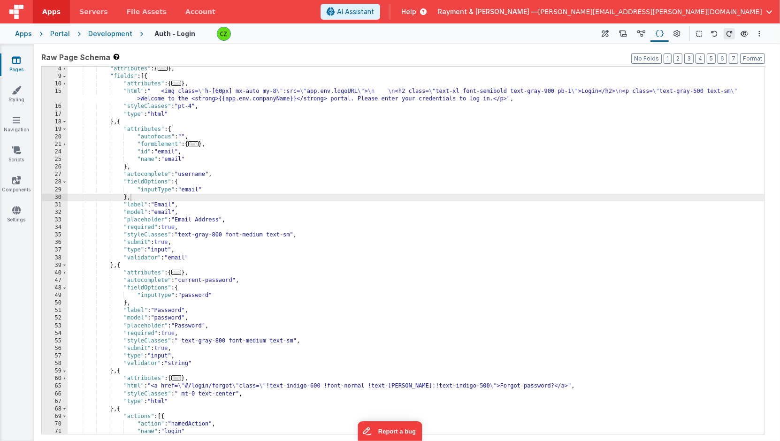
click at [190, 150] on div ""attributes" : { ... } , "fields" : [{ "attributes" : { ... } , "html" : " <img…" at bounding box center [416, 256] width 697 height 383
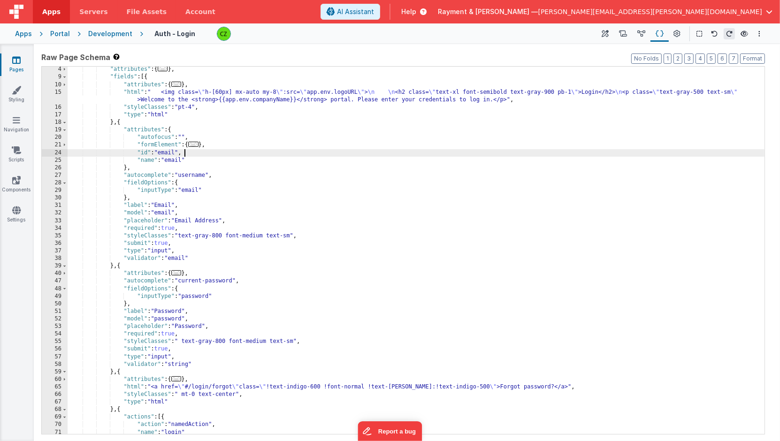
scroll to position [0, 0]
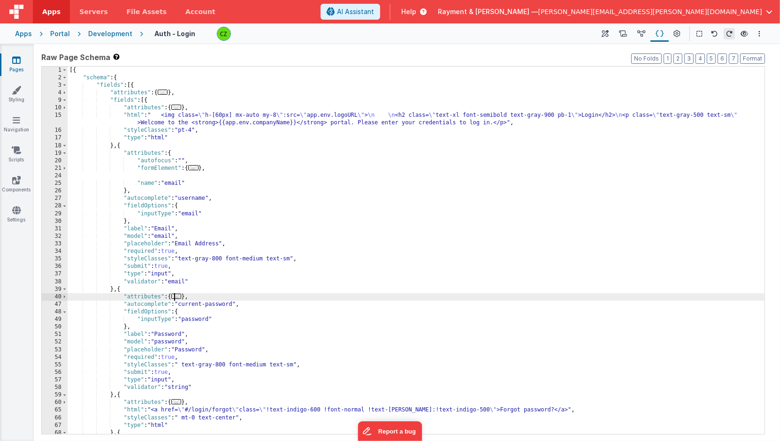
click at [182, 294] on span "..." at bounding box center [176, 296] width 10 height 5
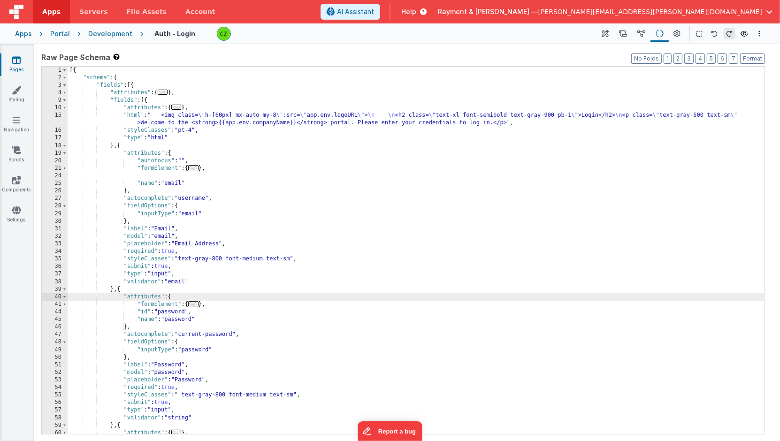
click at [214, 316] on div "[{ "schema" : { "fields" : [{ "attributes" : { ... } , "fields" : [{ "attribute…" at bounding box center [416, 258] width 697 height 383
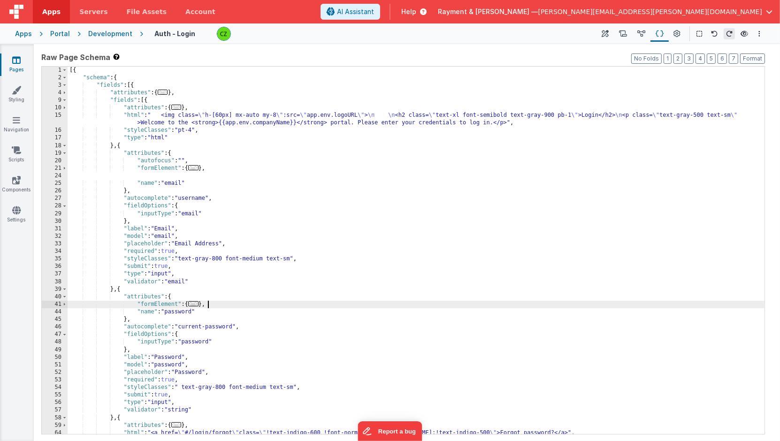
click at [172, 174] on div "[{ "schema" : { "fields" : [{ "attributes" : { ... } , "fields" : [{ "attribute…" at bounding box center [416, 258] width 697 height 383
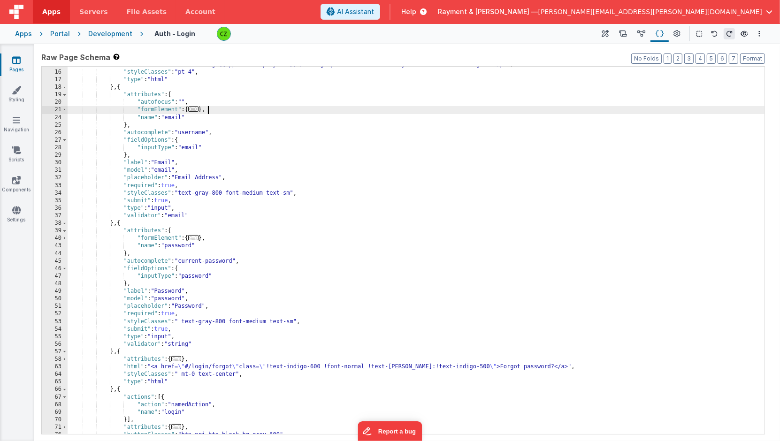
scroll to position [60, 0]
click at [226, 135] on div ""html" : " <img class= \" h-[60px] mx-auto my-8 \" :src= \" app.env.logoURL \" …" at bounding box center [416, 247] width 697 height 390
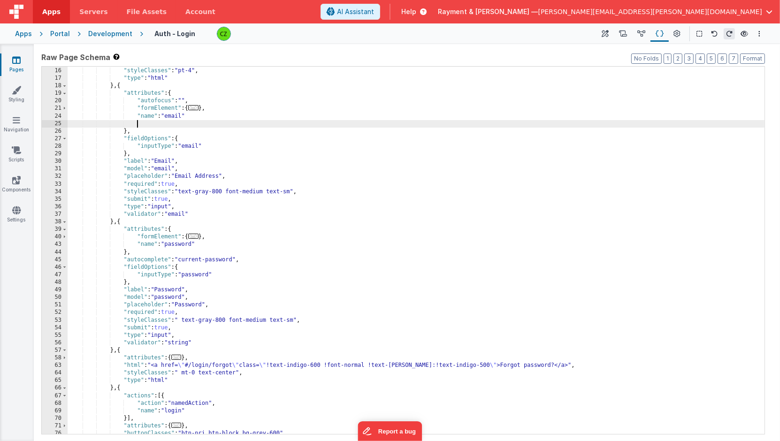
paste textarea
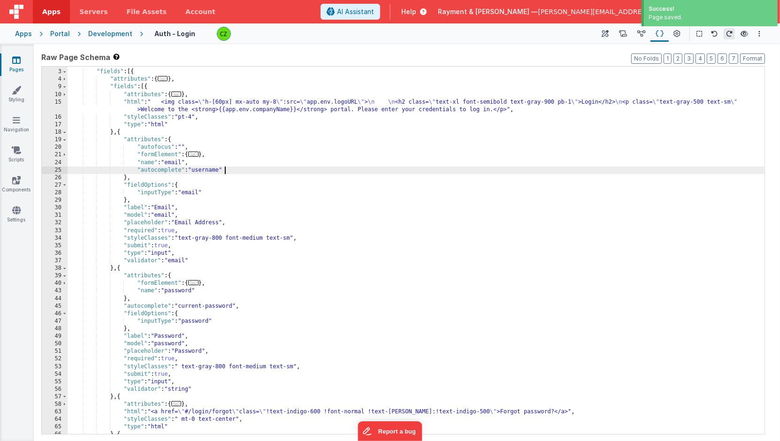
scroll to position [8, 0]
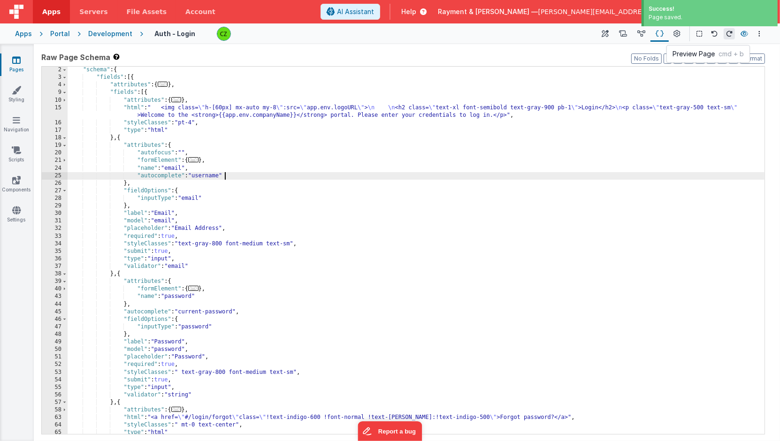
click at [743, 36] on icon at bounding box center [744, 33] width 8 height 7
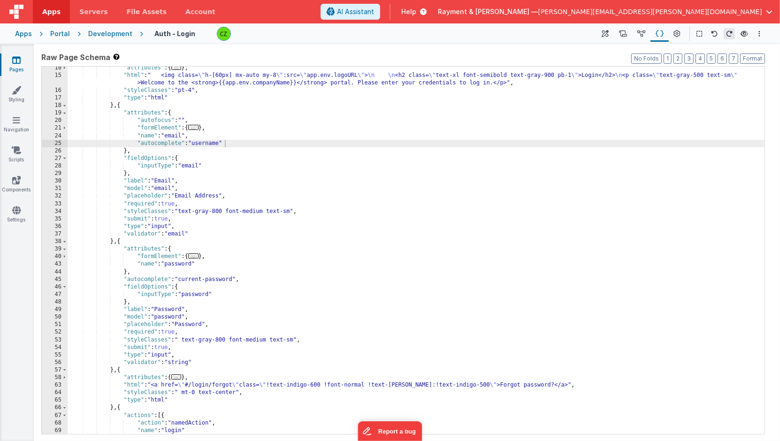
scroll to position [16, 0]
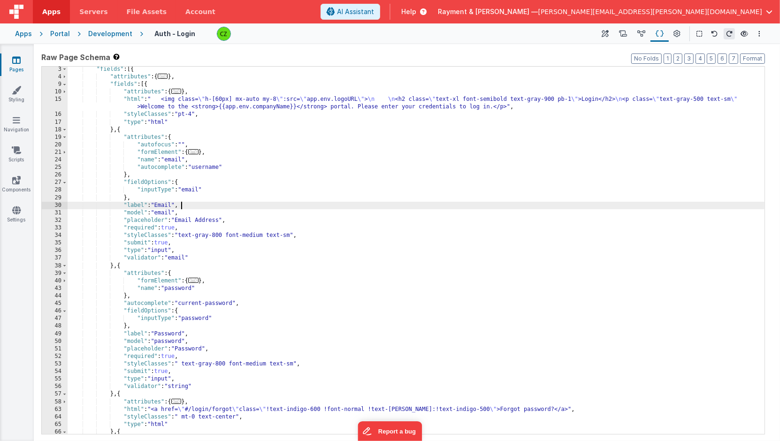
click at [204, 204] on div ""fields" : [{ "attributes" : { ... } , "fields" : [{ "attributes" : { ... } , "…" at bounding box center [416, 257] width 697 height 383
click at [167, 205] on div ""fields" : [{ "attributes" : { ... } , "fields" : [{ "attributes" : { ... } , "…" at bounding box center [416, 257] width 697 height 383
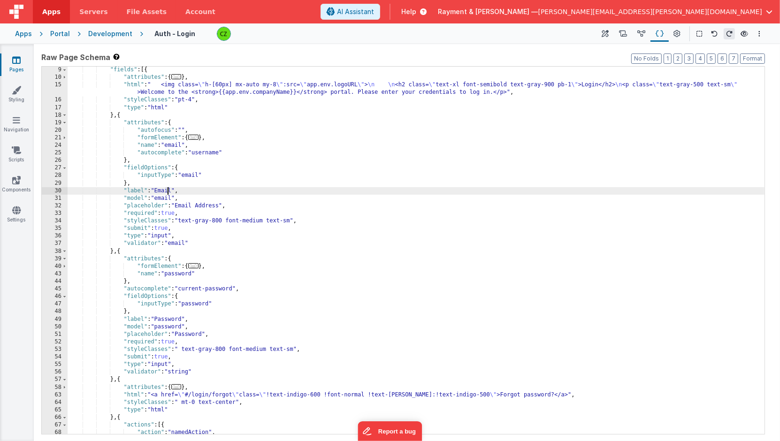
scroll to position [47, 0]
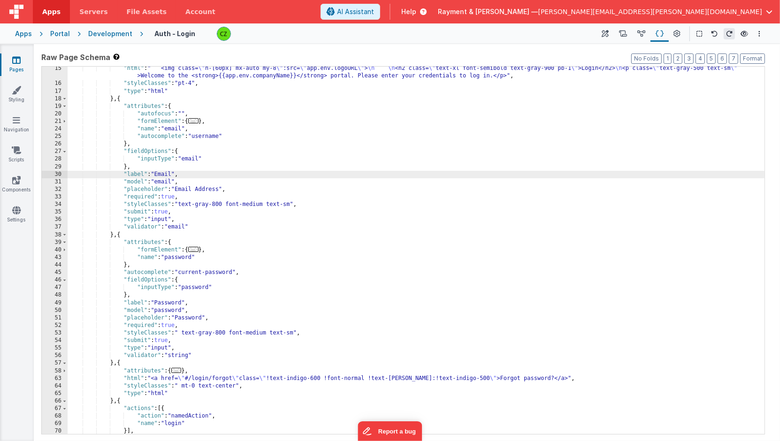
click at [255, 271] on div ""html" : " <img class= \" h-[60px] mx-auto my-8 \" :src= \" app.env.logoURL \" …" at bounding box center [416, 260] width 697 height 390
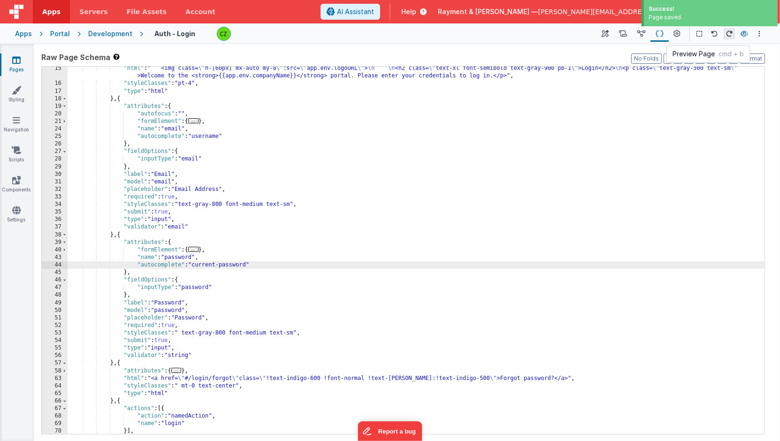
click at [744, 36] on icon at bounding box center [744, 33] width 8 height 7
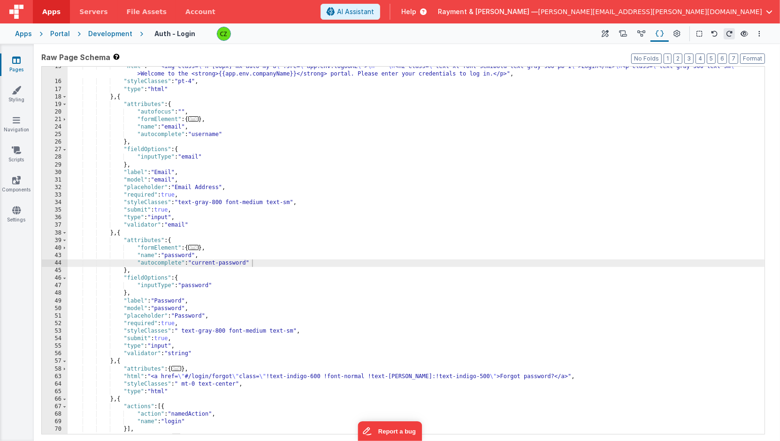
scroll to position [0, 0]
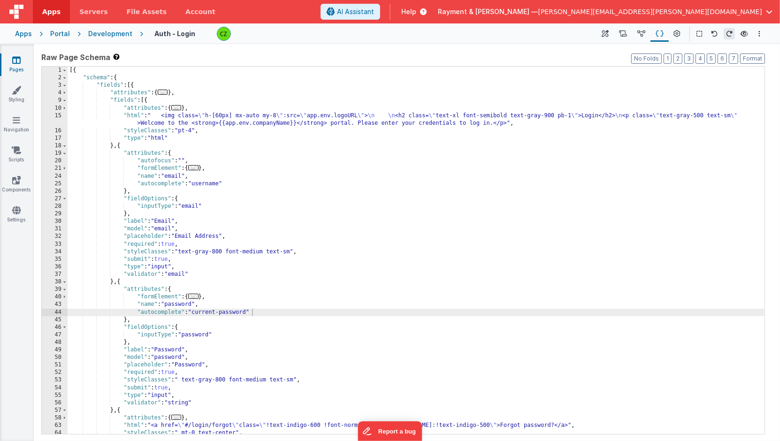
click at [219, 175] on div "[{ "schema" : { "fields" : [{ "attributes" : { ... } , "fields" : [{ "attribute…" at bounding box center [416, 258] width 697 height 383
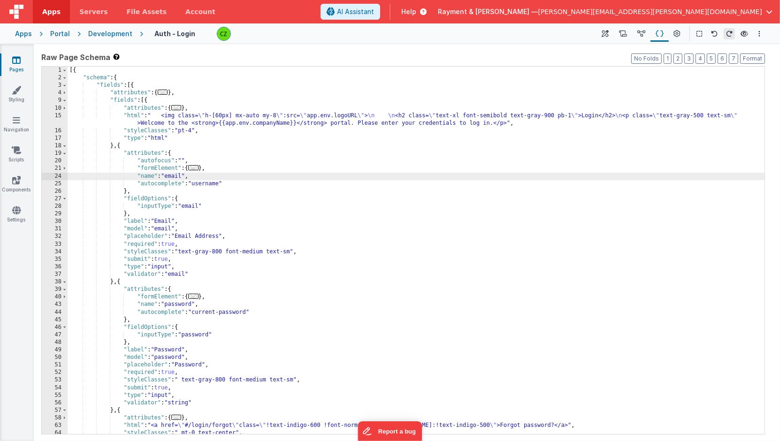
click at [195, 169] on span "..." at bounding box center [193, 167] width 10 height 5
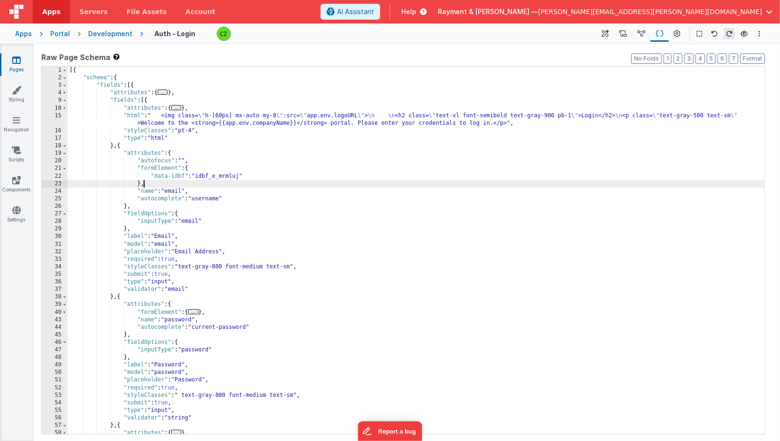
click at [205, 184] on div "[{ "schema" : { "fields" : [{ "attributes" : { ... } , "fields" : [{ "attribute…" at bounding box center [416, 258] width 697 height 383
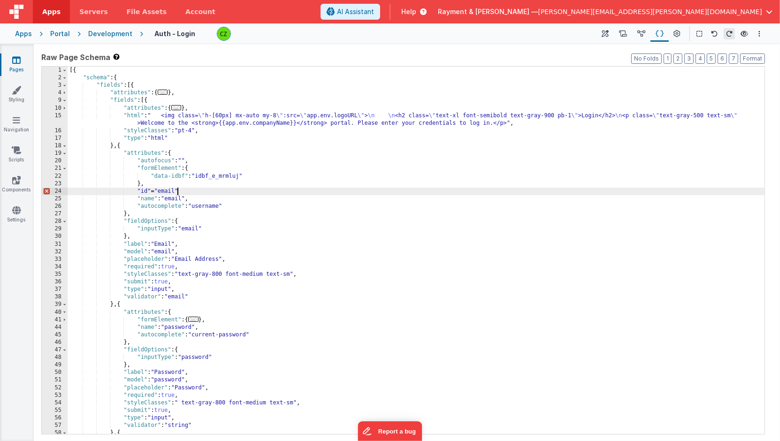
click at [216, 191] on div "[{ "schema" : { "fields" : [{ "attributes" : { ... } , "fields" : [{ "attribute…" at bounding box center [416, 258] width 697 height 383
click at [198, 186] on div "[{ "schema" : { "fields" : [{ "attributes" : { ... } , "fields" : [{ "attribute…" at bounding box center [416, 258] width 697 height 383
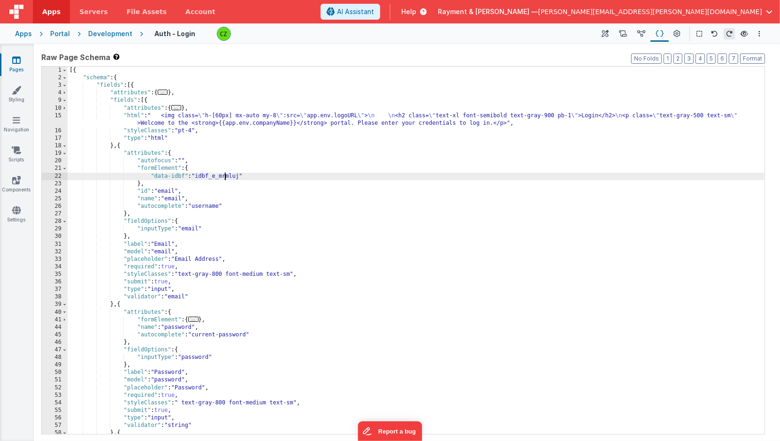
click at [225, 175] on div "[{ "schema" : { "fields" : [{ "attributes" : { ... } , "fields" : [{ "attribute…" at bounding box center [416, 258] width 697 height 383
click at [269, 178] on div "[{ "schema" : { "fields" : [{ "attributes" : { ... } , "fields" : [{ "attribute…" at bounding box center [416, 258] width 697 height 383
click at [237, 167] on div "[{ "schema" : { "fields" : [{ "attributes" : { ... } , "fields" : [{ "attribute…" at bounding box center [416, 258] width 697 height 383
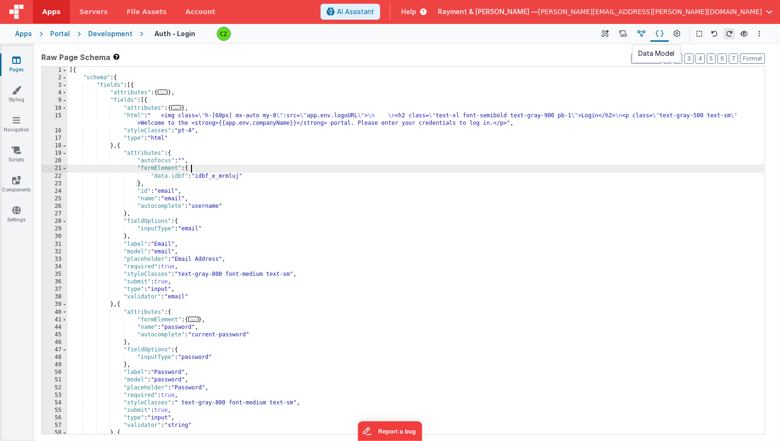
click at [640, 34] on icon at bounding box center [641, 34] width 8 height 10
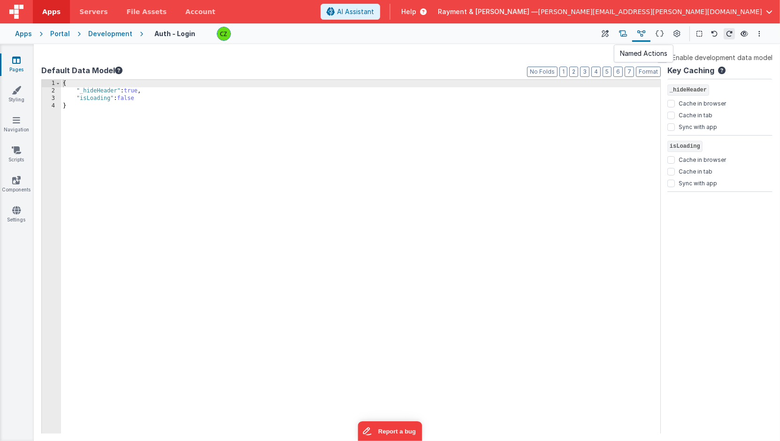
click at [620, 32] on icon at bounding box center [623, 34] width 8 height 10
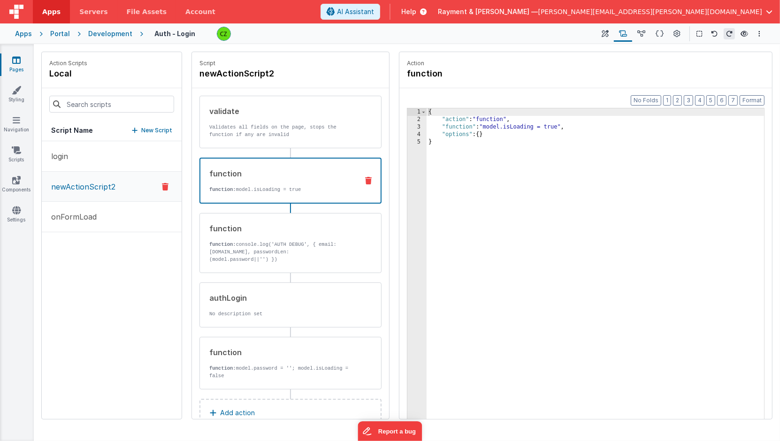
click at [246, 175] on div "function" at bounding box center [279, 173] width 141 height 11
click at [265, 131] on p "Validates all fields on the page, stops the function if any are invalid" at bounding box center [280, 130] width 142 height 15
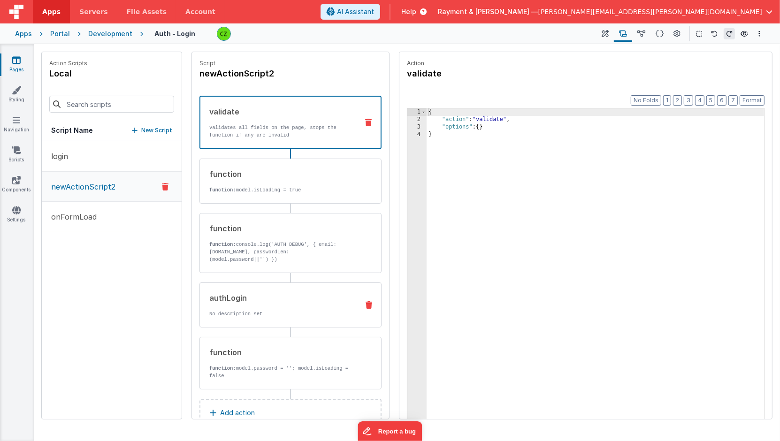
click at [245, 306] on div "authLogin No description set" at bounding box center [275, 304] width 151 height 25
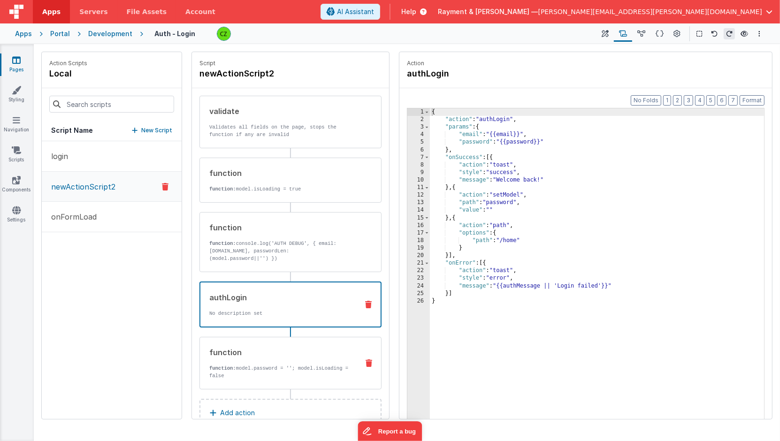
scroll to position [22, 0]
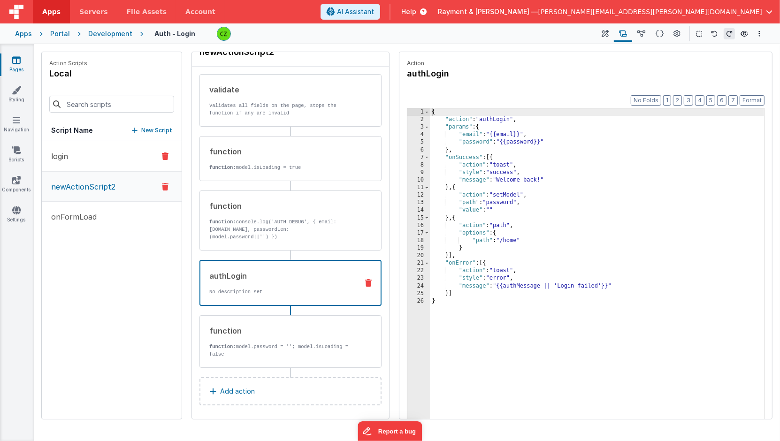
click at [71, 156] on button "login" at bounding box center [112, 156] width 140 height 30
click at [242, 283] on div "authLogin No description set" at bounding box center [275, 282] width 150 height 25
click at [271, 219] on p "function: console.log('AUTH DEBUG', { email: [DOMAIN_NAME], passwordLen: (model…" at bounding box center [280, 229] width 142 height 23
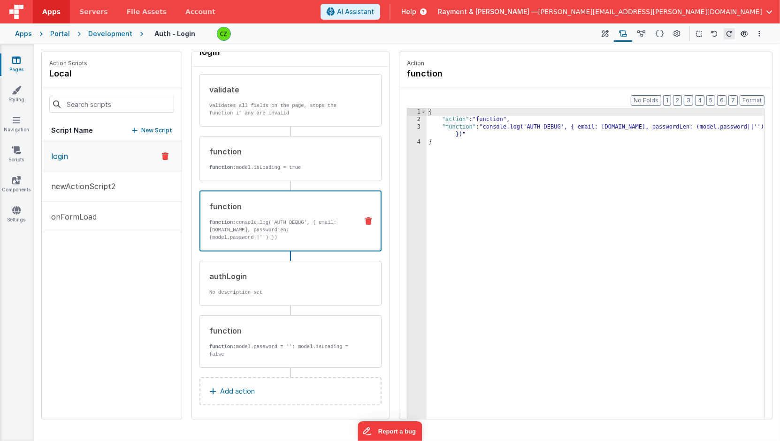
click at [498, 177] on div "{ "action" : "function" , "function" : "console.log('AUTH DEBUG', { email: [DOM…" at bounding box center [595, 286] width 338 height 356
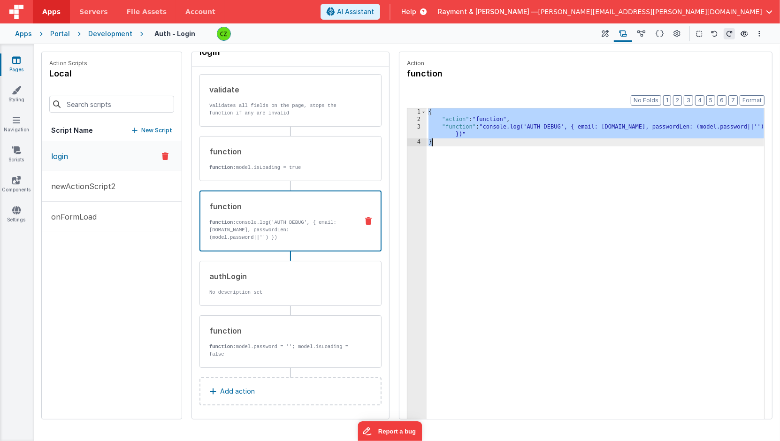
click at [486, 176] on div "{ "action" : "function" , "function" : "console.log('AUTH DEBUG', { email: [DOM…" at bounding box center [595, 286] width 338 height 356
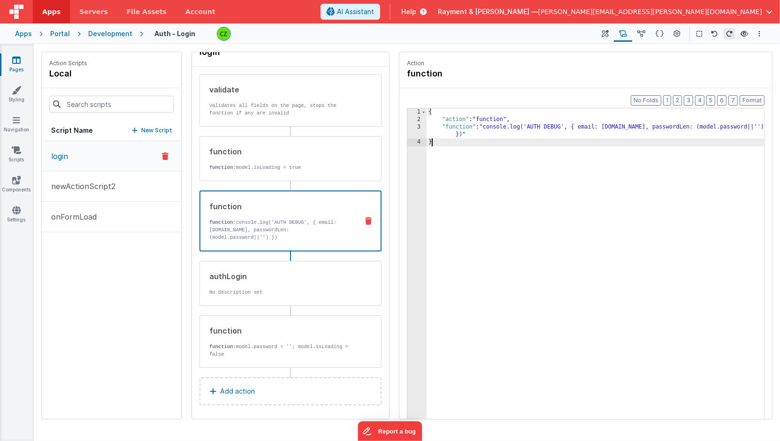
click at [420, 125] on div "3" at bounding box center [416, 130] width 19 height 15
click at [416, 125] on div "3" at bounding box center [416, 130] width 19 height 15
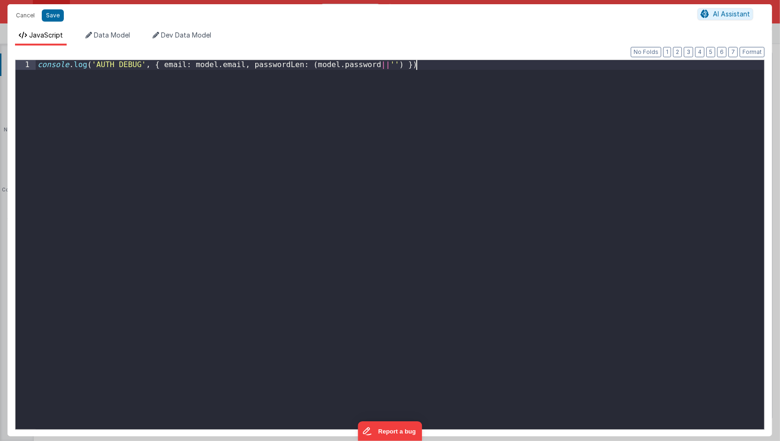
click at [416, 125] on div "console . log ( 'AUTH DEBUG' , { email : model . email , passwordLen : ( model …" at bounding box center [400, 254] width 729 height 389
click at [332, 147] on div "console . log ( 'AUTH DEBUG' , { email : model . email , passwordLen : ( model …" at bounding box center [400, 254] width 729 height 389
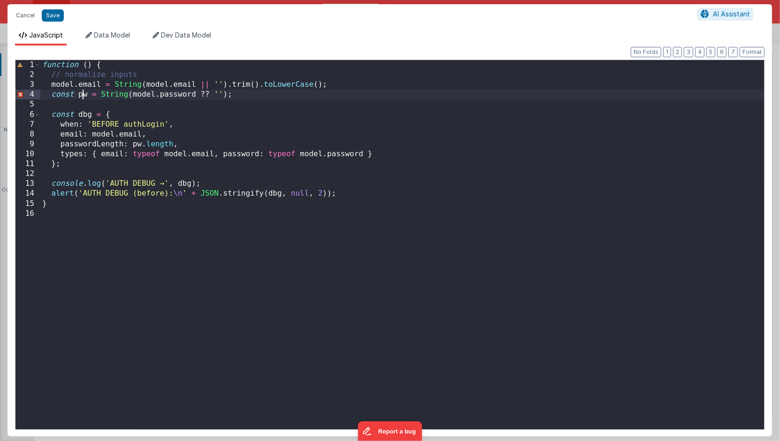
click at [81, 97] on div "function ( ) { // normalize inputs model . email = String ( model . email || ''…" at bounding box center [402, 254] width 724 height 389
click at [138, 66] on div "function ( ) { // normalize inputs model . email = String ( model . email || ''…" at bounding box center [402, 254] width 724 height 389
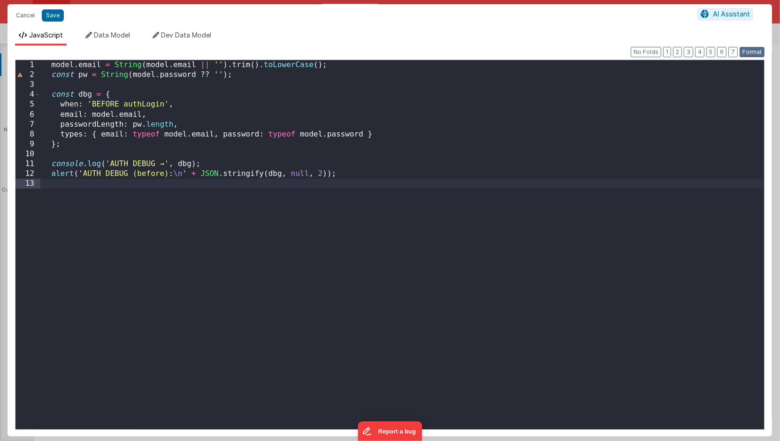
click at [754, 51] on button "Format" at bounding box center [751, 52] width 25 height 10
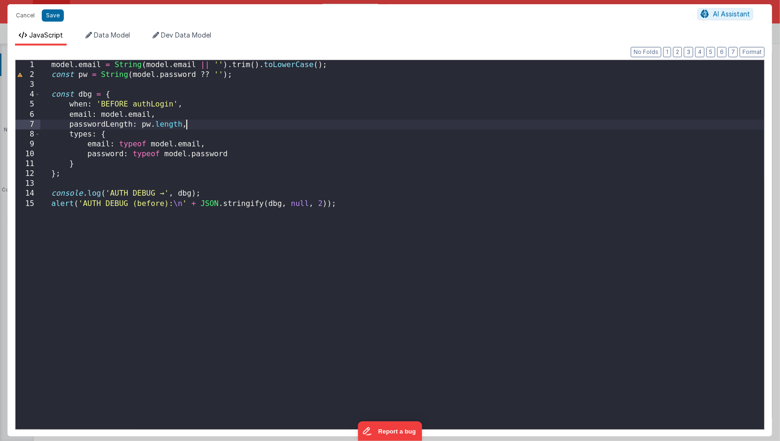
click at [255, 120] on div "model . email = String ( model . email || '' ) . trim ( ) . toLowerCase ( ) ; c…" at bounding box center [402, 254] width 724 height 389
click at [52, 16] on button "Save" at bounding box center [53, 15] width 22 height 12
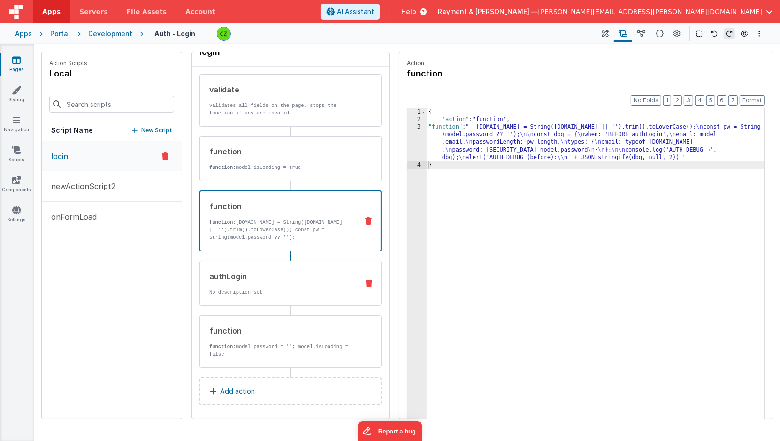
click at [248, 280] on div "authLogin No description set" at bounding box center [275, 283] width 151 height 25
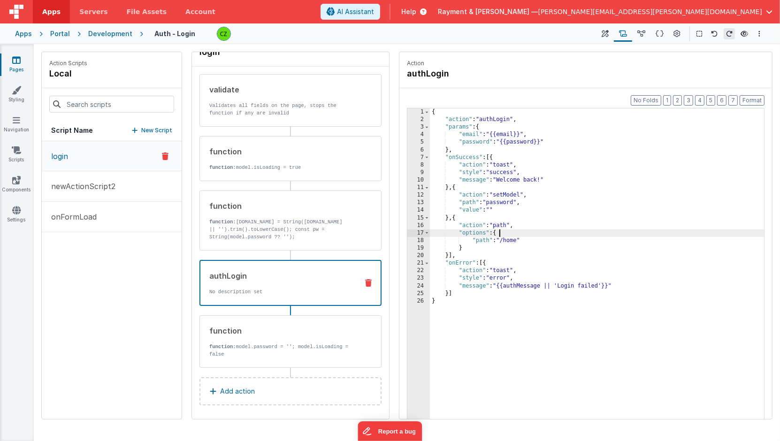
click at [534, 231] on div "{ "action" : "authLogin" , "params" : { "email" : "{{email}}" , "password" : "{…" at bounding box center [597, 286] width 335 height 356
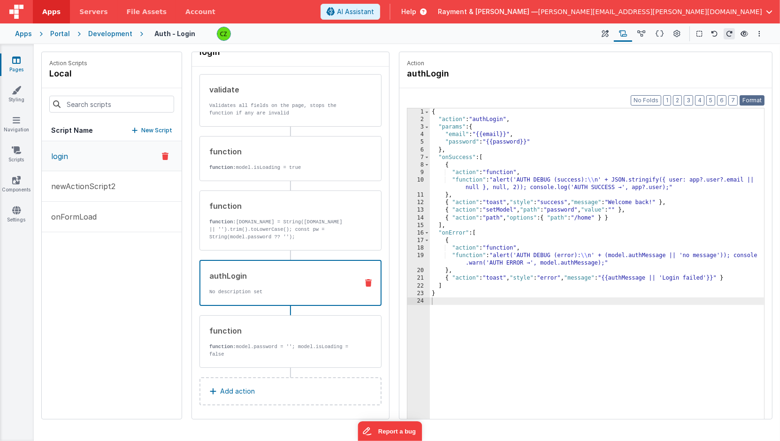
click at [752, 98] on button "Format" at bounding box center [751, 100] width 25 height 10
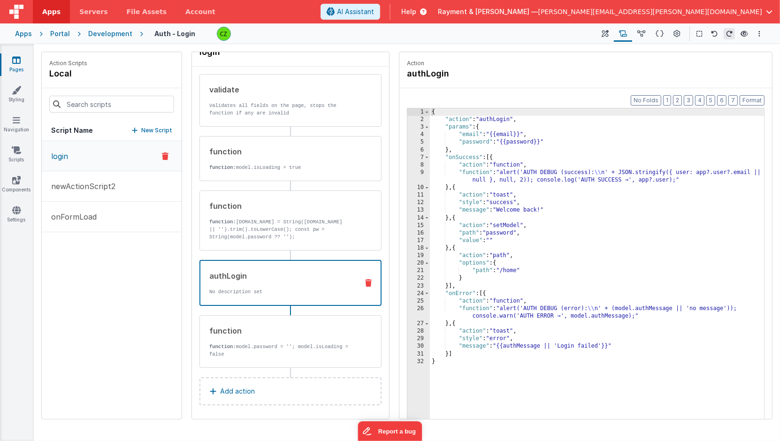
click at [514, 183] on div "{ "action" : "authLogin" , "params" : { "email" : "{{email}}" , "password" : "{…" at bounding box center [597, 286] width 335 height 356
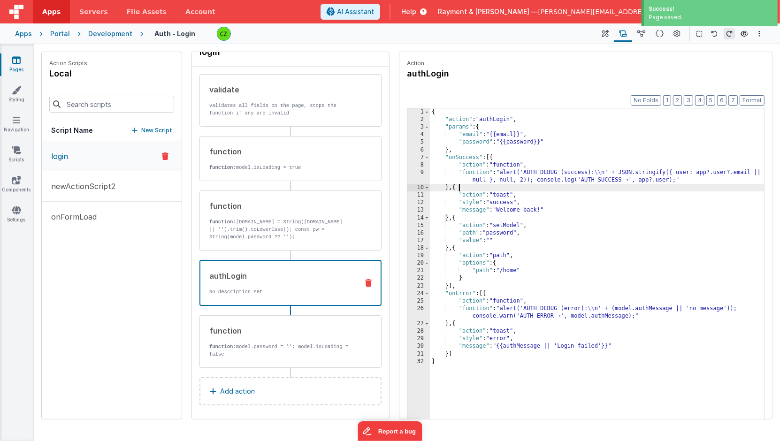
click at [503, 64] on p "Action" at bounding box center [585, 64] width 357 height 8
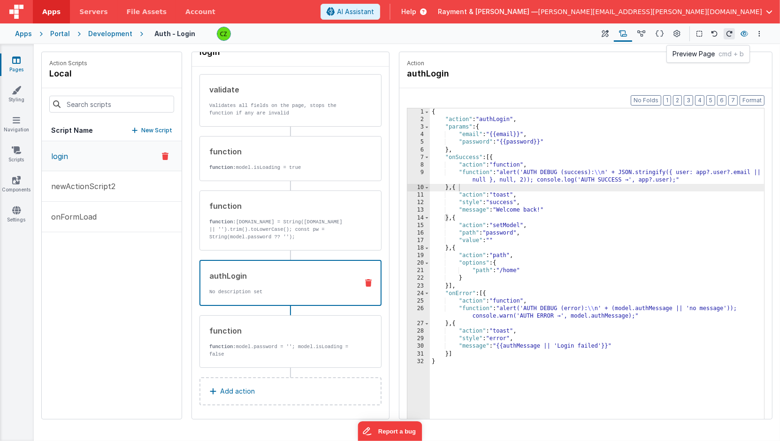
click at [745, 31] on icon at bounding box center [744, 33] width 8 height 7
click at [525, 241] on div "{ "action" : "authLogin" , "params" : { "email" : "{{email}}" , "password" : "{…" at bounding box center [597, 286] width 335 height 356
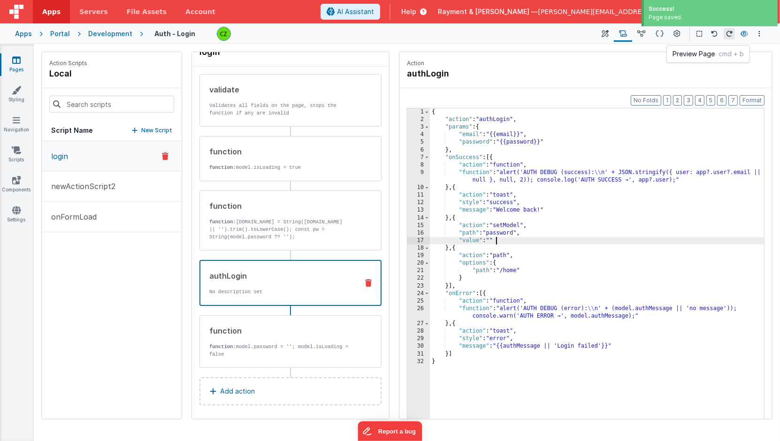
click at [743, 35] on icon at bounding box center [744, 33] width 8 height 7
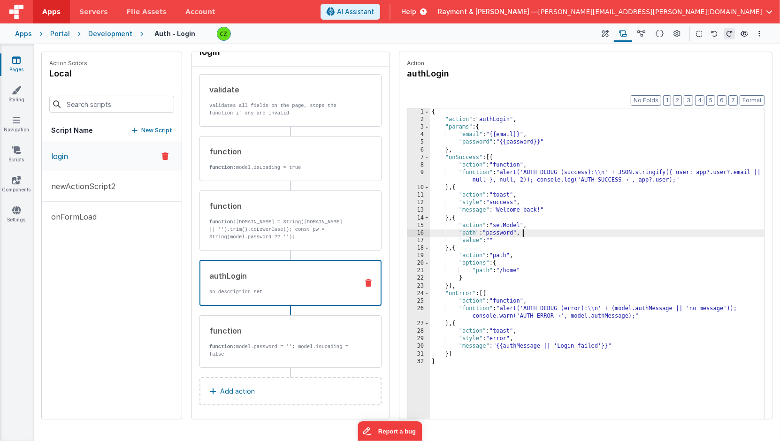
click at [572, 235] on div "{ "action" : "authLogin" , "params" : { "email" : "{{email}}" , "password" : "{…" at bounding box center [597, 286] width 335 height 356
